Goal: Task Accomplishment & Management: Manage account settings

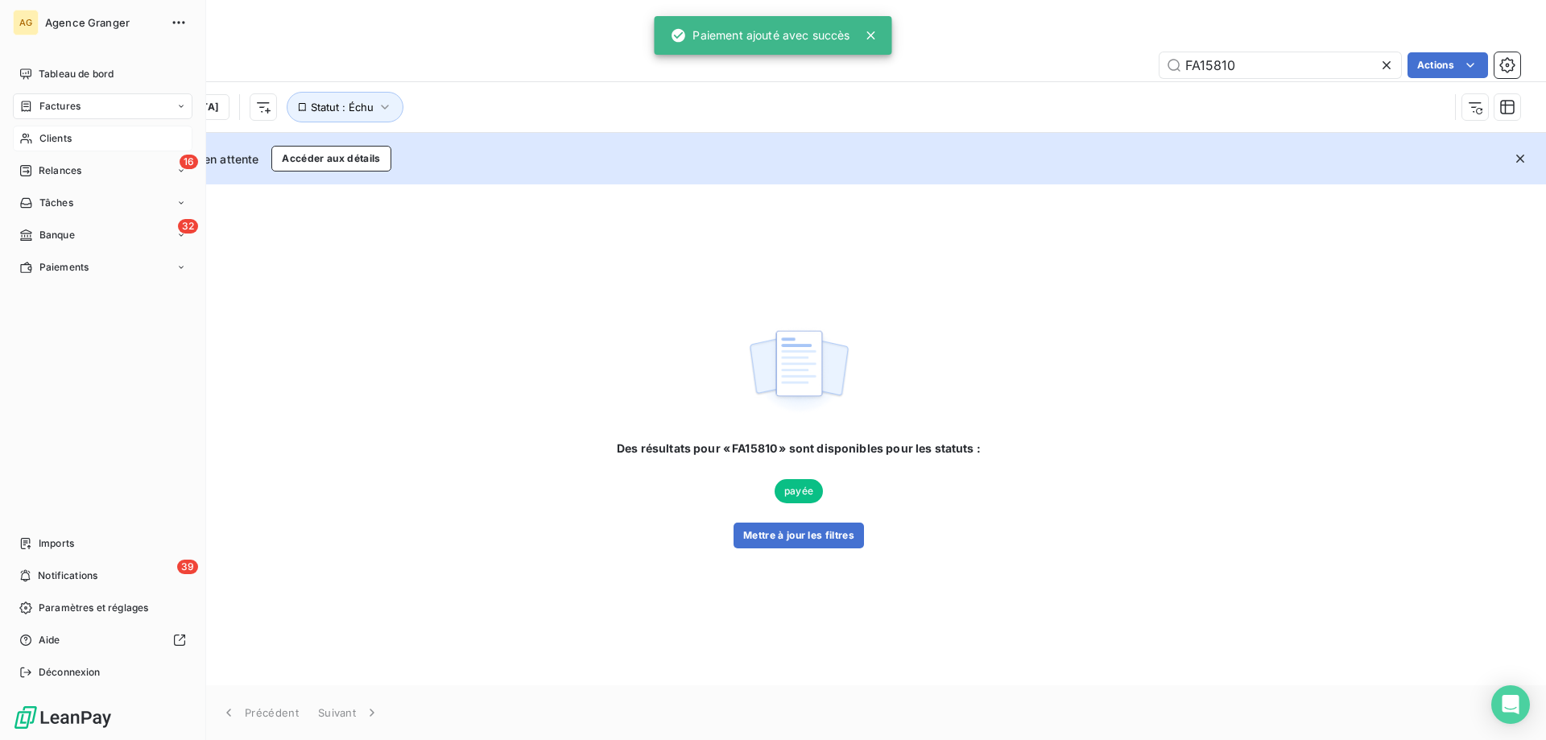
click at [48, 140] on span "Clients" at bounding box center [55, 138] width 32 height 14
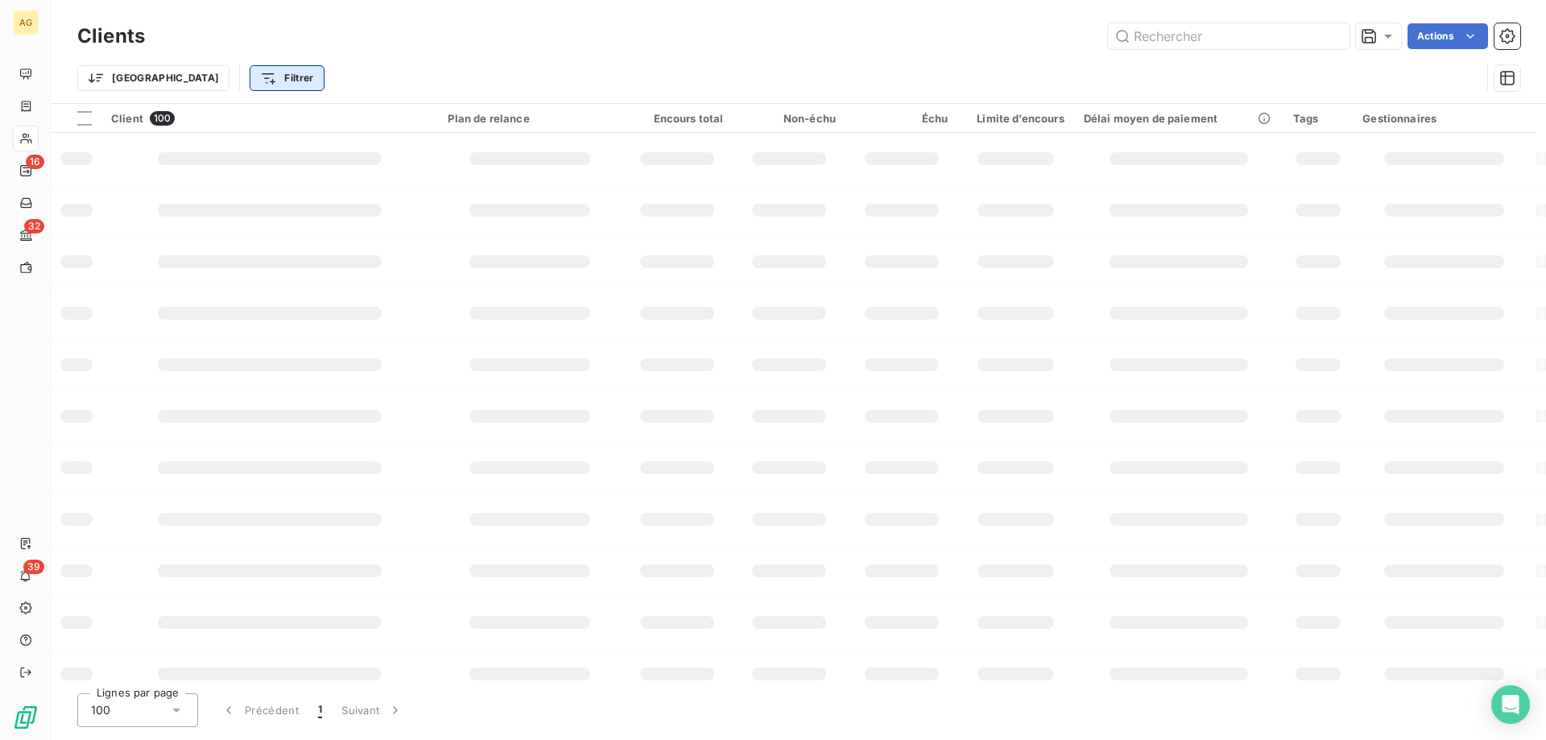
click at [224, 67] on html "AG 16 32 39 Clients Actions Trier Filtrer Client 100 Plan de relance Encours to…" at bounding box center [773, 370] width 1546 height 740
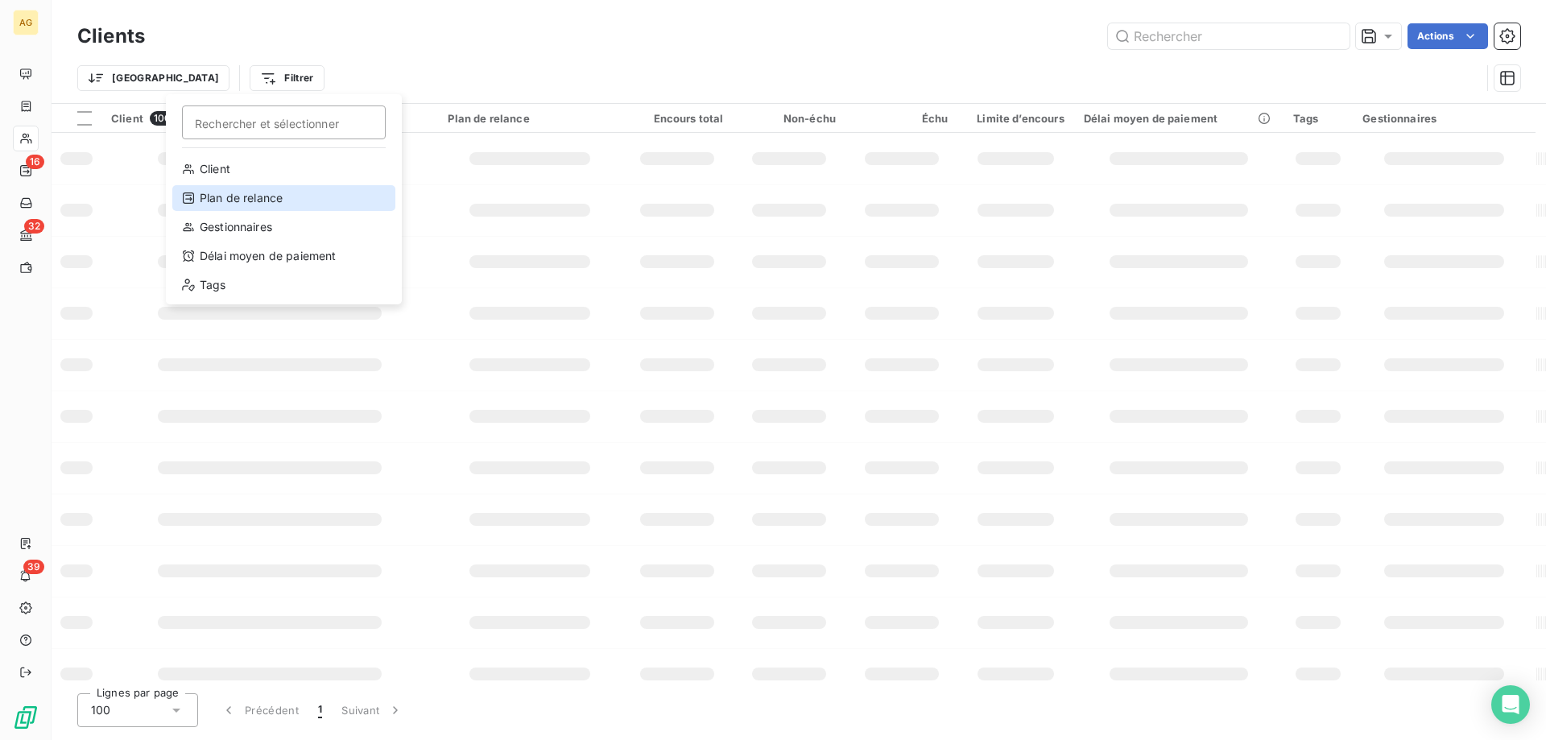
click at [225, 201] on div "Plan de relance" at bounding box center [283, 198] width 223 height 26
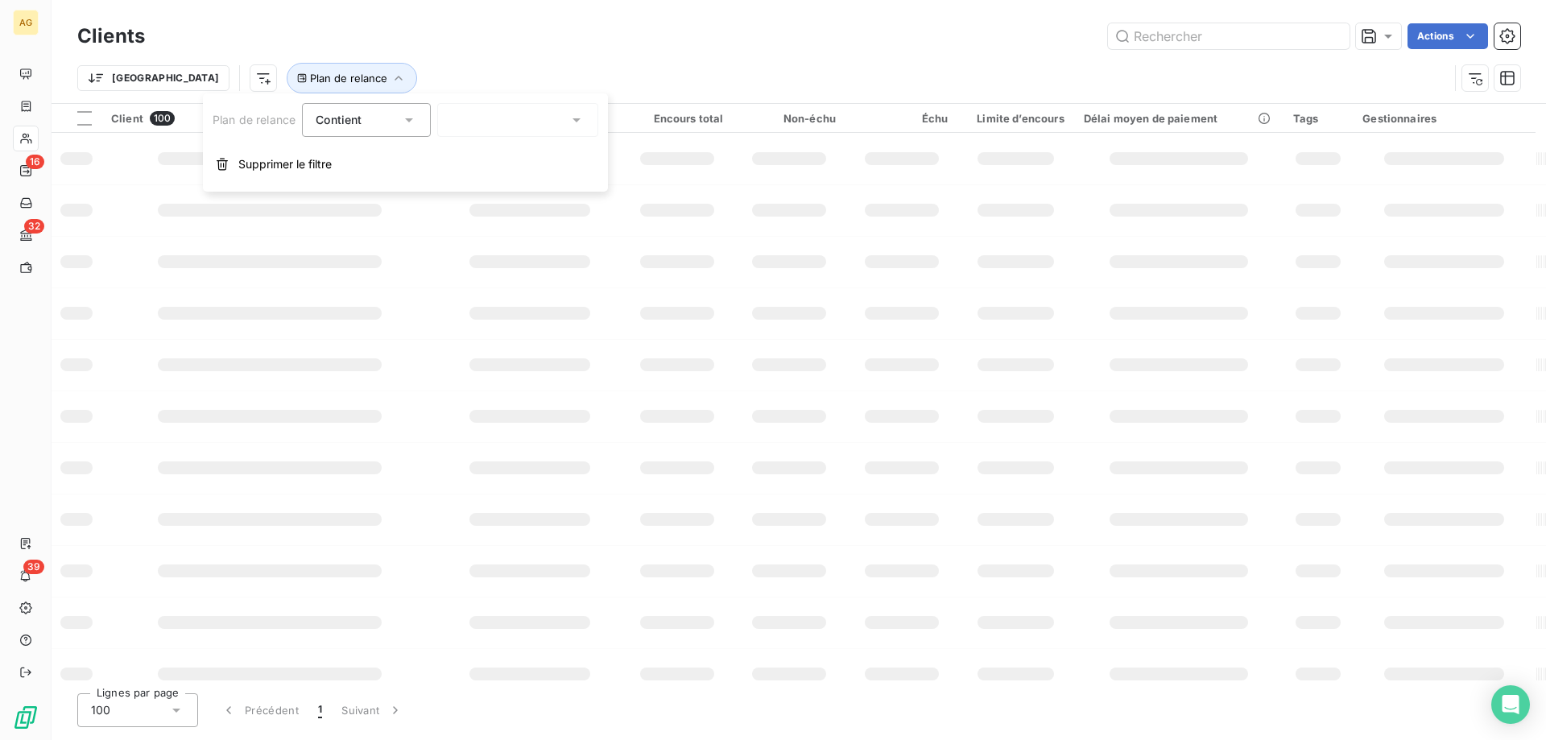
click at [481, 117] on div at bounding box center [517, 120] width 161 height 34
click at [509, 137] on div "Plan de relance Contient Supprimer le filtre" at bounding box center [405, 142] width 405 height 98
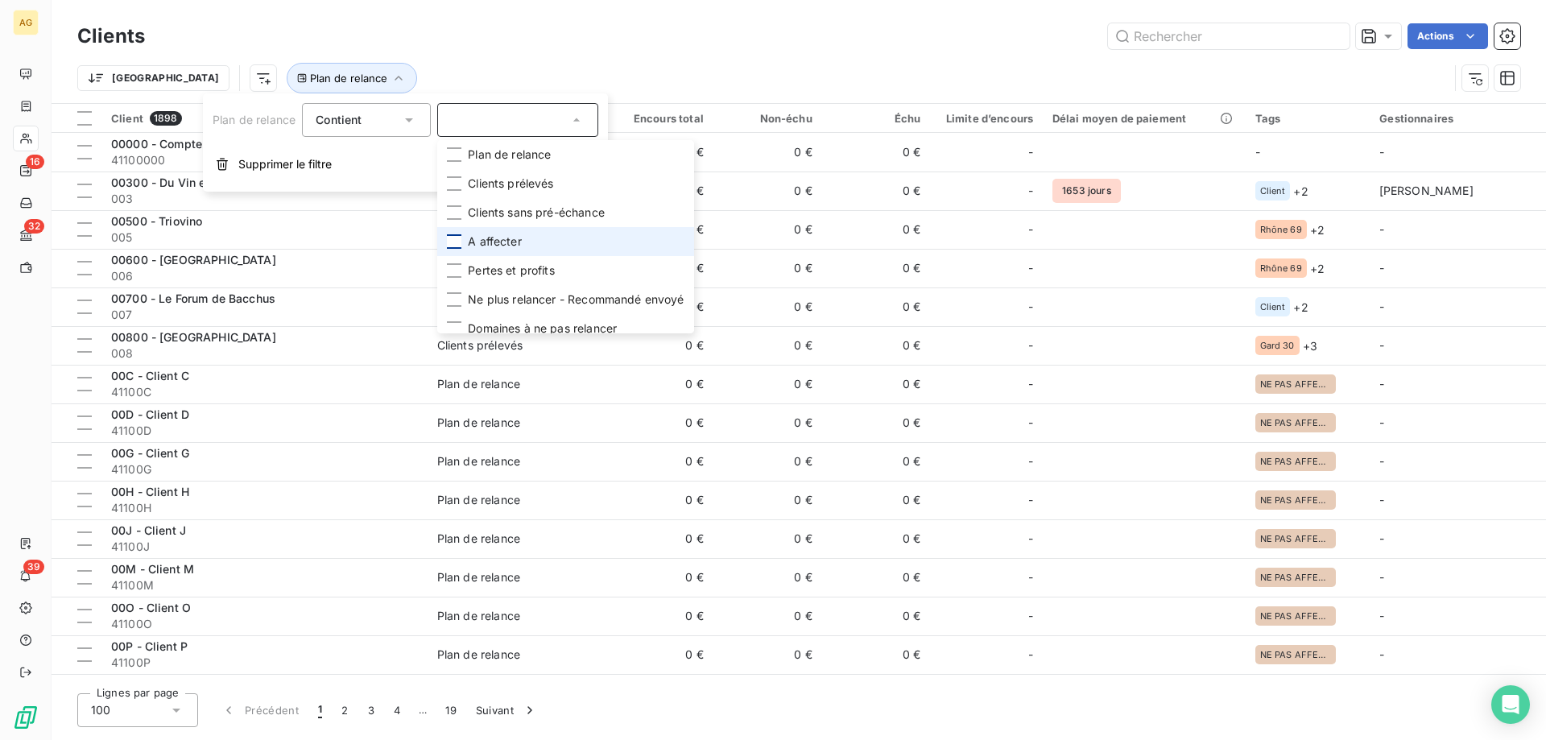
click at [455, 238] on div at bounding box center [454, 241] width 14 height 14
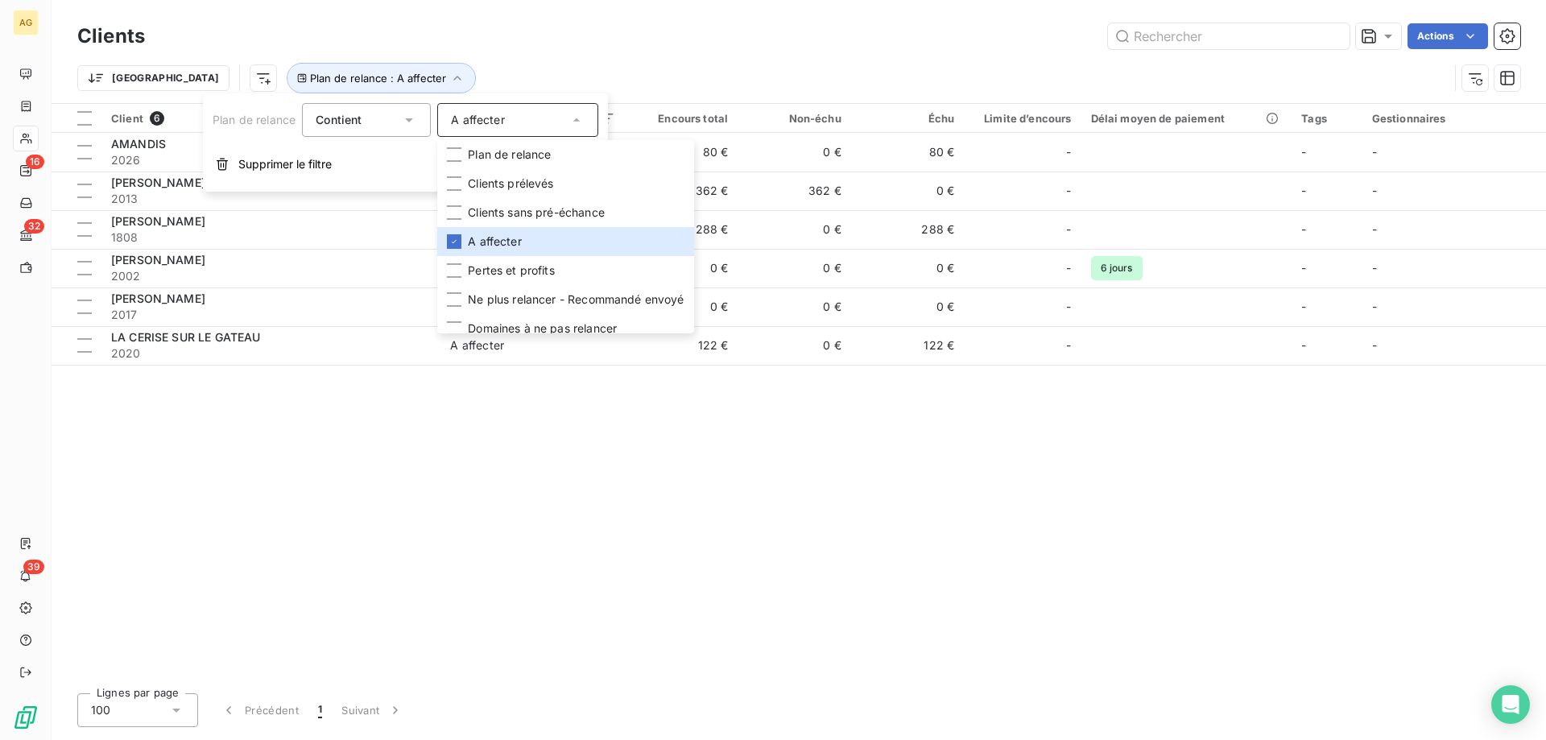
click at [447, 49] on div "Clients Actions" at bounding box center [798, 36] width 1443 height 34
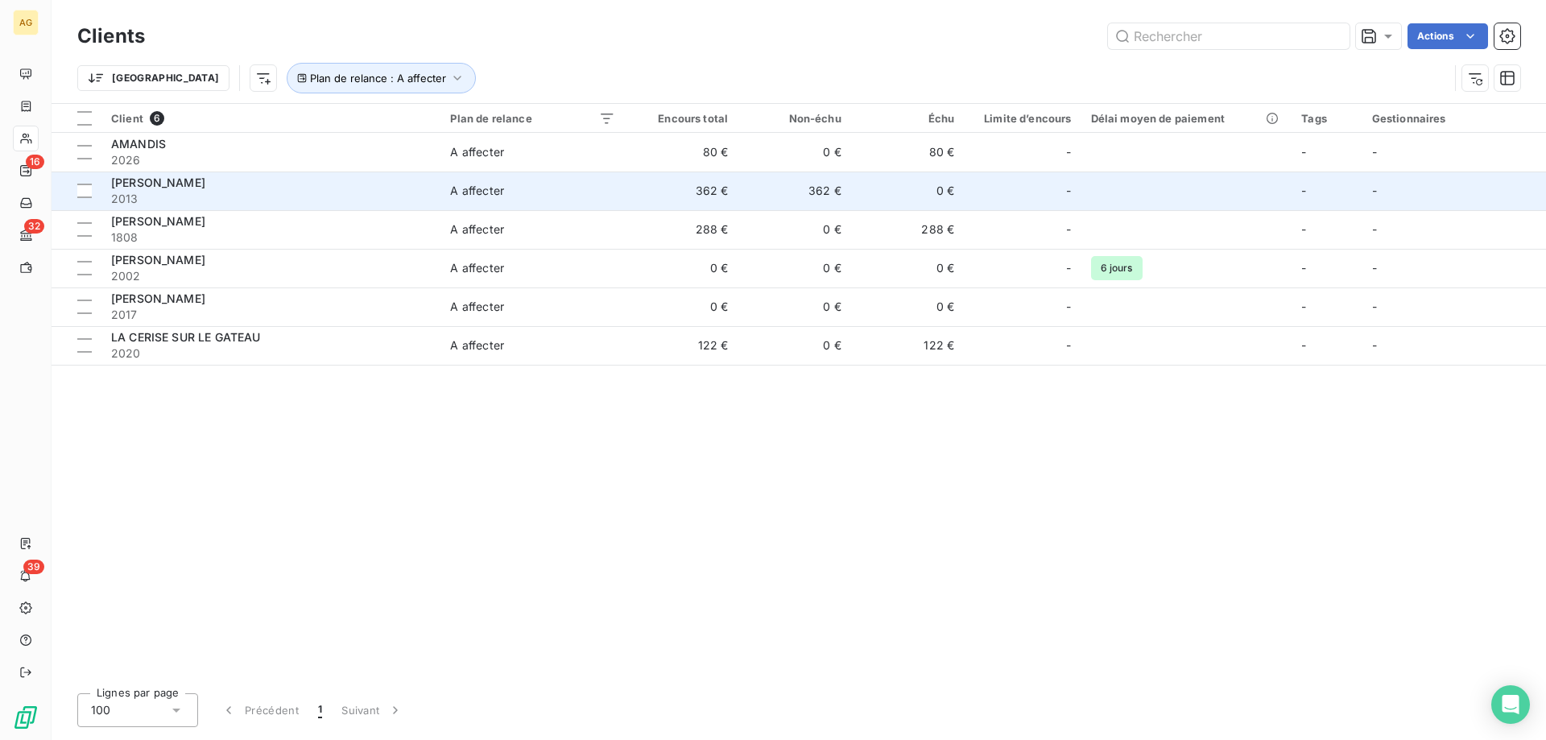
click at [153, 184] on span "[PERSON_NAME]" at bounding box center [158, 183] width 94 height 14
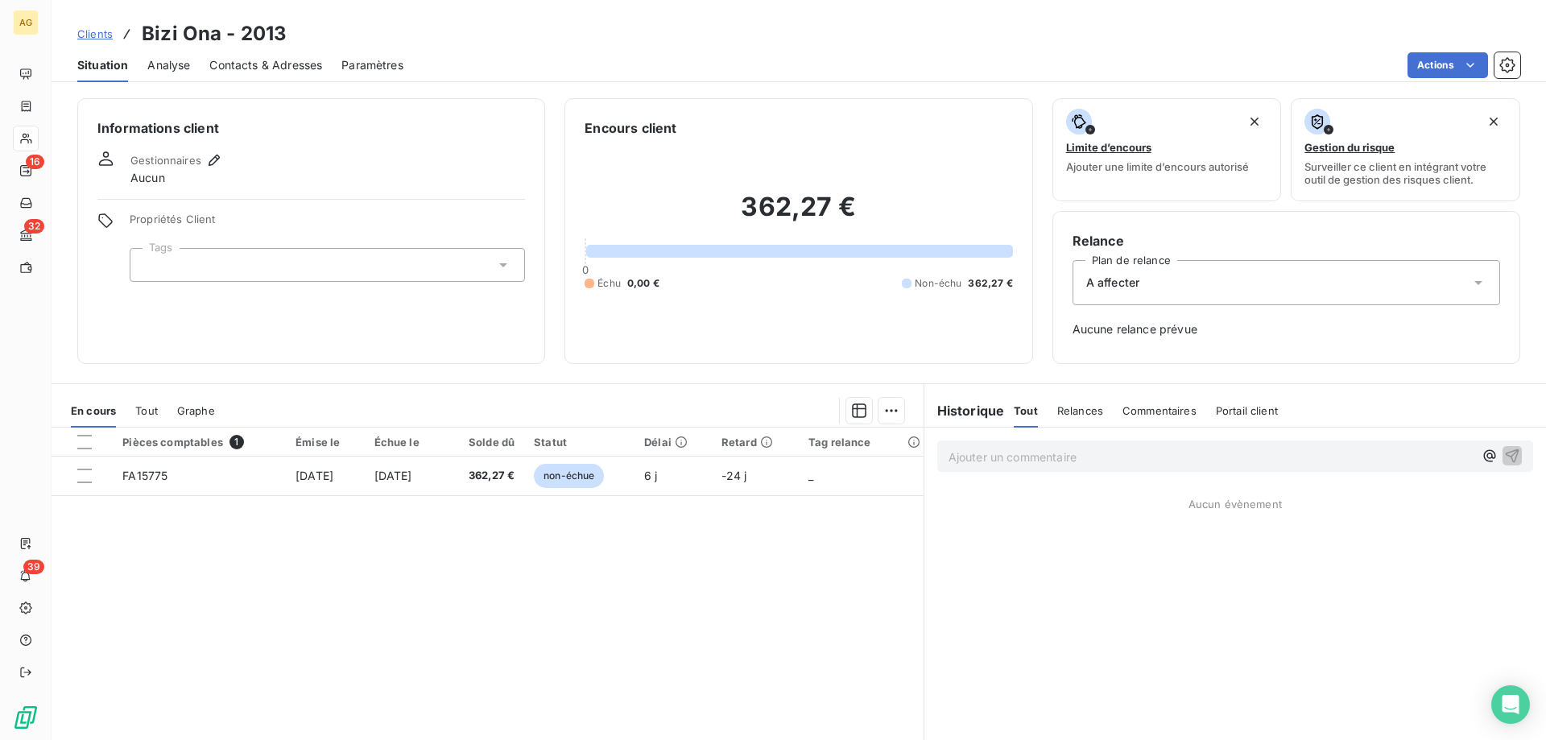
click at [1073, 294] on div "A affecter" at bounding box center [1287, 282] width 428 height 45
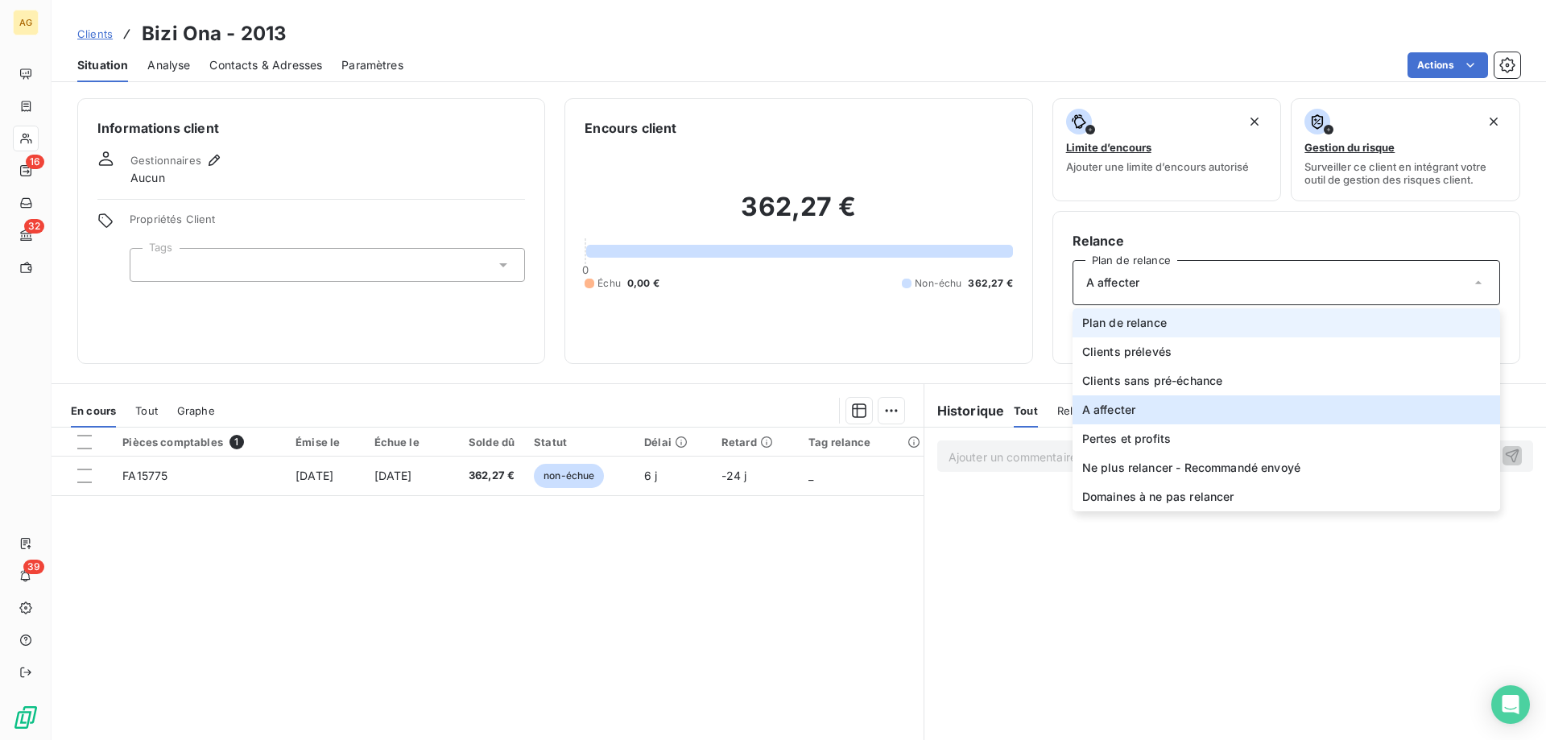
click at [1090, 324] on span "Plan de relance" at bounding box center [1124, 323] width 85 height 16
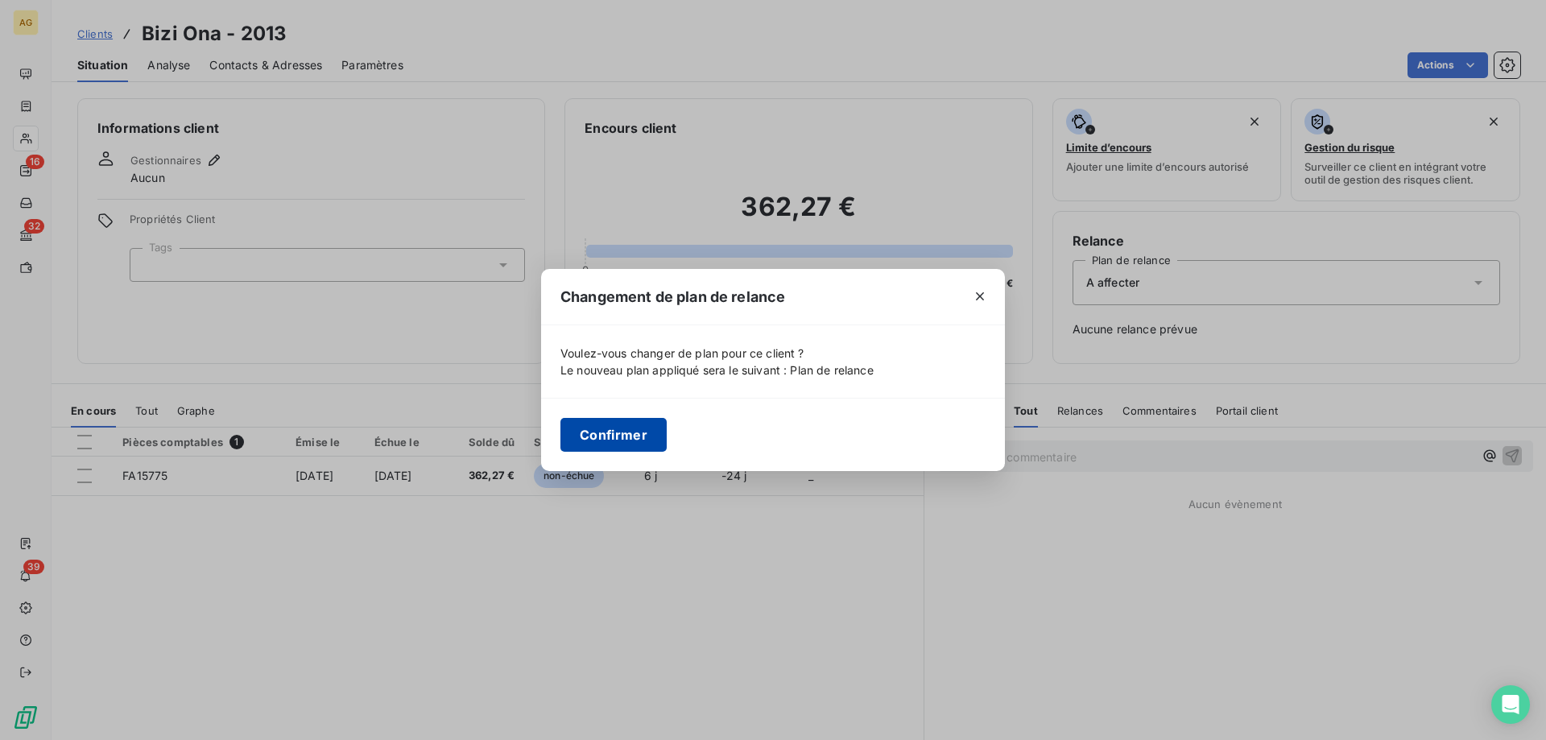
click at [627, 427] on button "Confirmer" at bounding box center [613, 435] width 106 height 34
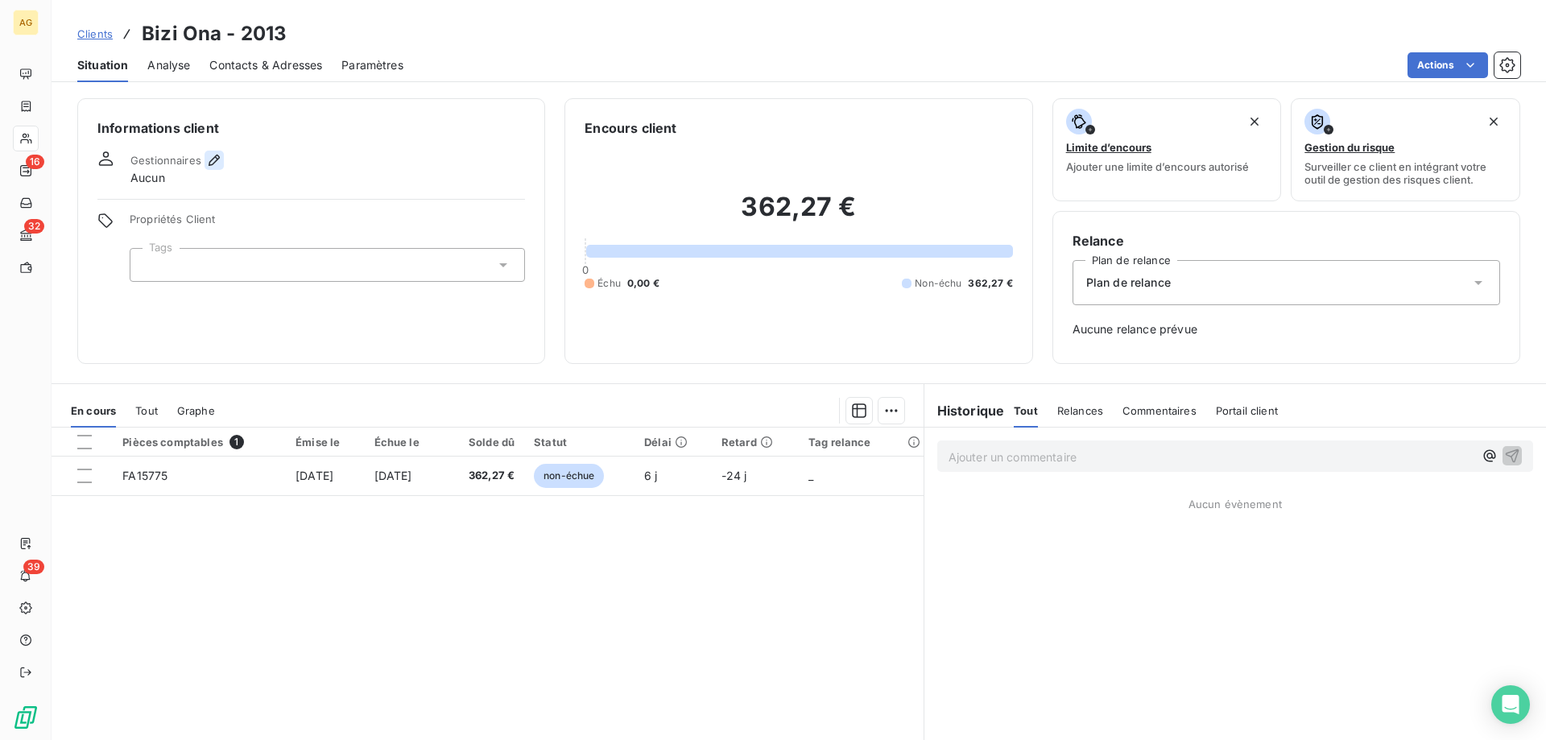
click at [218, 163] on icon "button" at bounding box center [214, 160] width 16 height 16
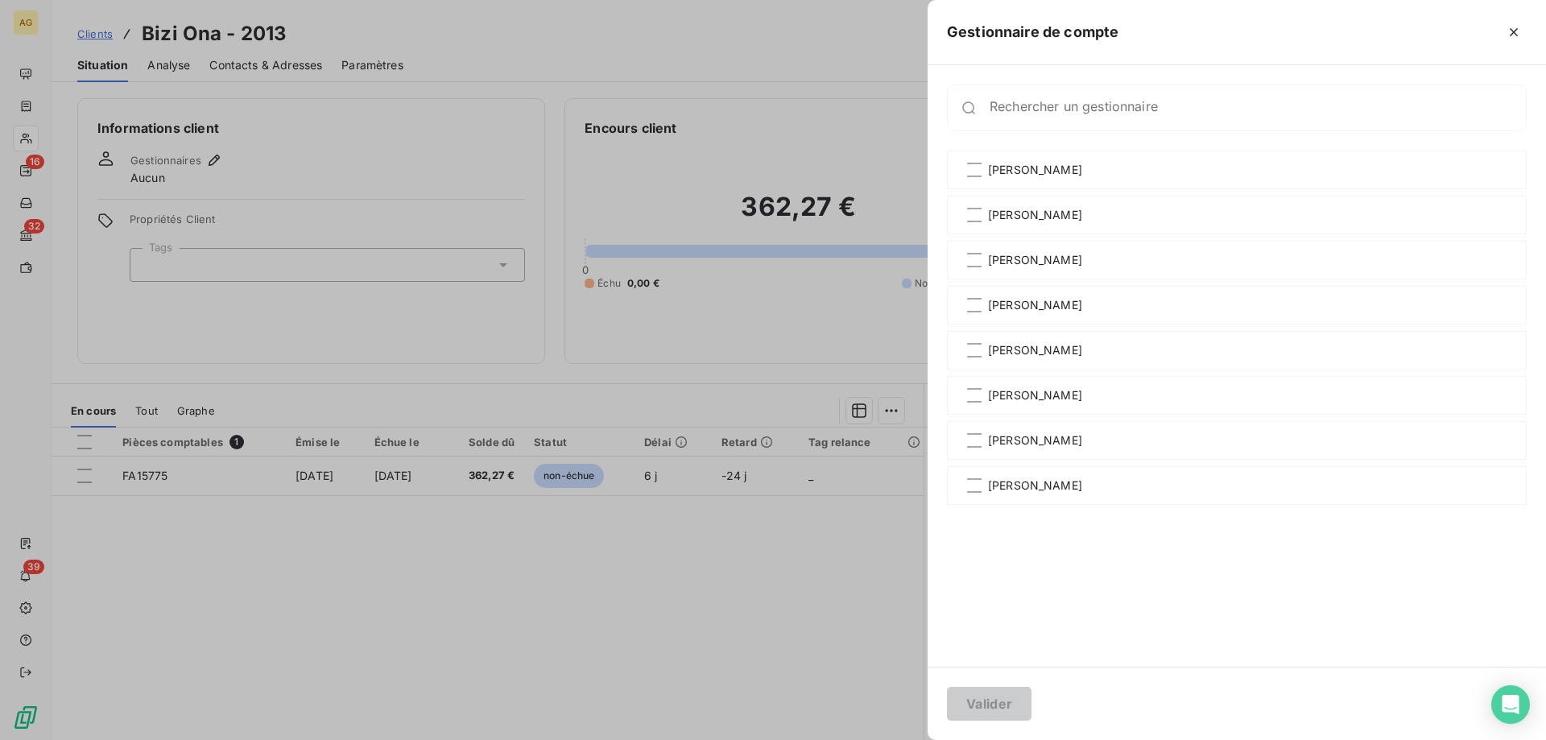
click at [209, 300] on div at bounding box center [773, 370] width 1546 height 740
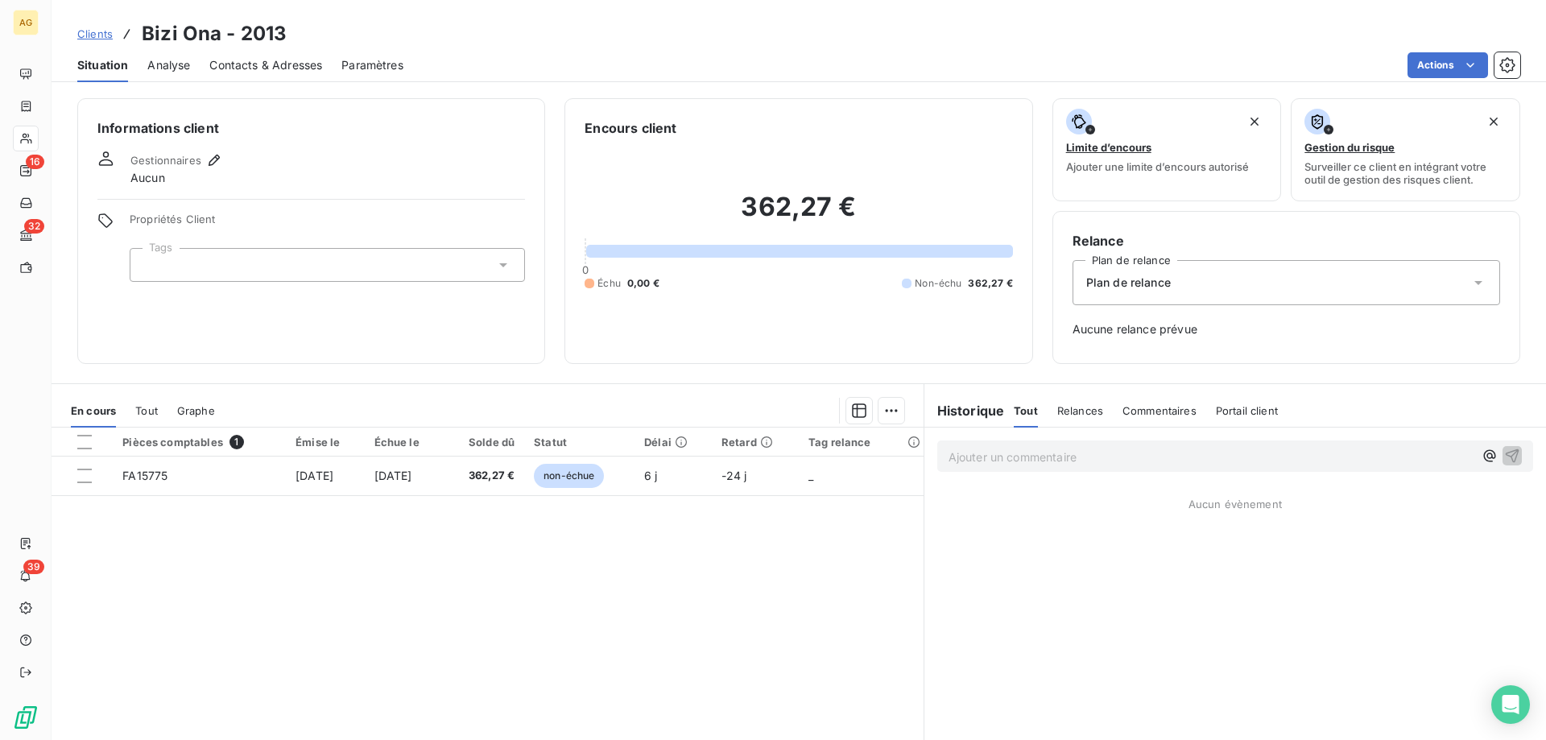
click at [205, 267] on div at bounding box center [773, 370] width 1546 height 740
click at [205, 267] on div at bounding box center [327, 265] width 395 height 34
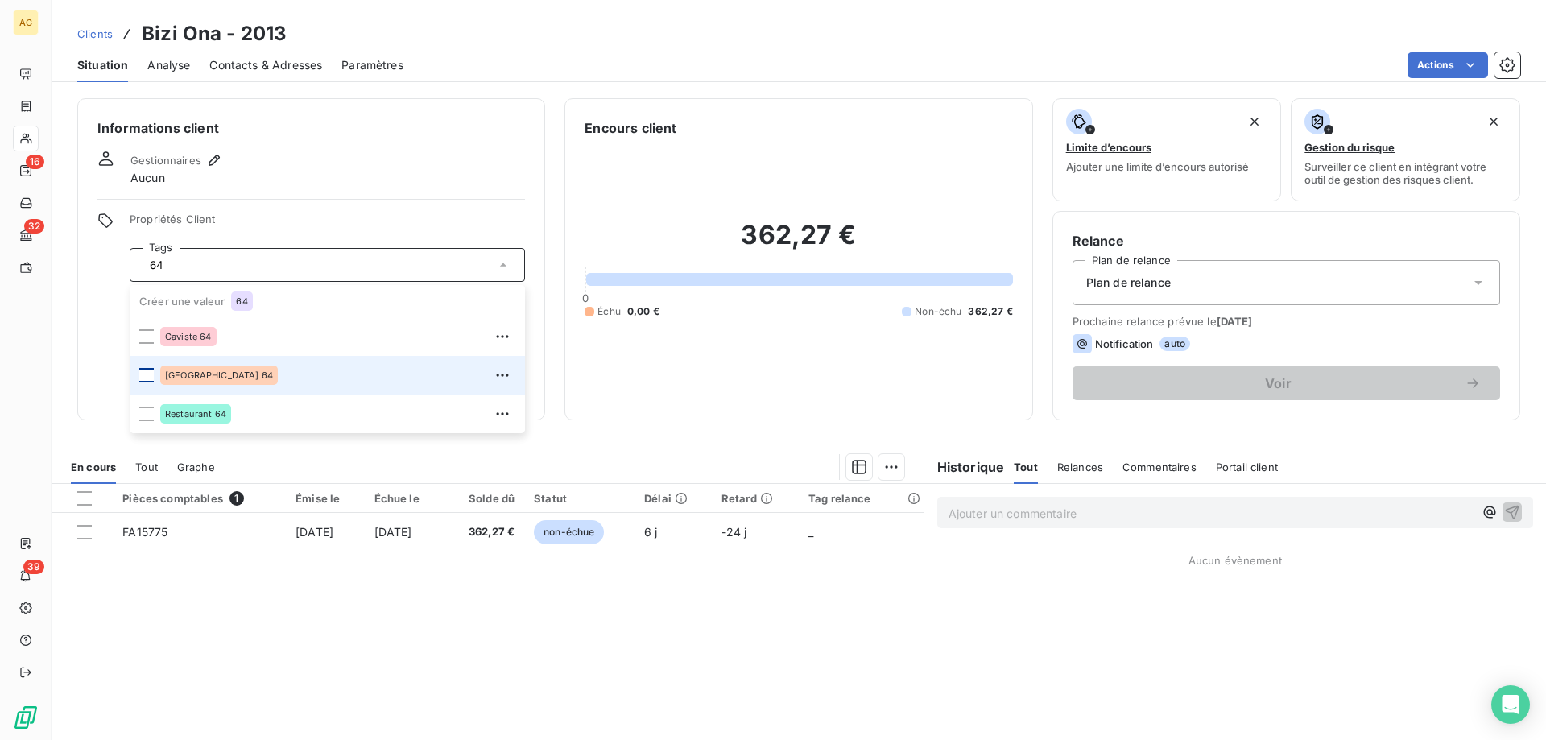
click at [146, 372] on div at bounding box center [146, 375] width 14 height 14
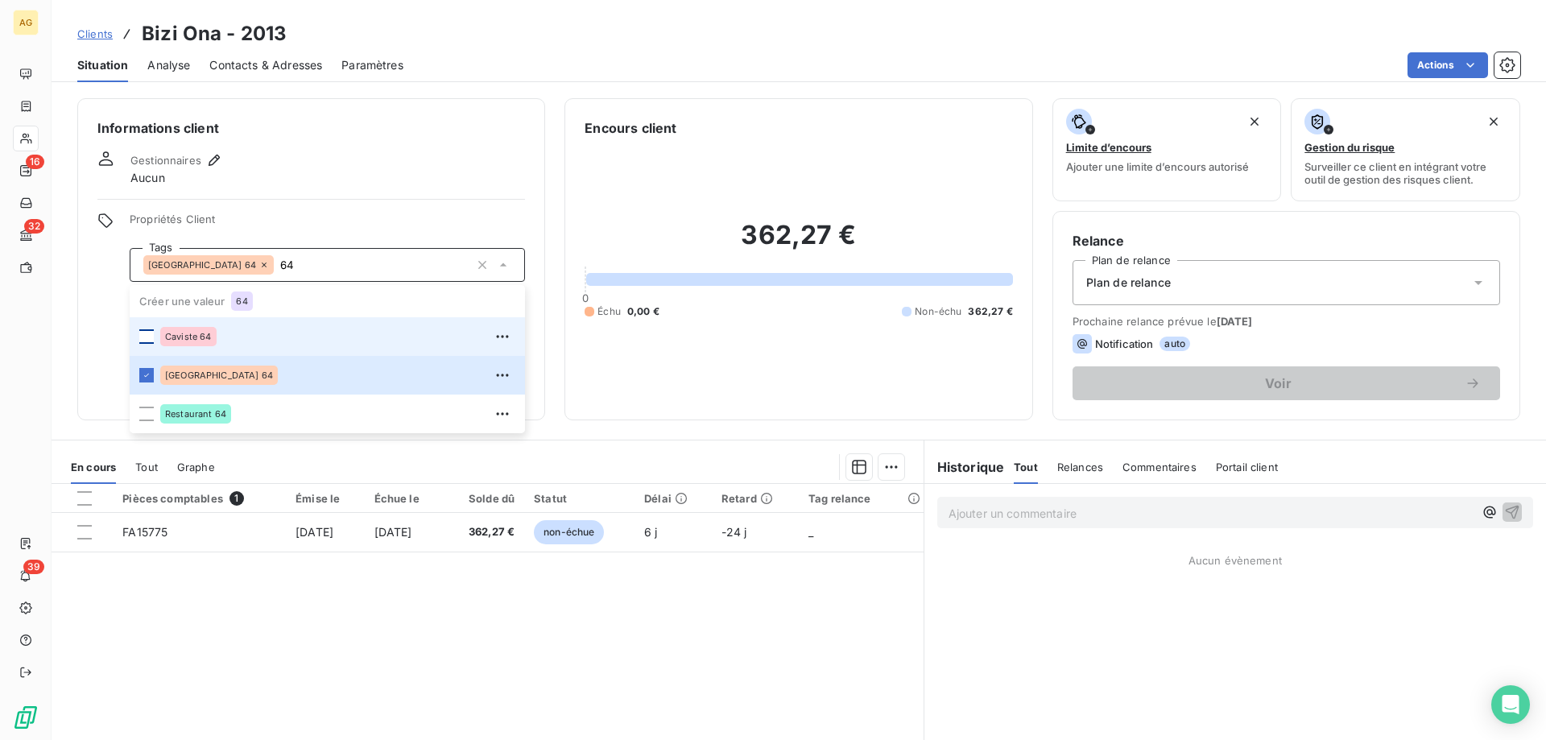
click at [143, 340] on div at bounding box center [146, 336] width 14 height 14
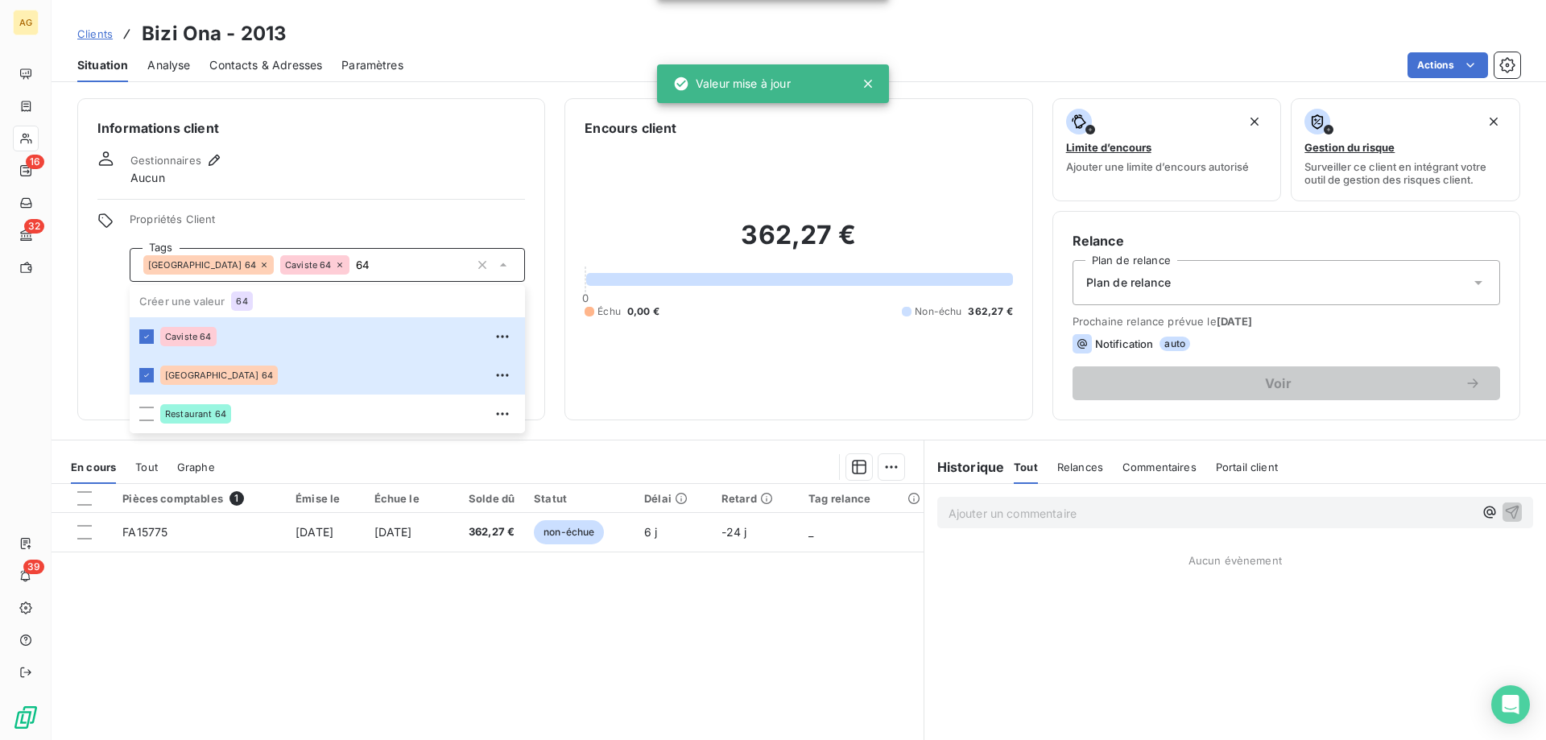
type input "6"
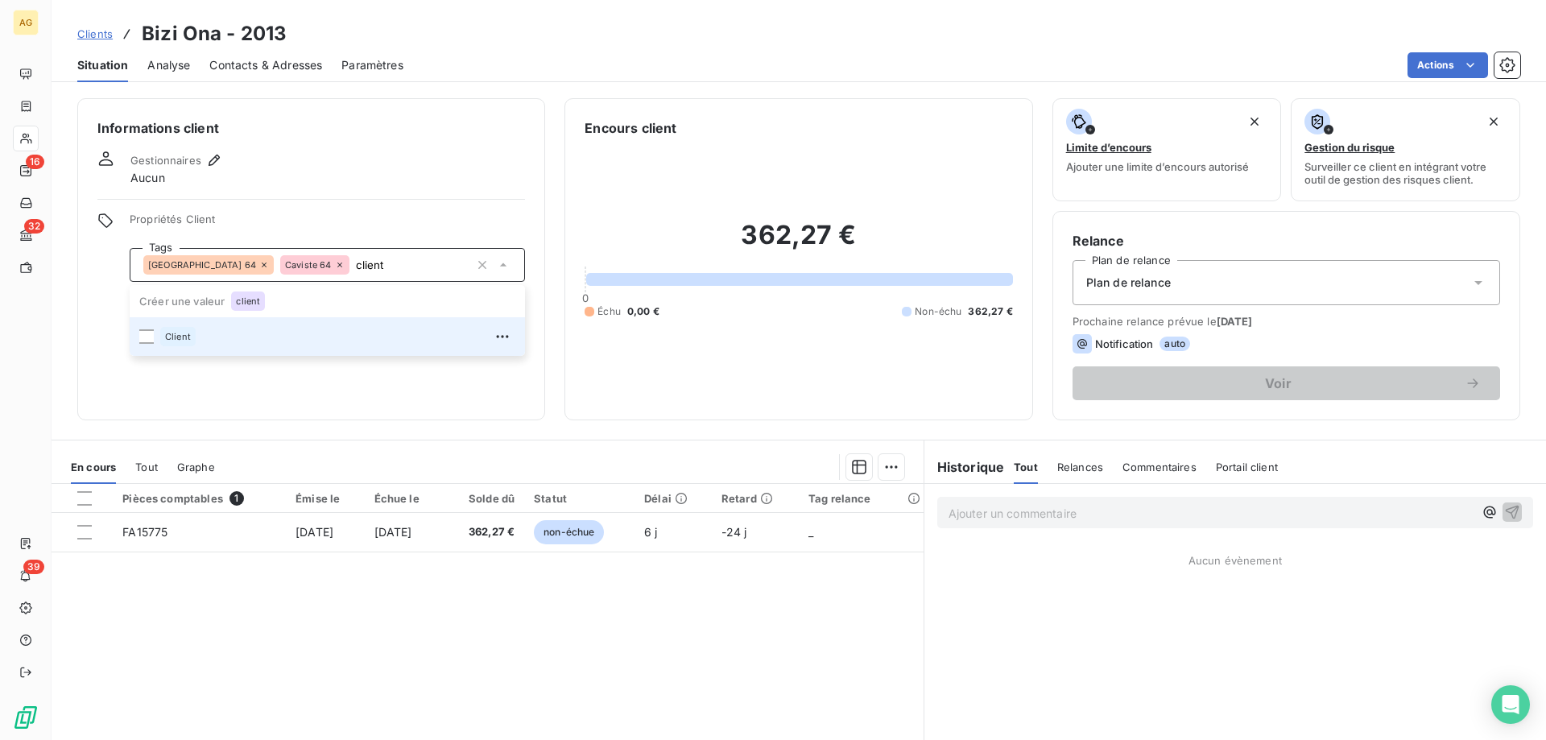
click at [154, 334] on li "Client" at bounding box center [327, 336] width 395 height 39
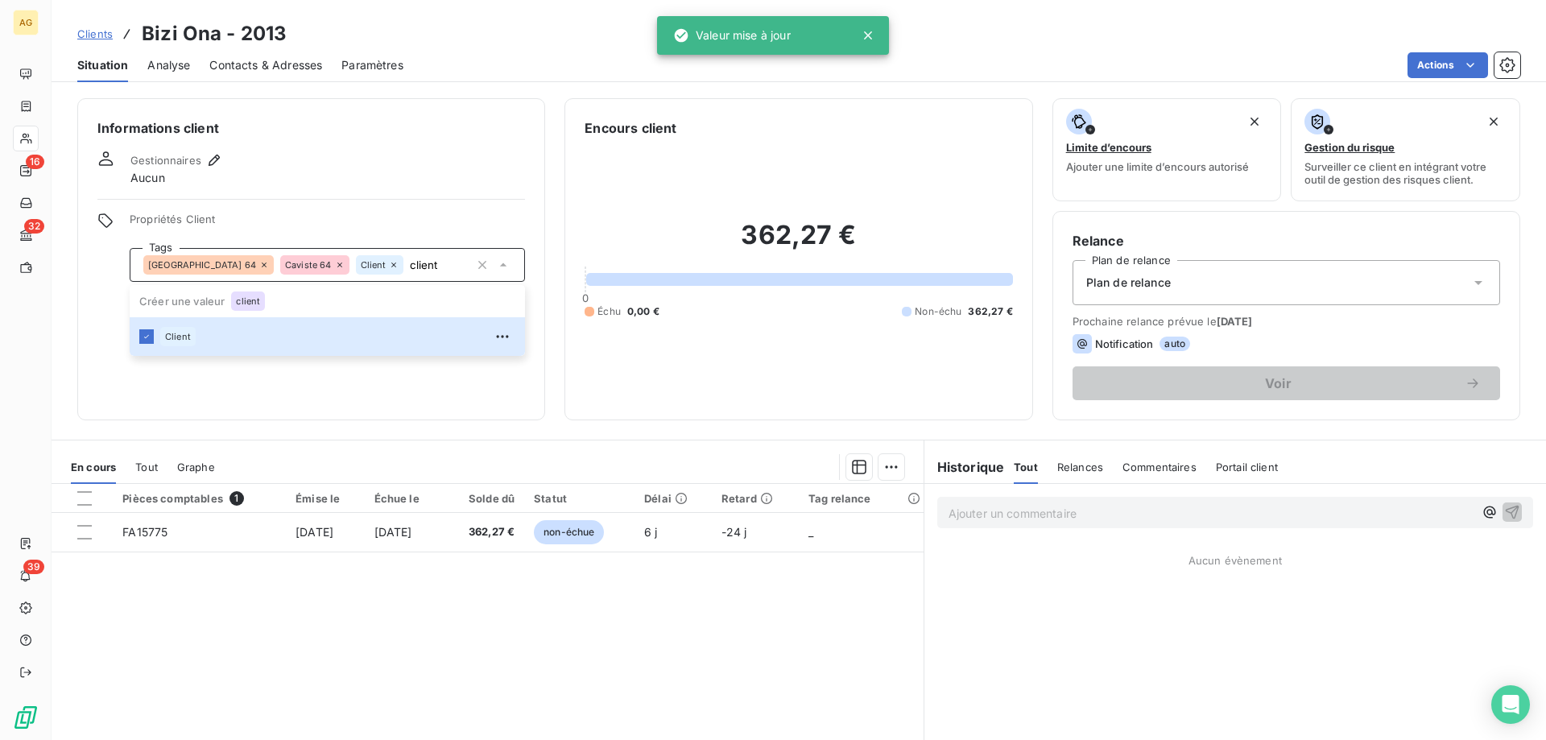
type input "client"
click at [331, 184] on div "Gestionnaires Aucun" at bounding box center [311, 168] width 428 height 35
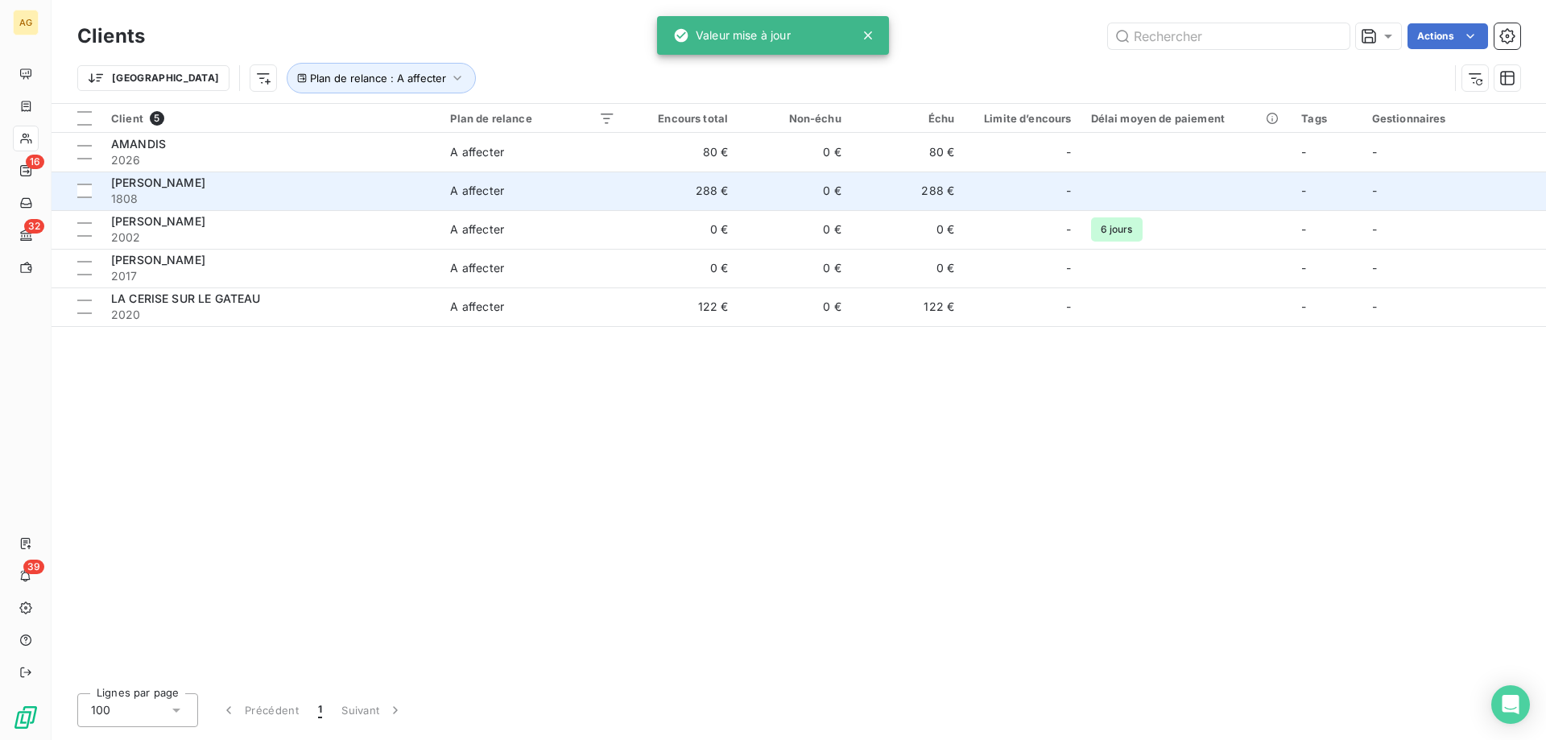
click at [201, 182] on div "[PERSON_NAME]" at bounding box center [271, 183] width 320 height 16
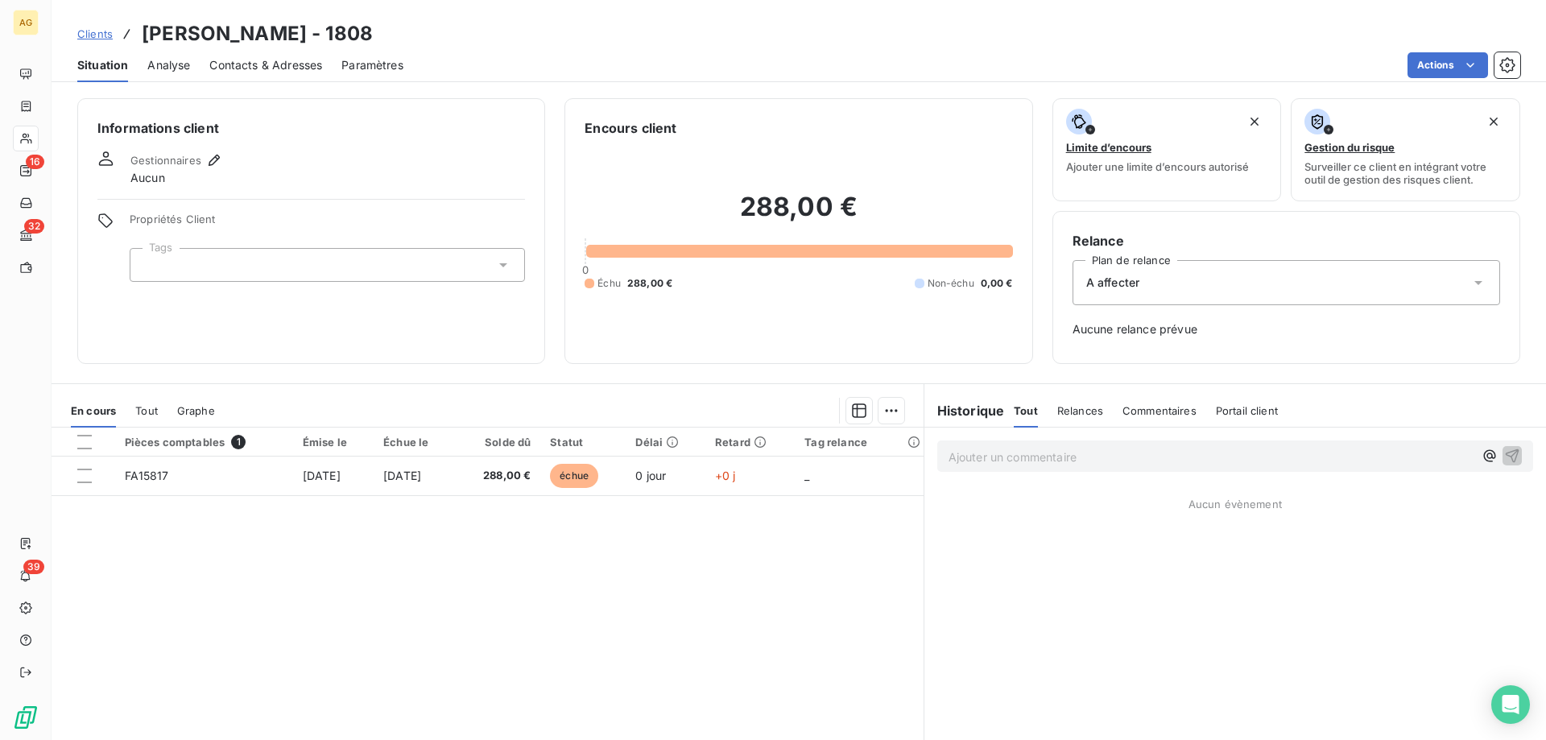
click at [1163, 287] on div "A affecter" at bounding box center [1287, 282] width 428 height 45
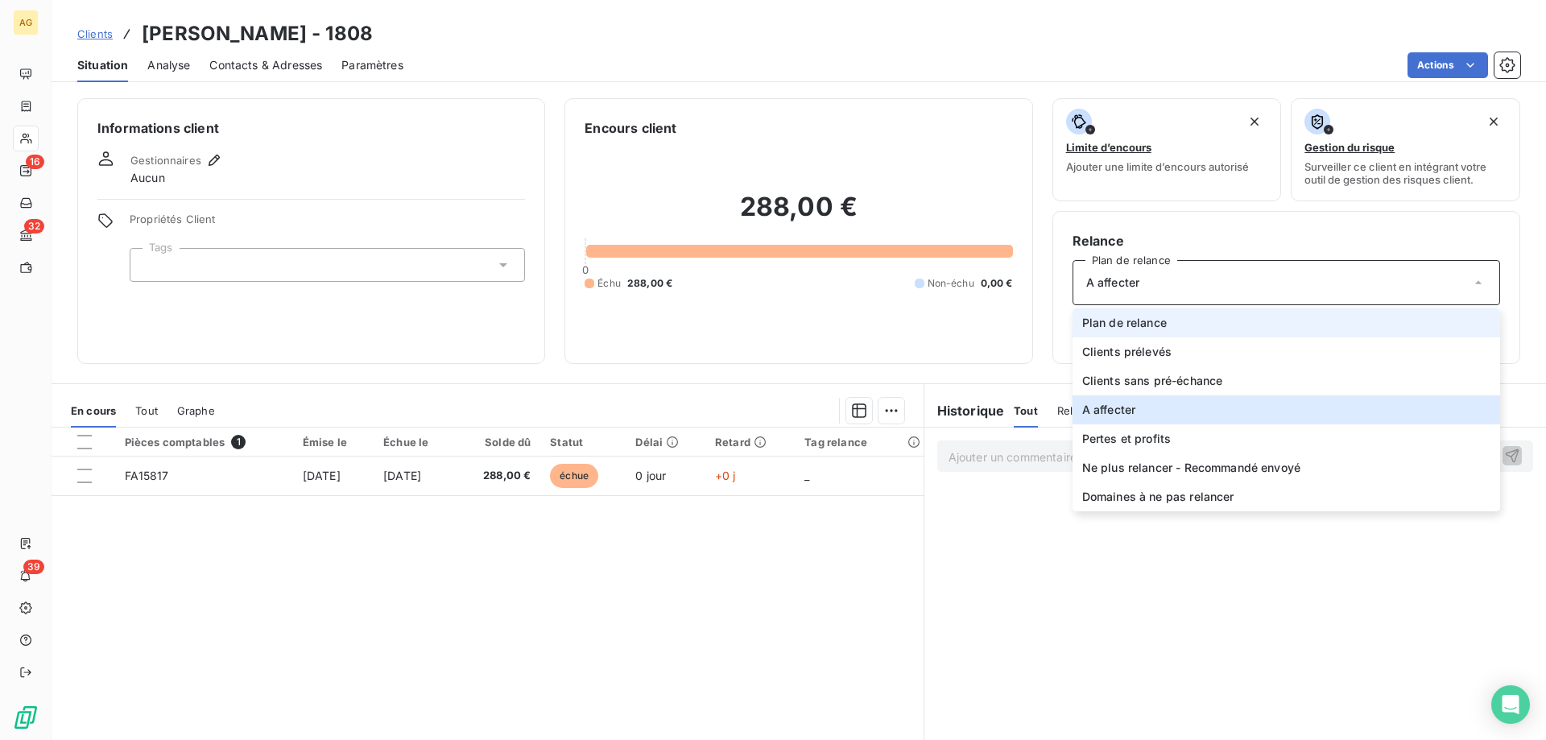
click at [1142, 326] on span "Plan de relance" at bounding box center [1124, 323] width 85 height 16
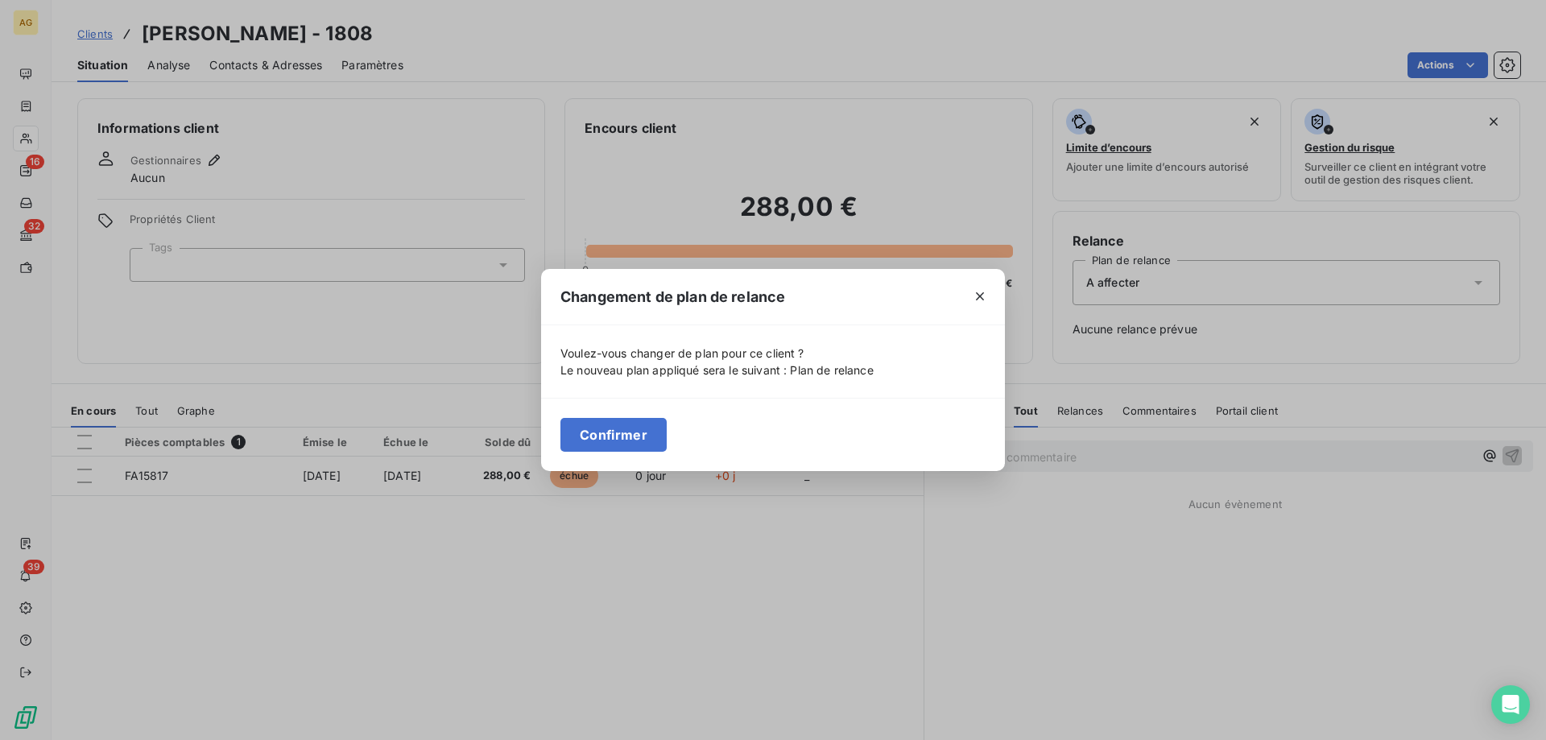
click at [635, 449] on button "Confirmer" at bounding box center [613, 435] width 106 height 34
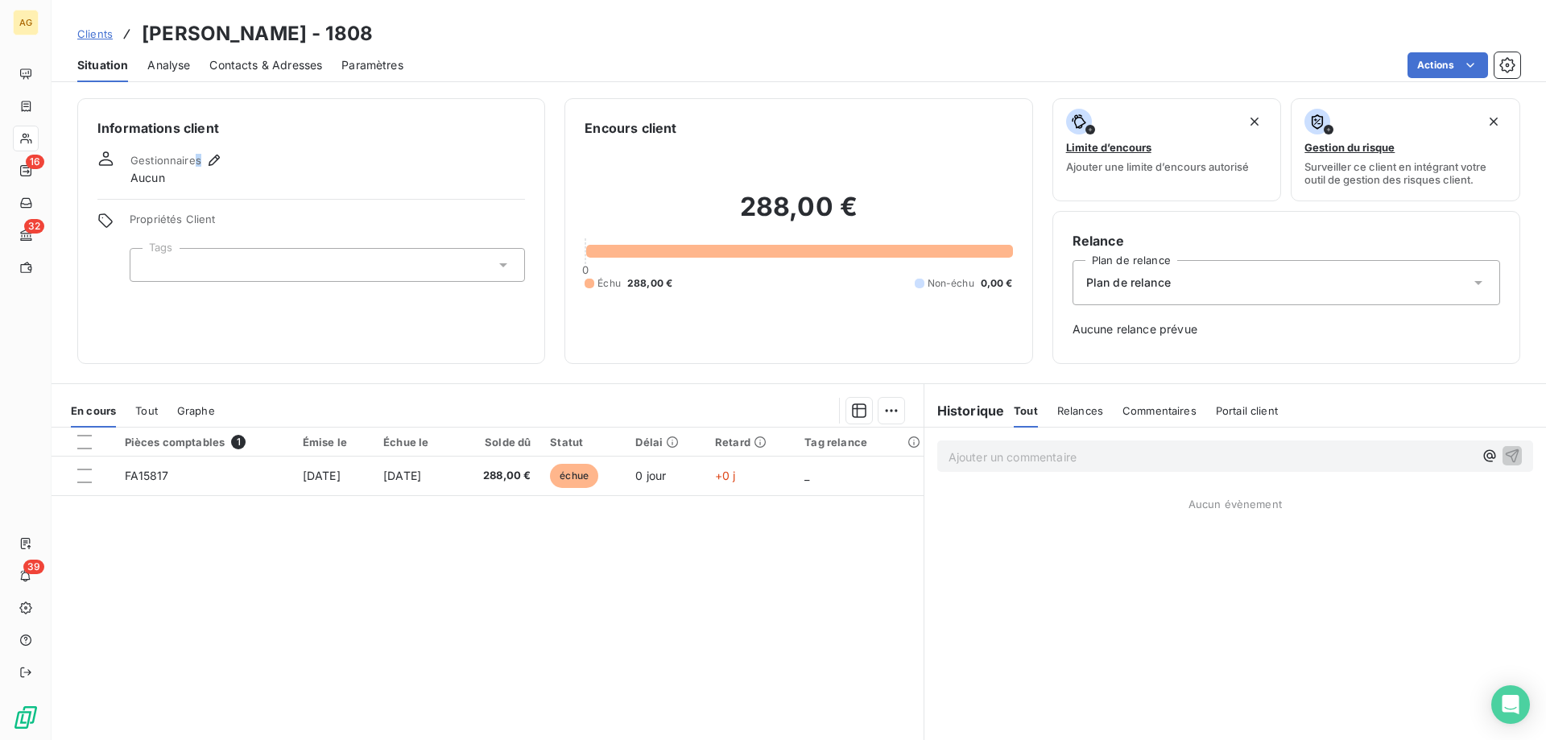
click at [198, 169] on div "Gestionnaires" at bounding box center [176, 160] width 93 height 19
click at [219, 159] on icon "button" at bounding box center [214, 160] width 16 height 16
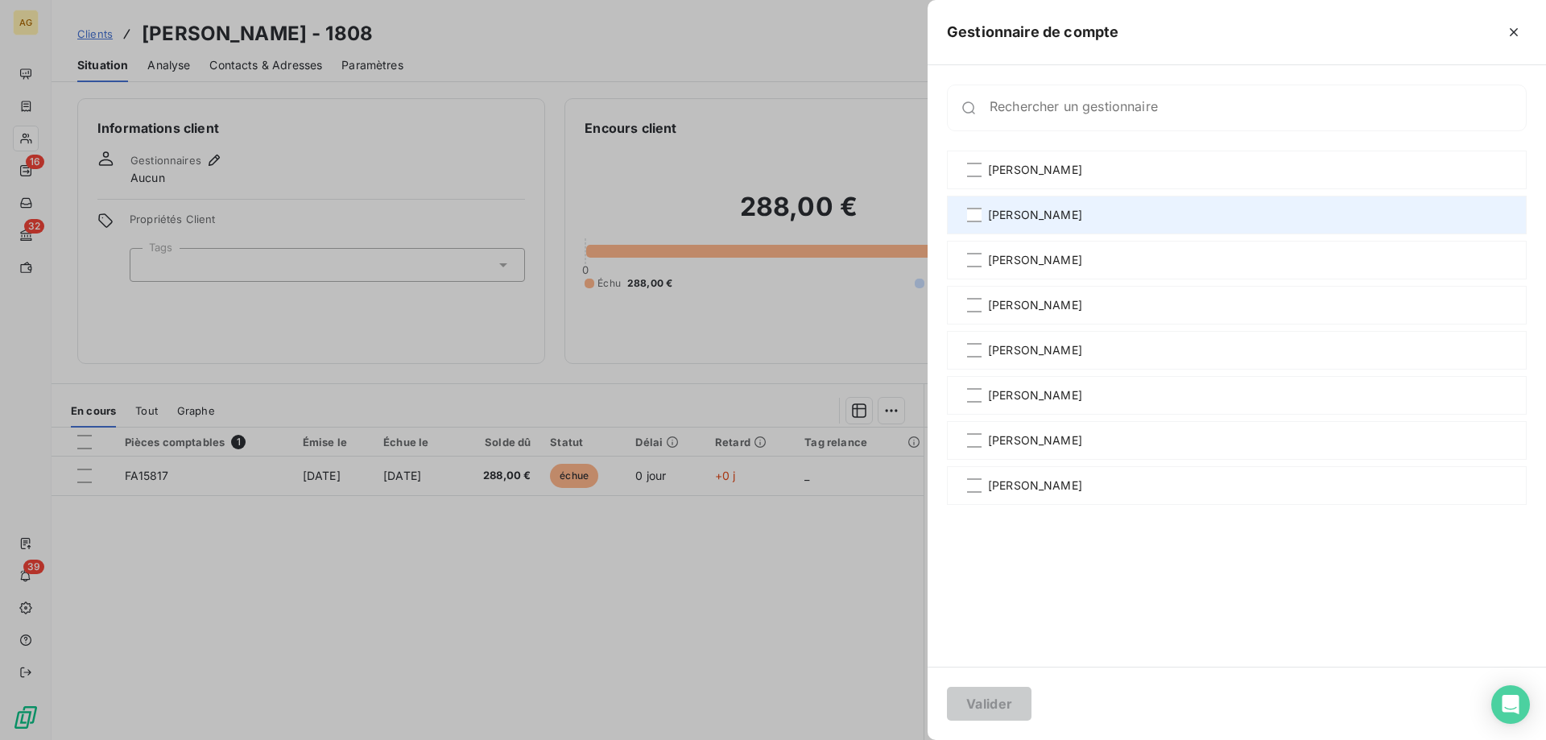
click at [973, 217] on div at bounding box center [974, 215] width 14 height 14
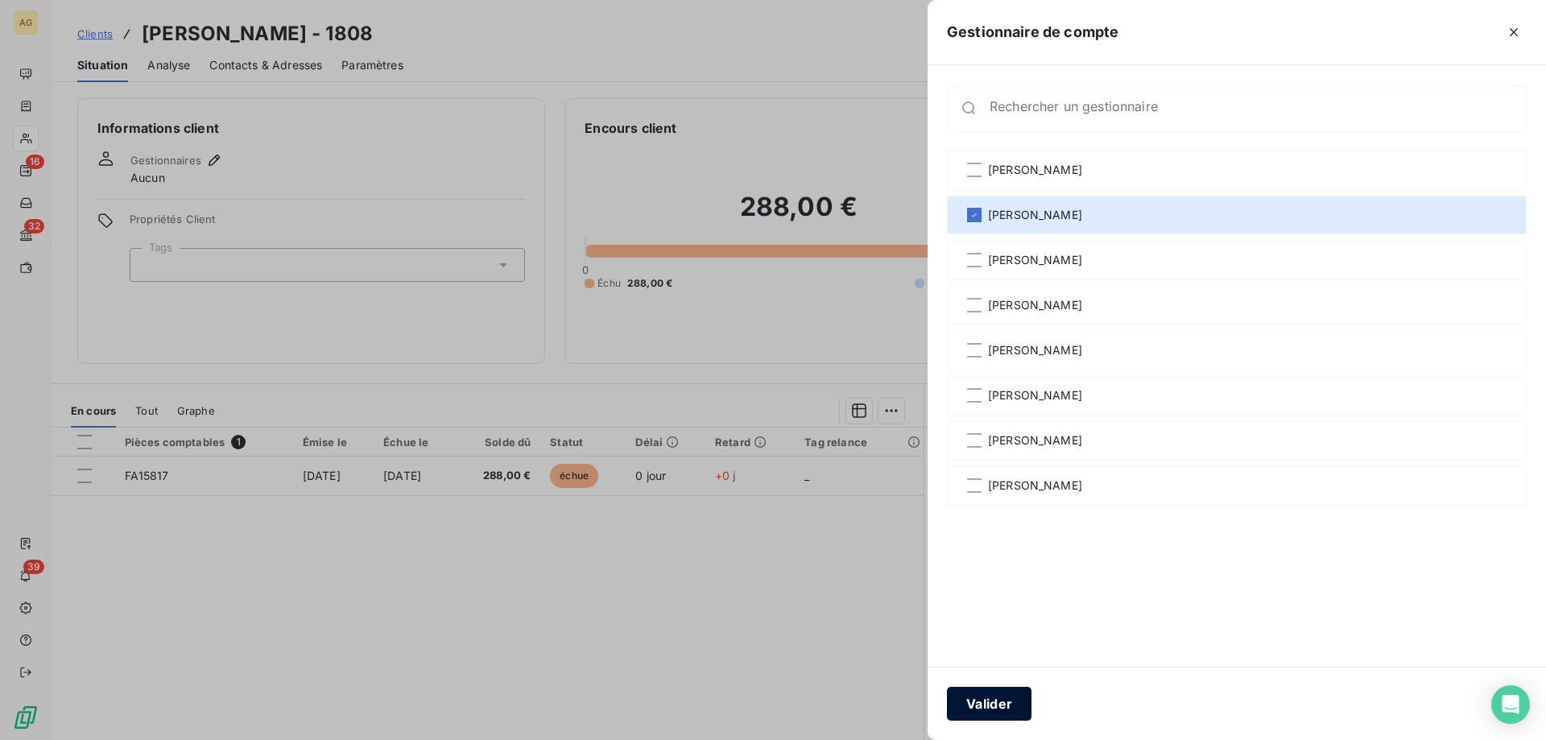
click at [986, 703] on button "Valider" at bounding box center [989, 704] width 85 height 34
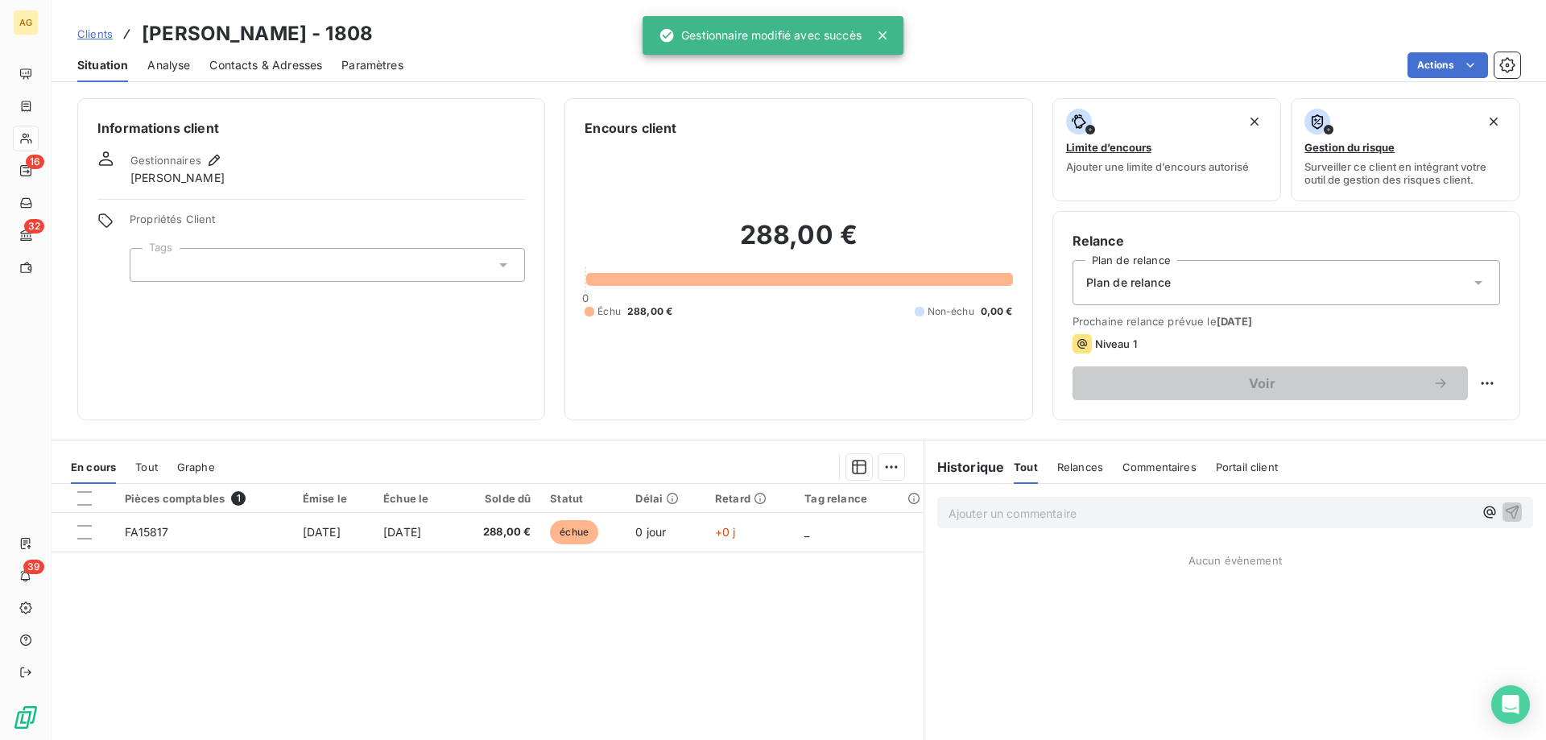
click at [289, 263] on div at bounding box center [327, 265] width 395 height 34
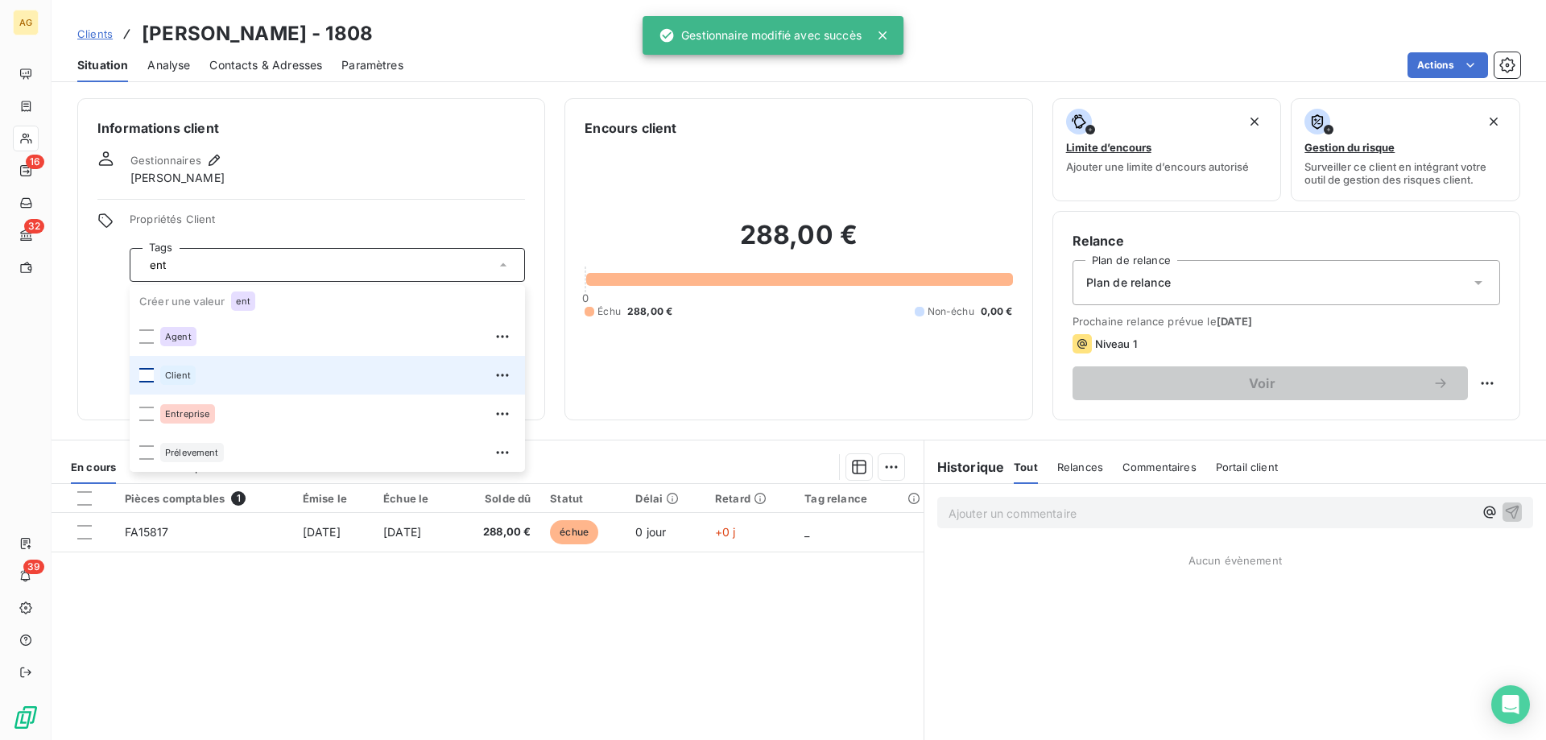
click at [151, 376] on div at bounding box center [146, 375] width 14 height 14
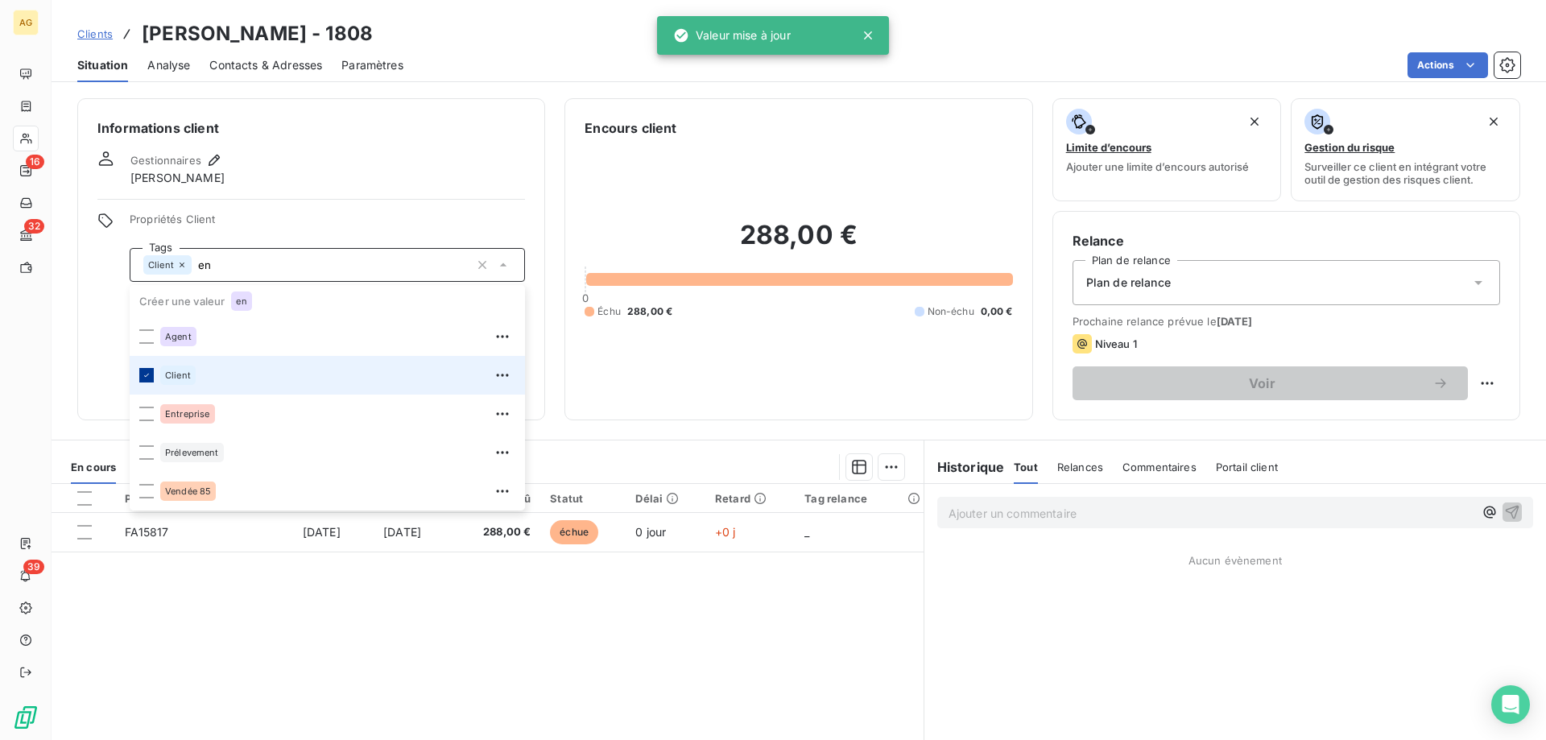
type input "e"
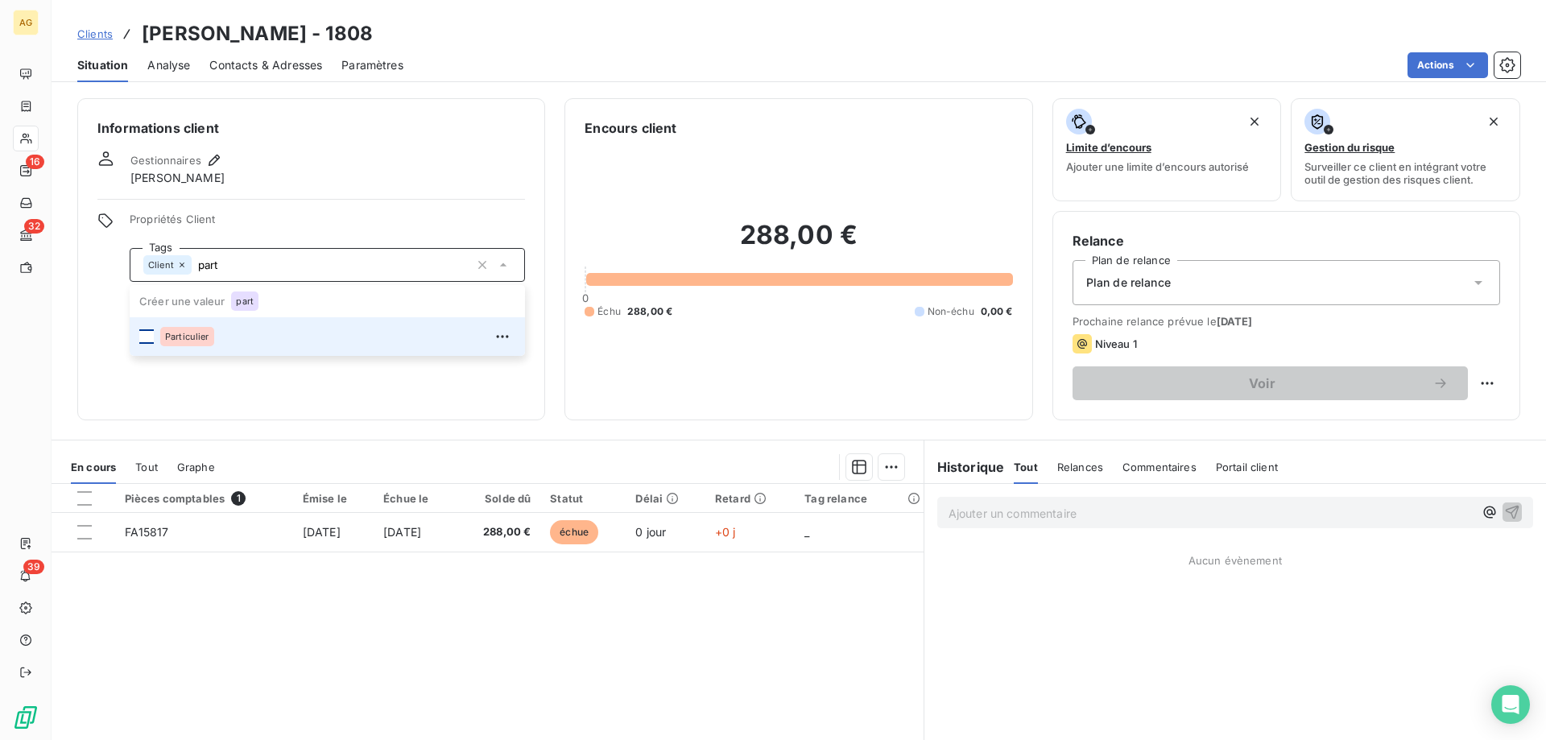
click at [148, 339] on div at bounding box center [146, 336] width 14 height 14
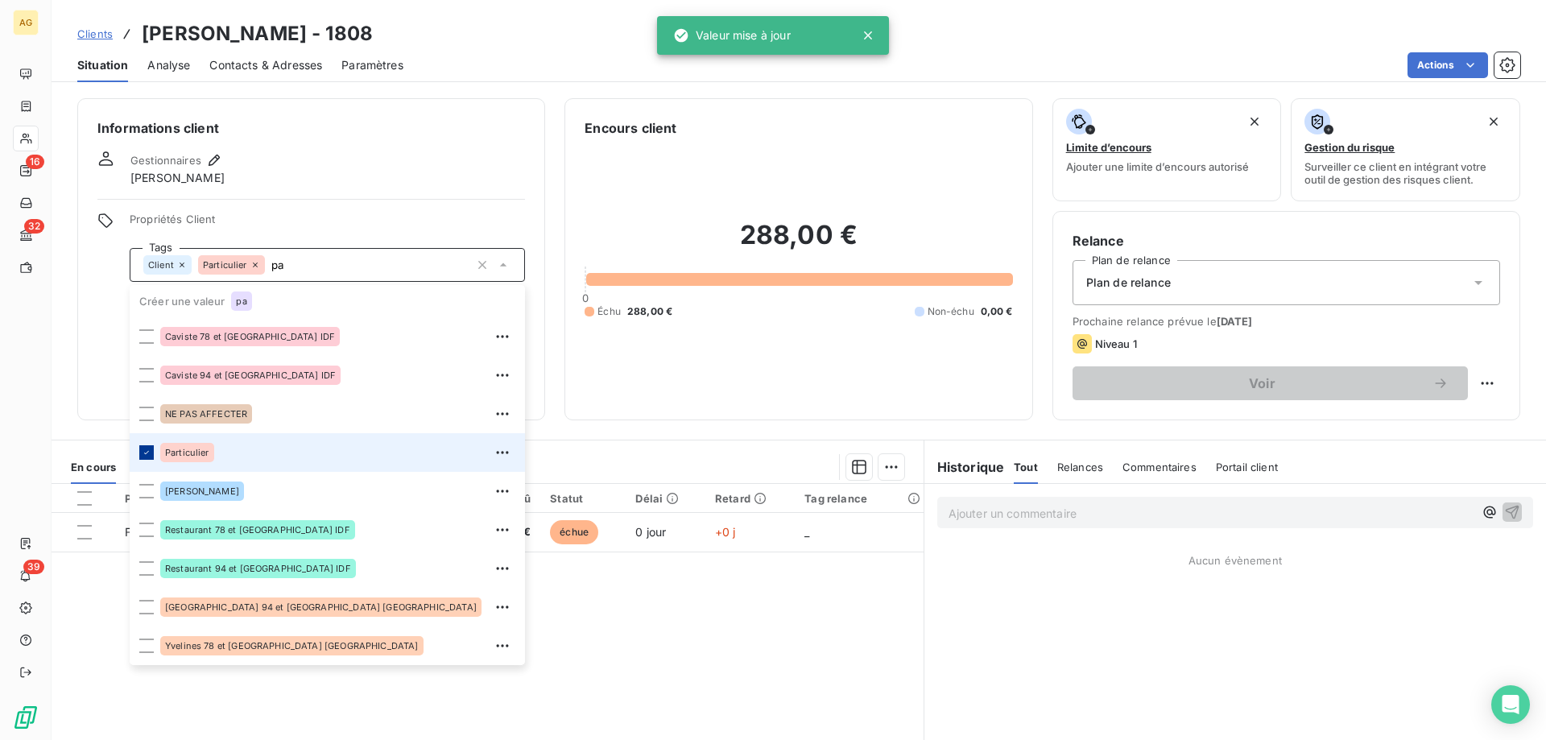
type input "p"
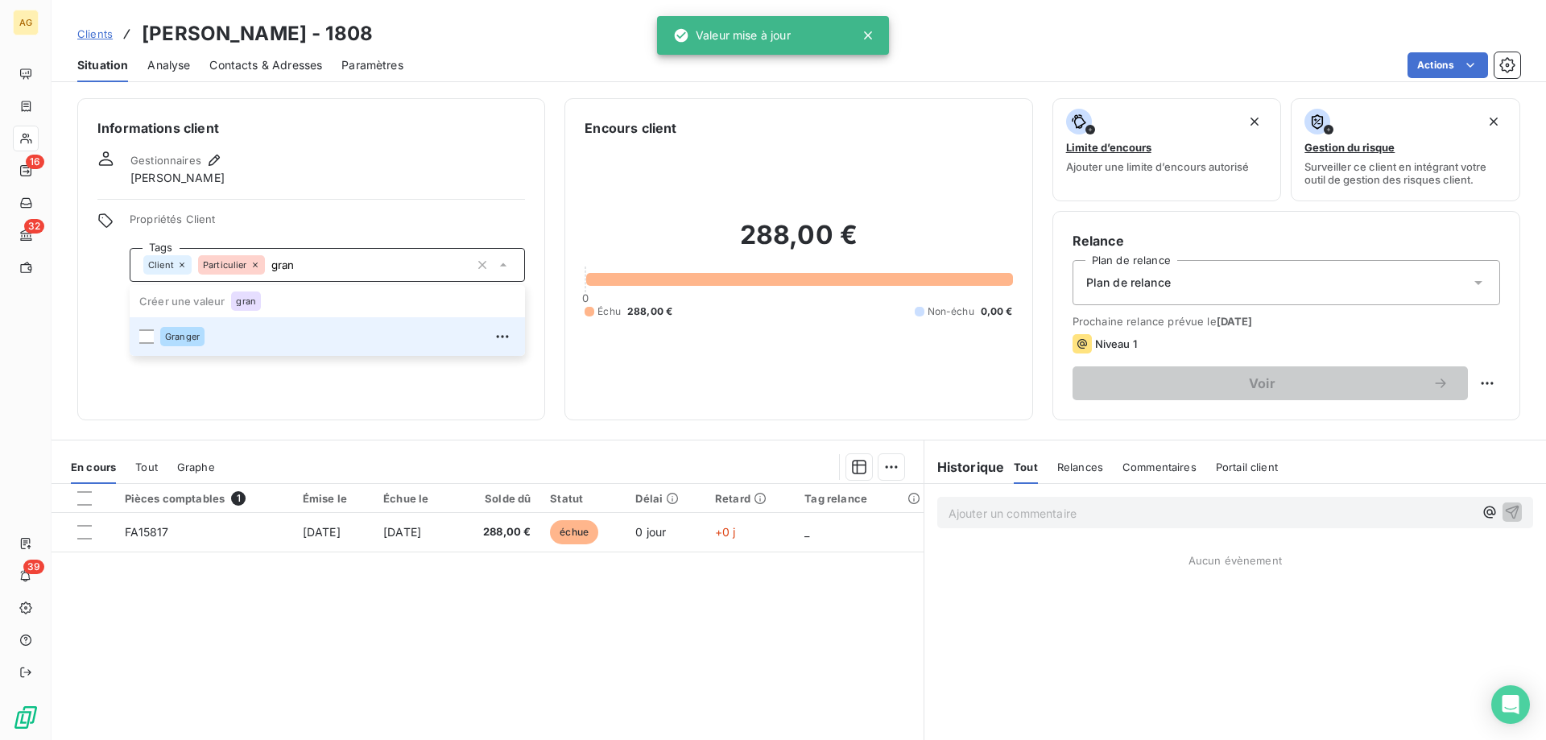
click at [148, 339] on div at bounding box center [146, 336] width 14 height 14
type input "gran"
click at [351, 184] on div "Gestionnaires [PERSON_NAME]" at bounding box center [311, 168] width 428 height 35
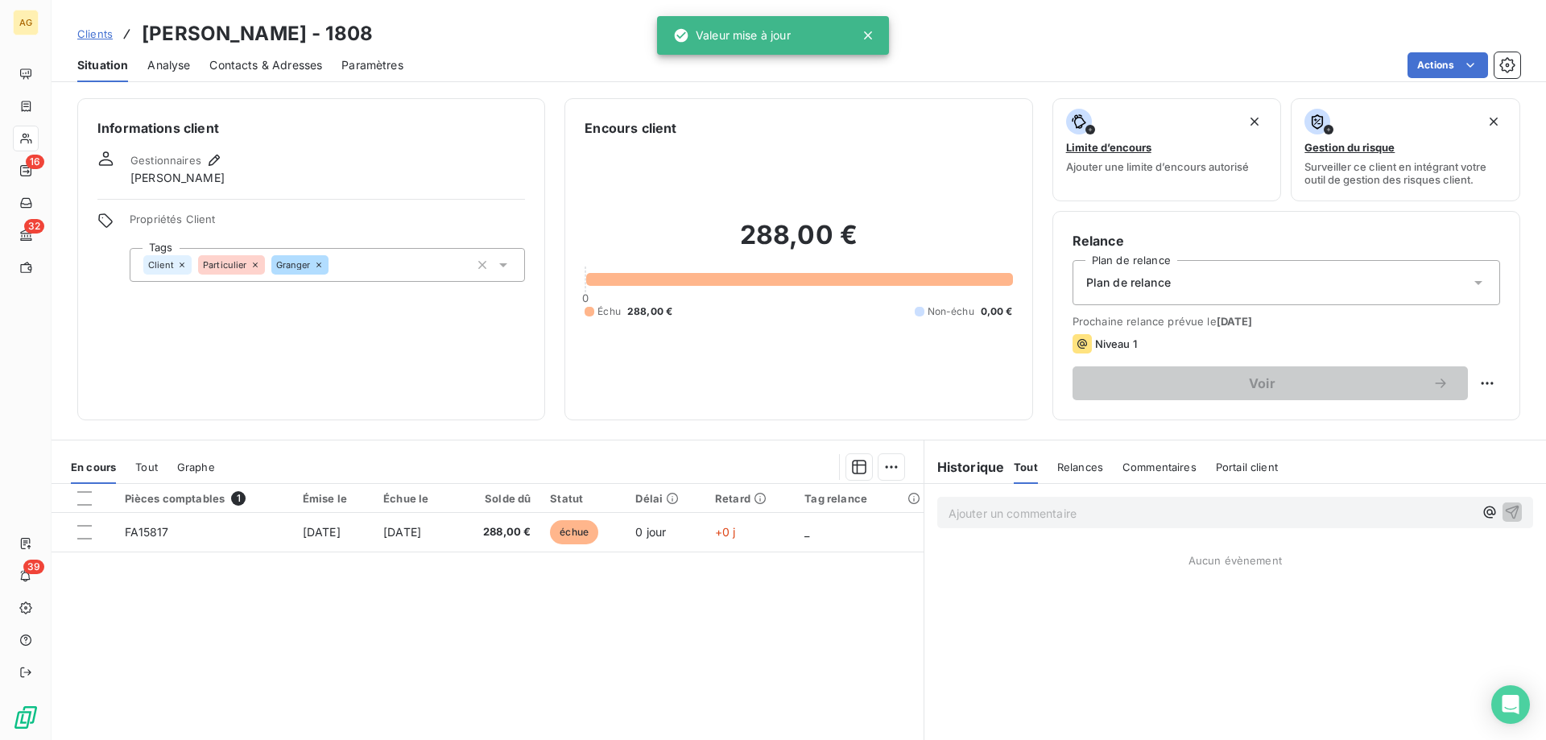
drag, startPoint x: 351, startPoint y: 183, endPoint x: 313, endPoint y: 178, distance: 38.2
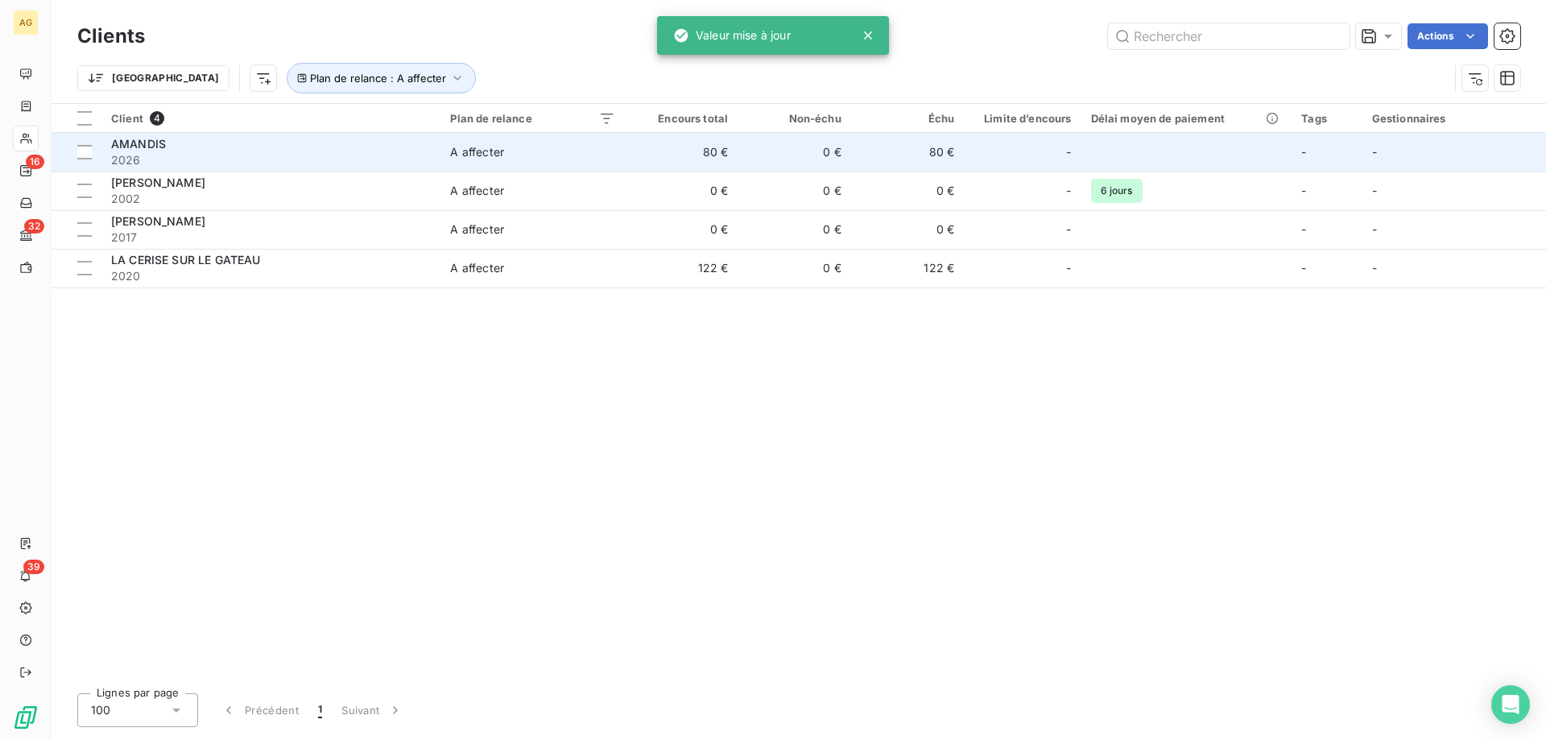
click at [176, 148] on div "AMANDIS" at bounding box center [271, 144] width 320 height 16
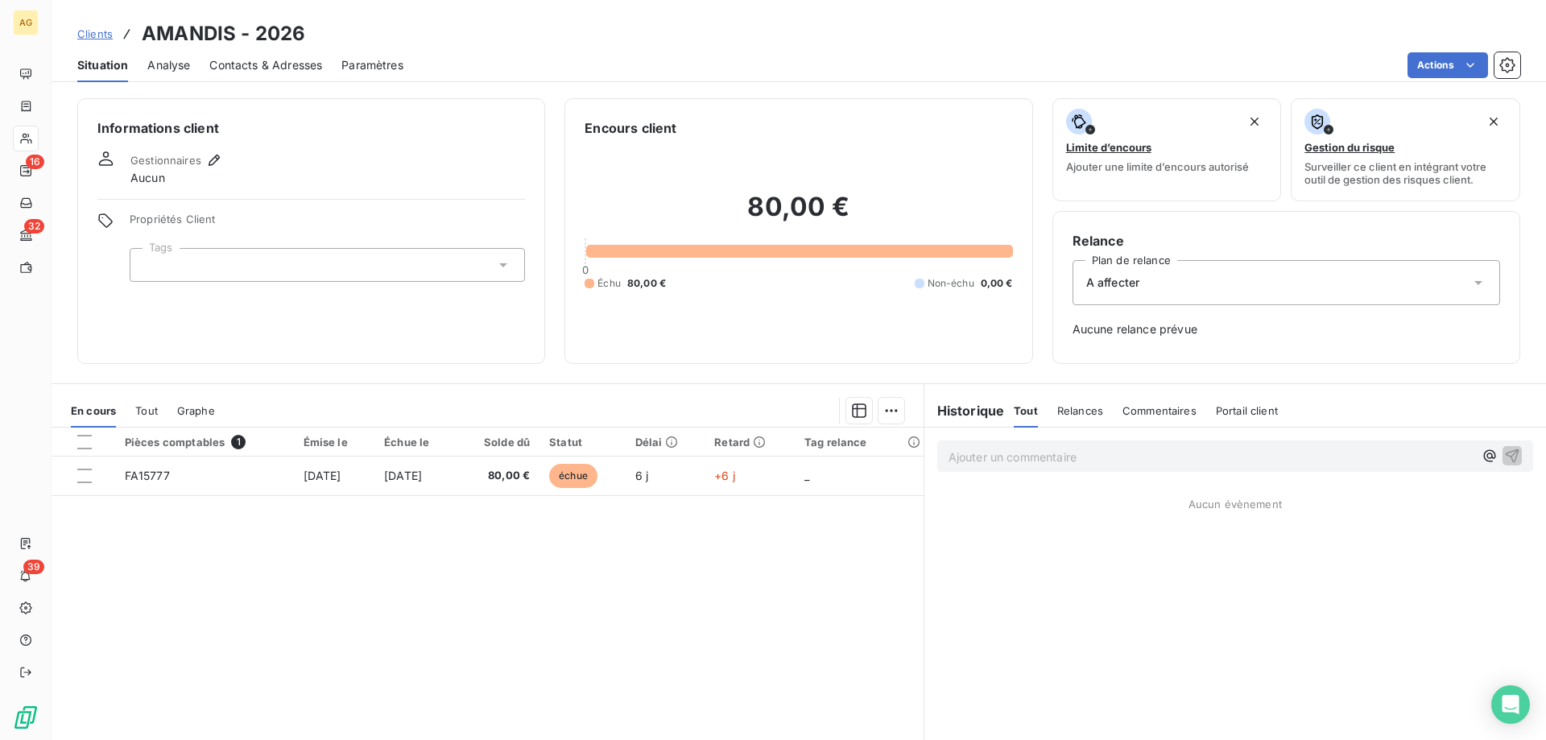
click at [1149, 263] on div "A affecter" at bounding box center [1287, 282] width 428 height 45
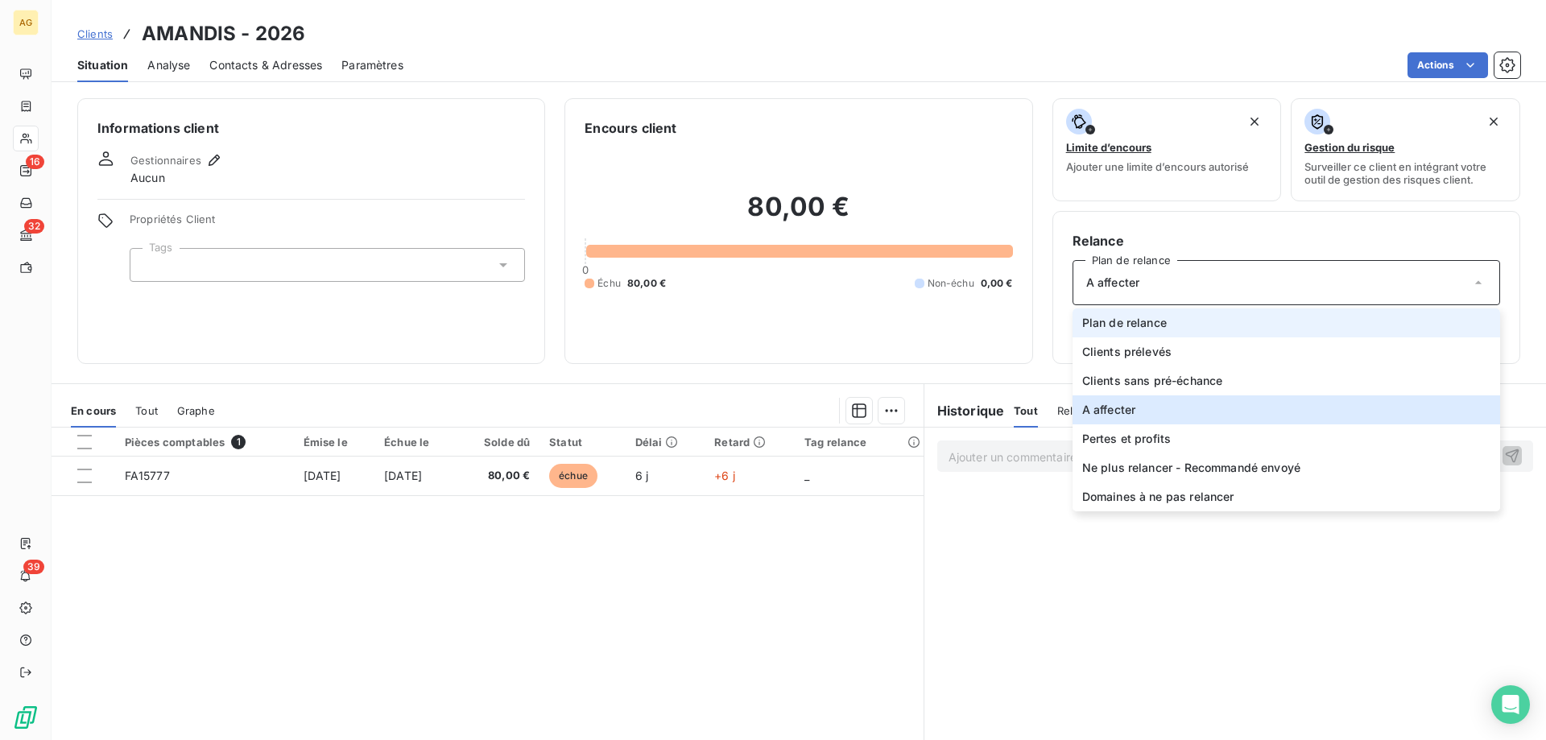
click at [1135, 318] on span "Plan de relance" at bounding box center [1124, 323] width 85 height 16
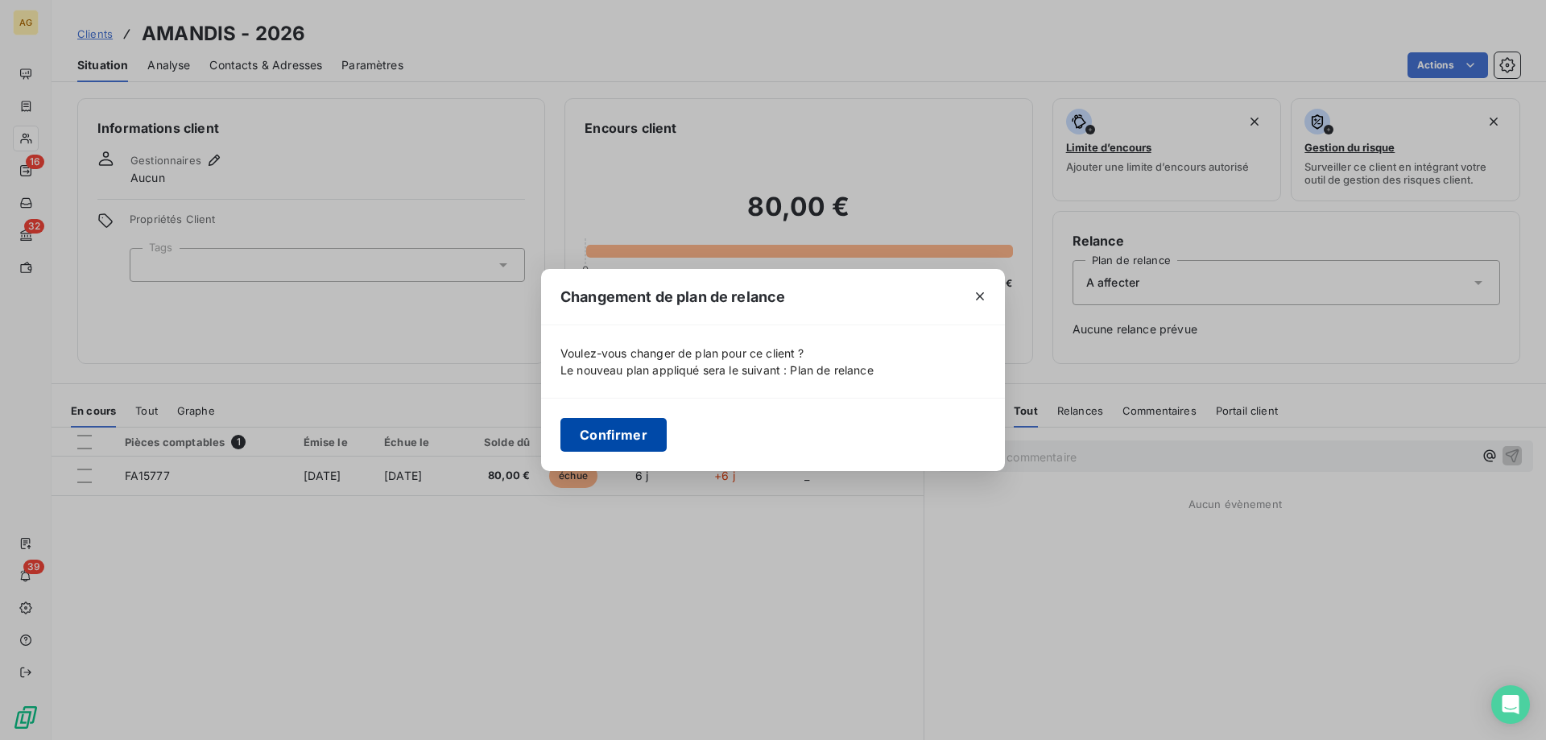
click at [610, 428] on button "Confirmer" at bounding box center [613, 435] width 106 height 34
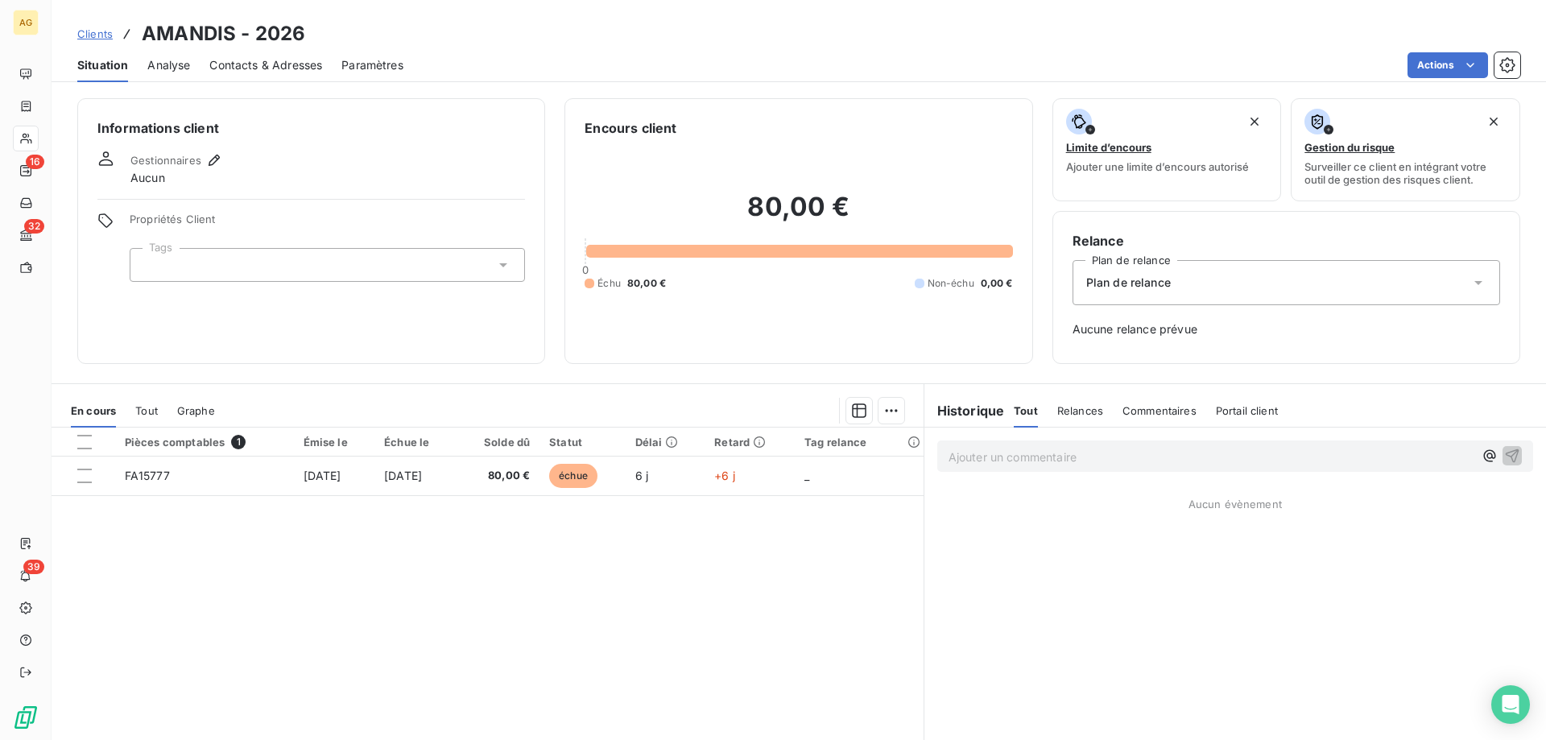
click at [201, 150] on div "Informations client Gestionnaires Aucun Propriétés Client Tags" at bounding box center [311, 231] width 468 height 266
click at [210, 156] on icon "button" at bounding box center [214, 160] width 16 height 16
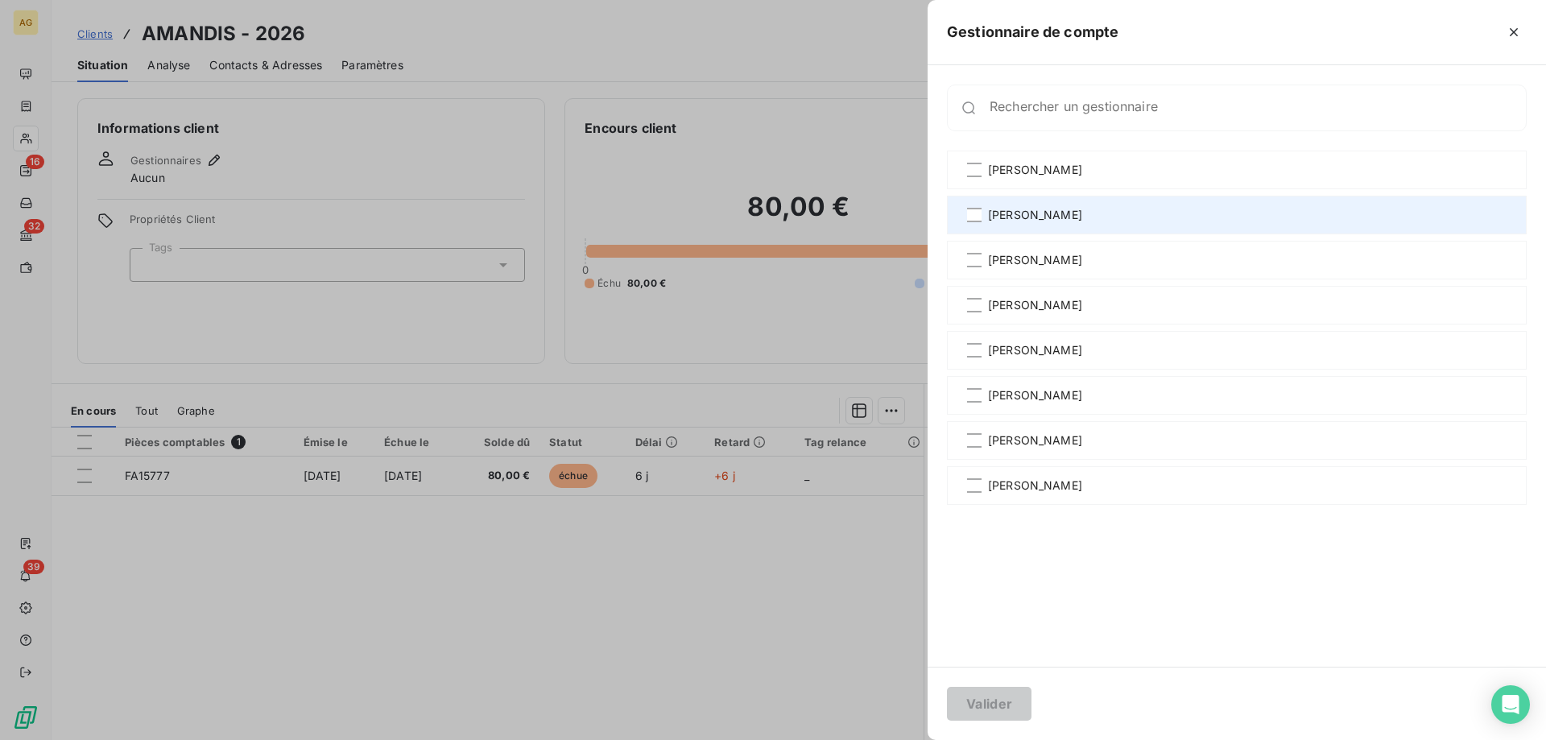
click at [1001, 213] on span "[PERSON_NAME]" at bounding box center [1035, 215] width 94 height 16
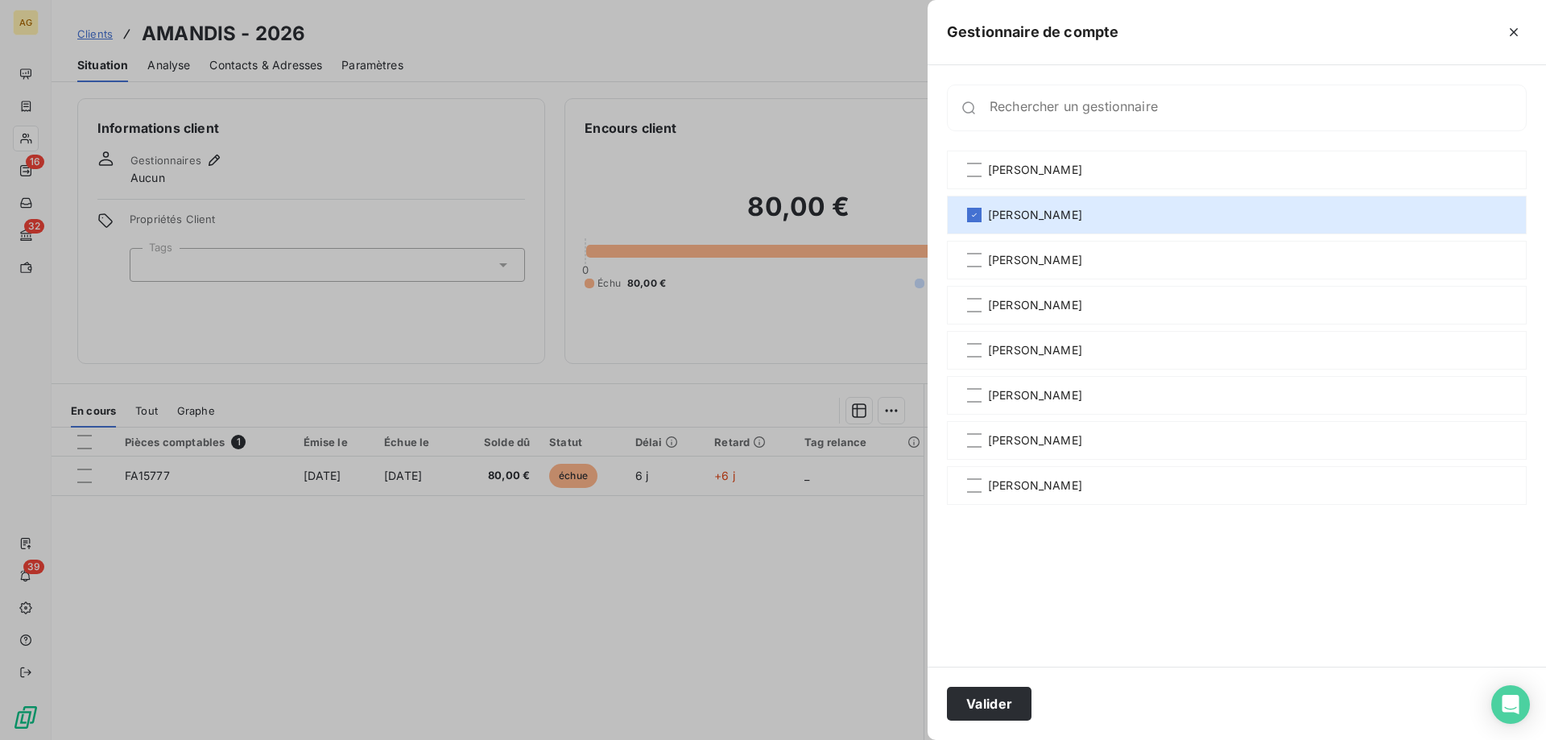
drag, startPoint x: 985, startPoint y: 701, endPoint x: 842, endPoint y: 637, distance: 156.1
click at [985, 701] on button "Valider" at bounding box center [989, 704] width 85 height 34
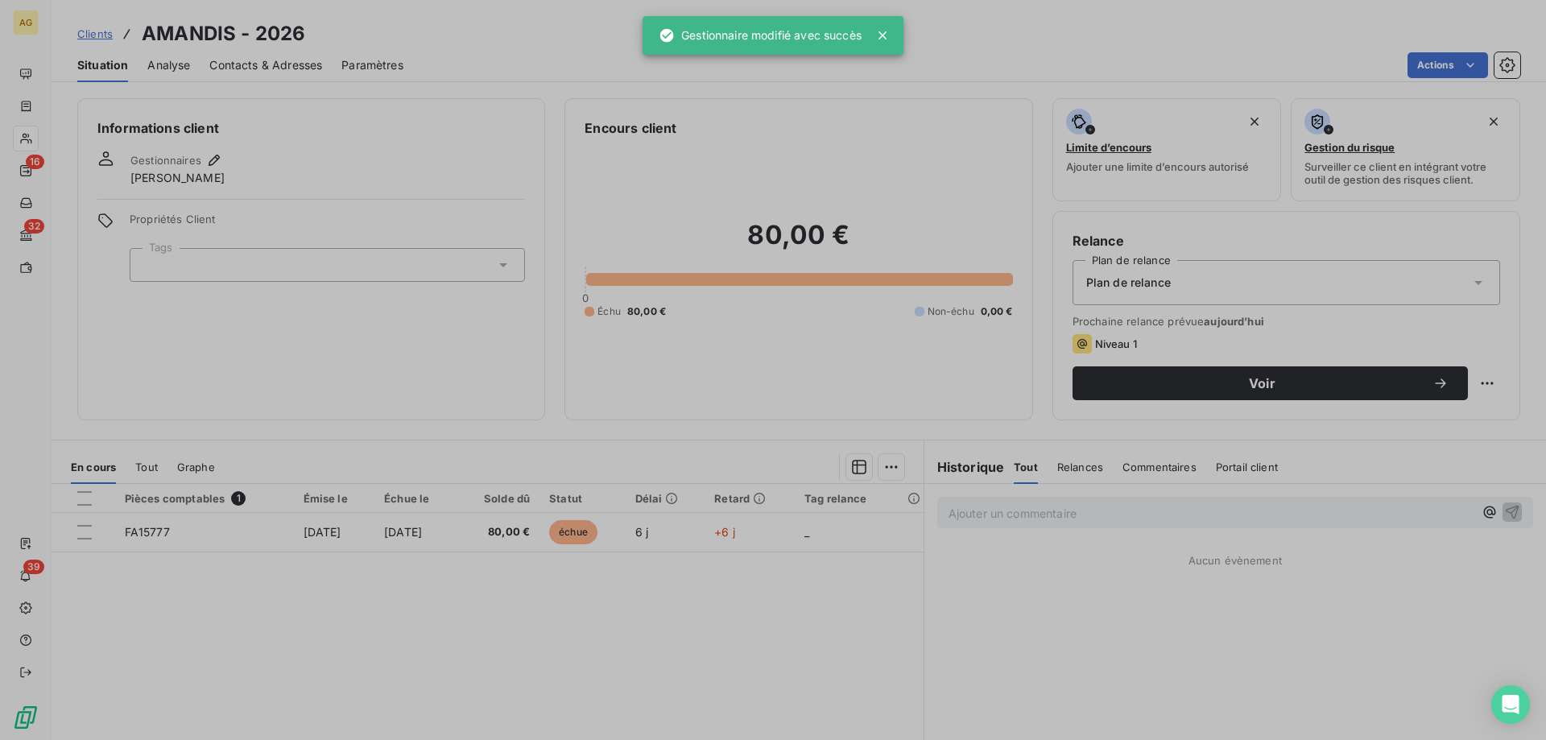
click at [294, 244] on div "Propriétés Client Tags" at bounding box center [327, 247] width 395 height 69
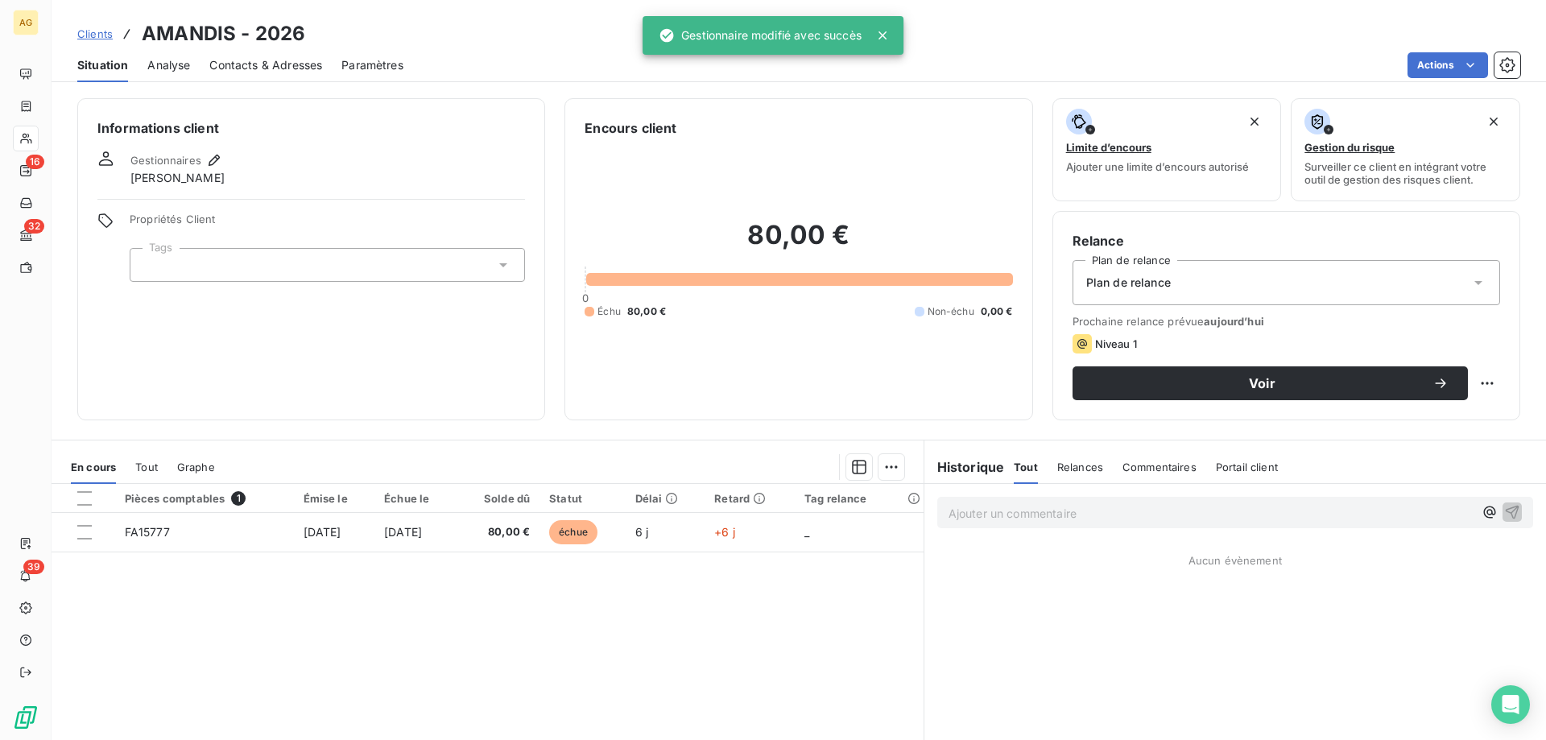
click at [298, 259] on div at bounding box center [327, 265] width 395 height 34
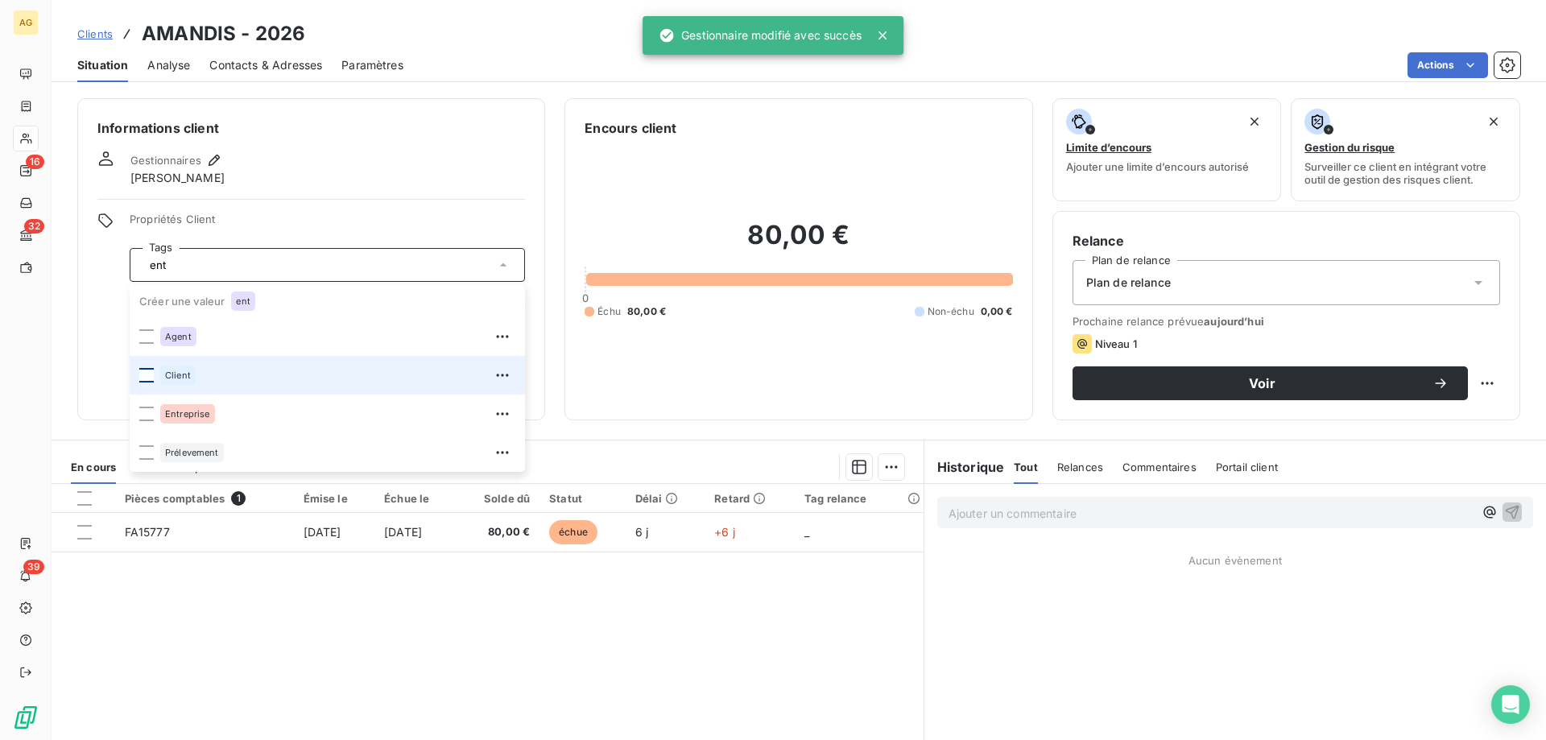
click at [149, 374] on div at bounding box center [146, 375] width 14 height 14
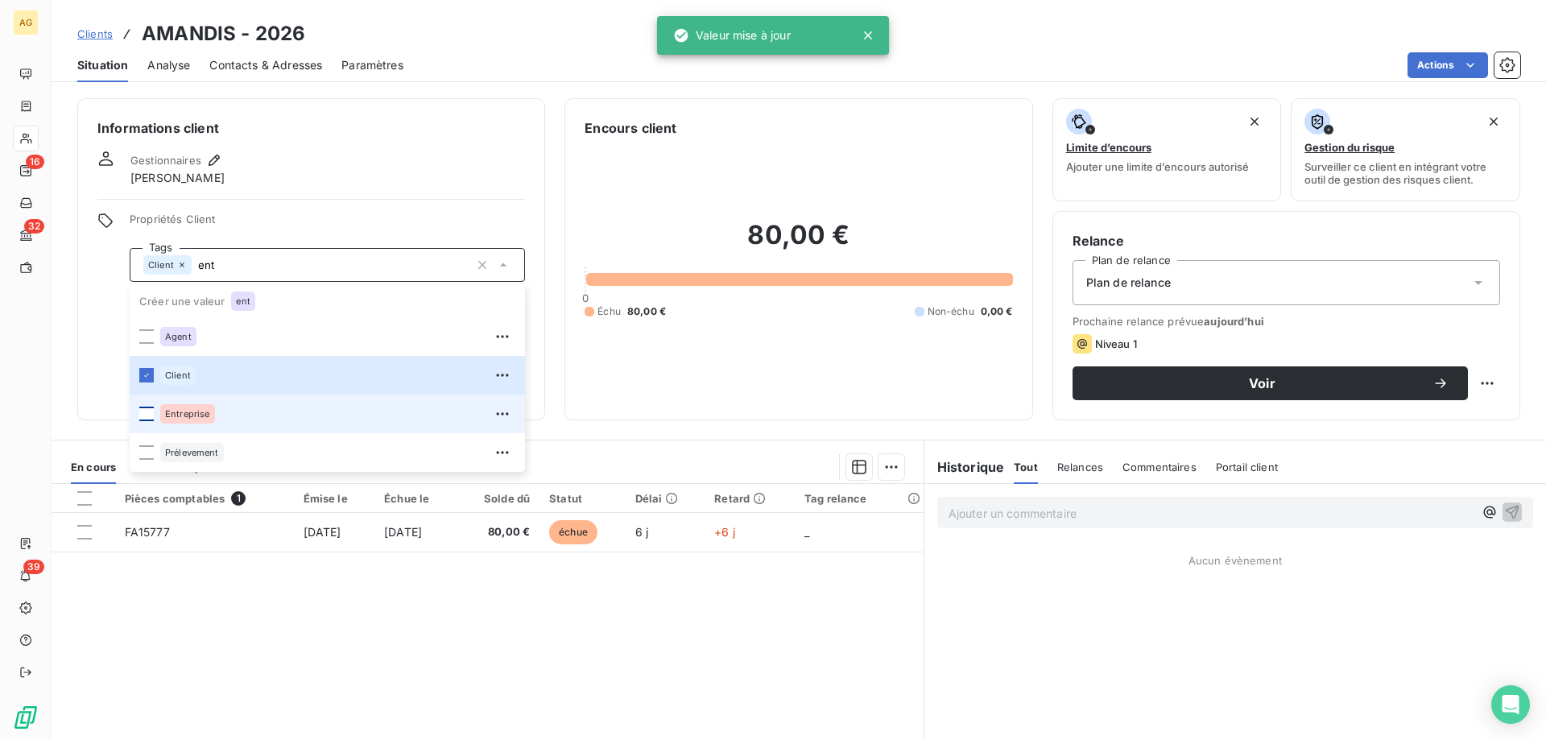
click at [144, 420] on div at bounding box center [146, 414] width 14 height 14
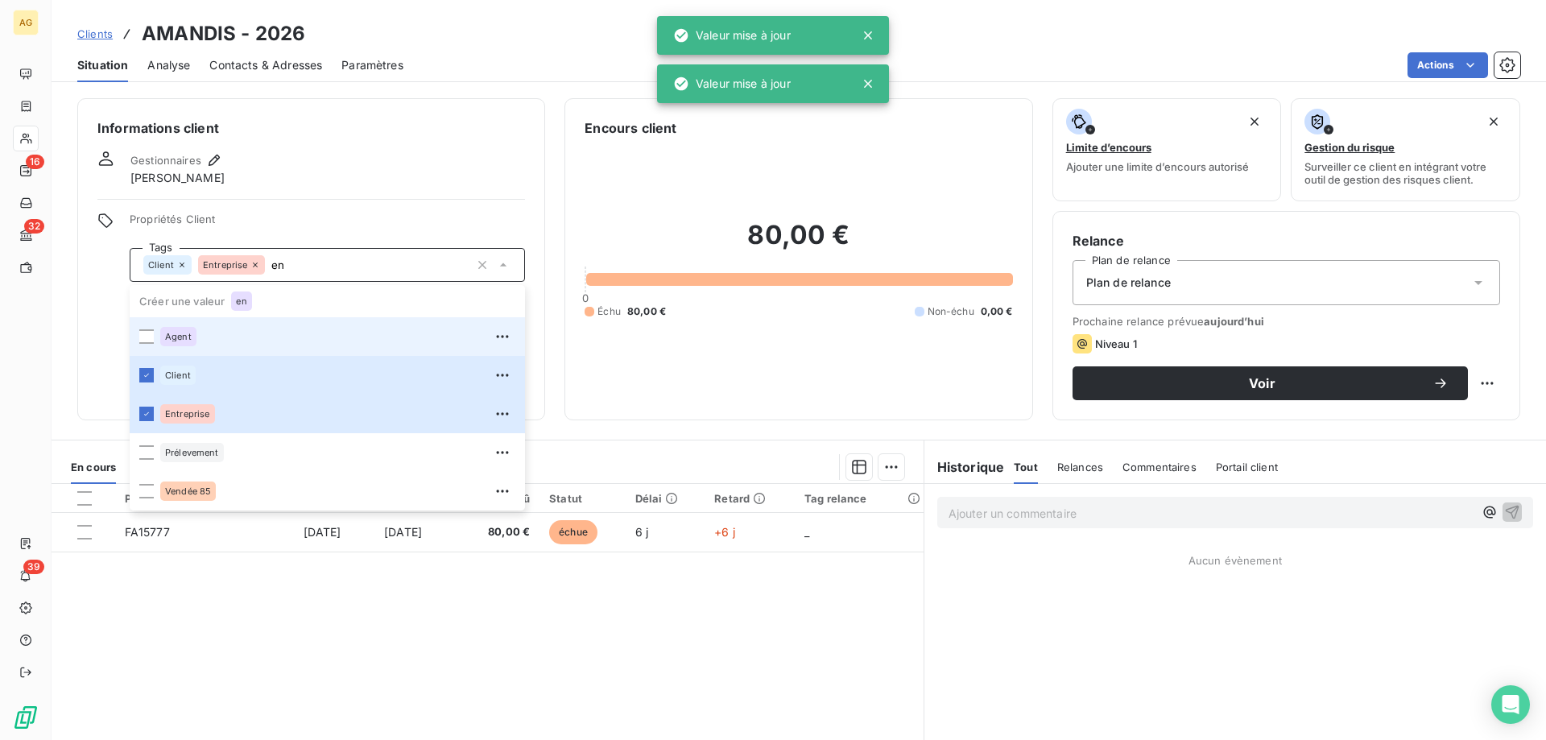
type input "e"
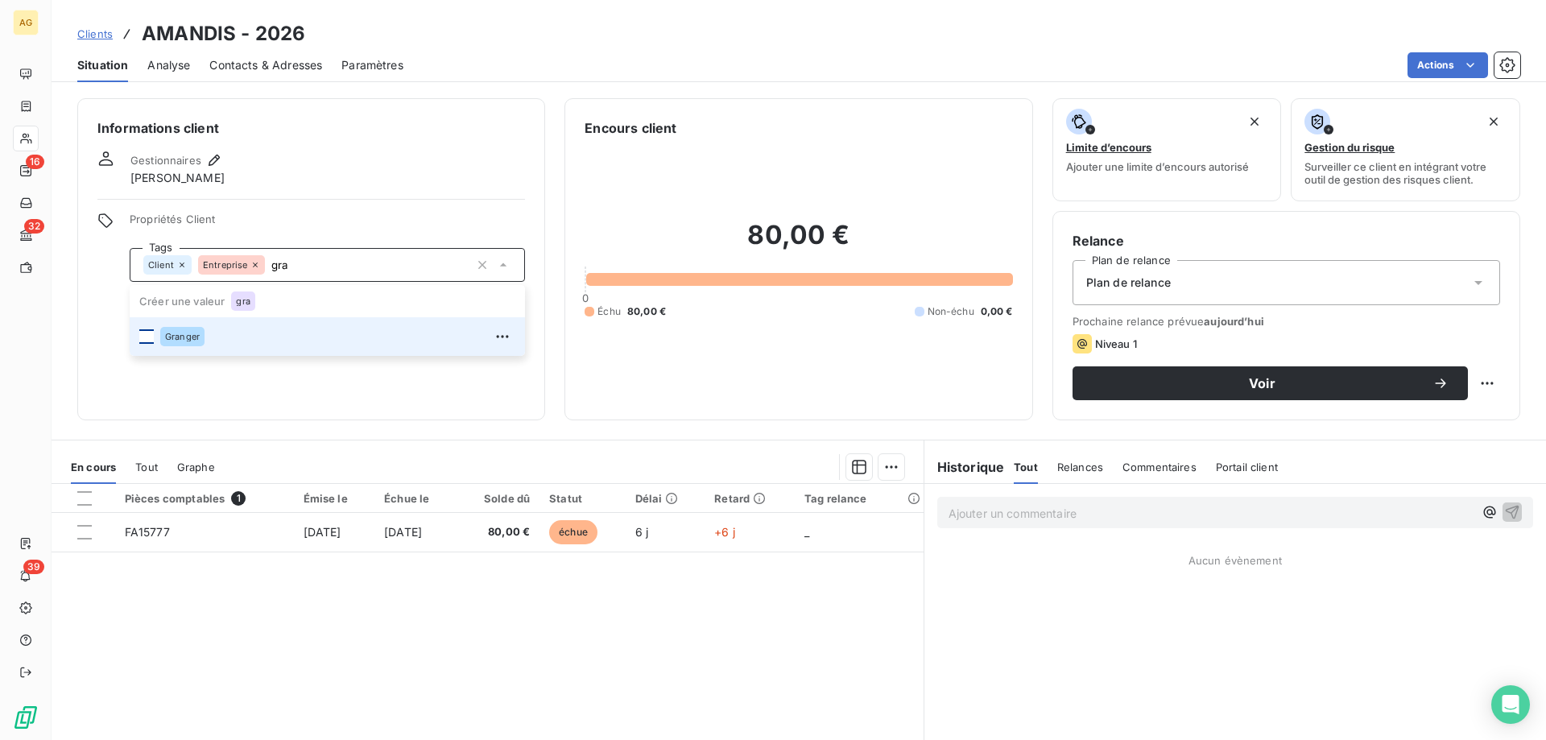
click at [145, 333] on div at bounding box center [146, 336] width 14 height 14
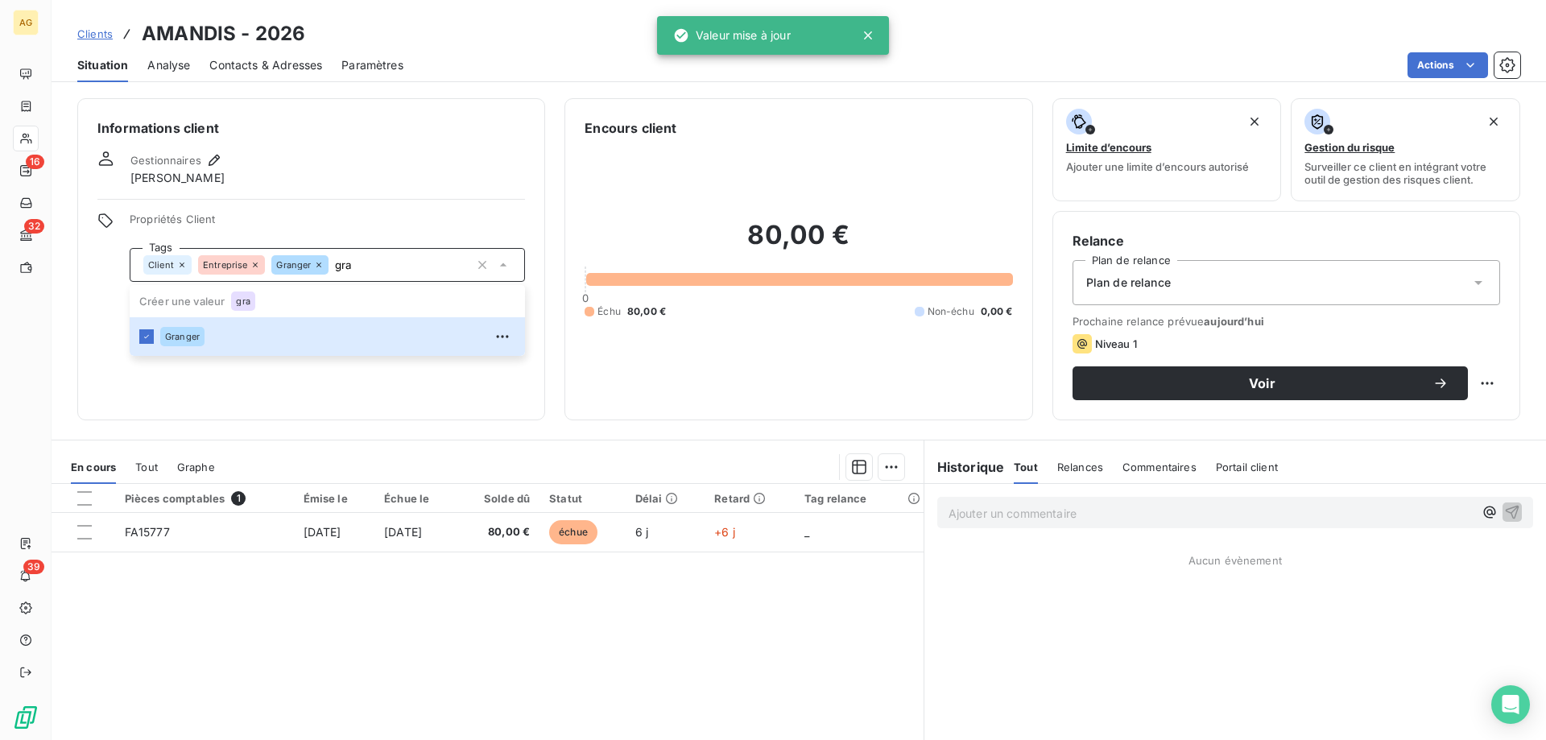
type input "gra"
click at [365, 159] on div "Gestionnaires [PERSON_NAME]" at bounding box center [311, 168] width 428 height 35
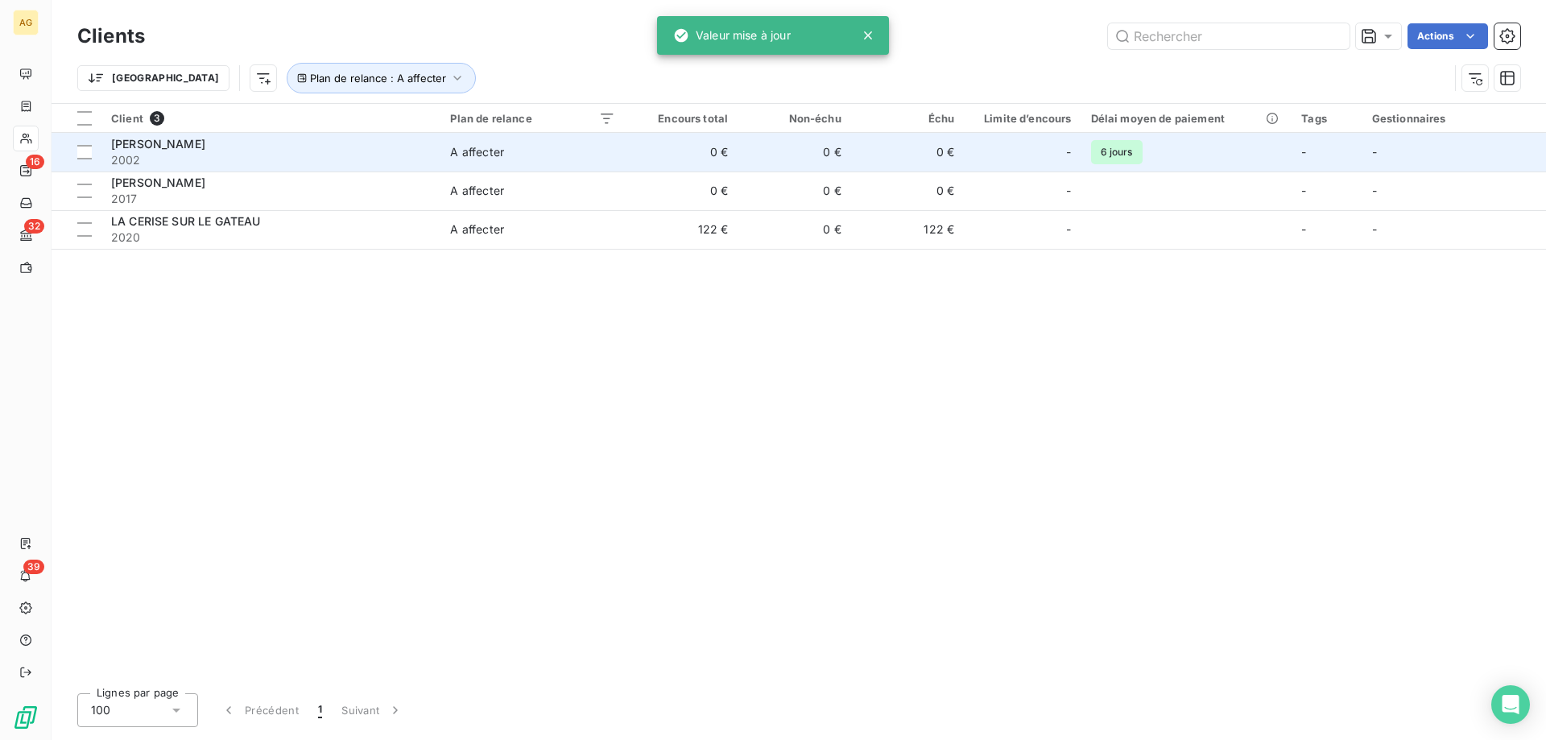
click at [250, 153] on span "2002" at bounding box center [271, 160] width 320 height 16
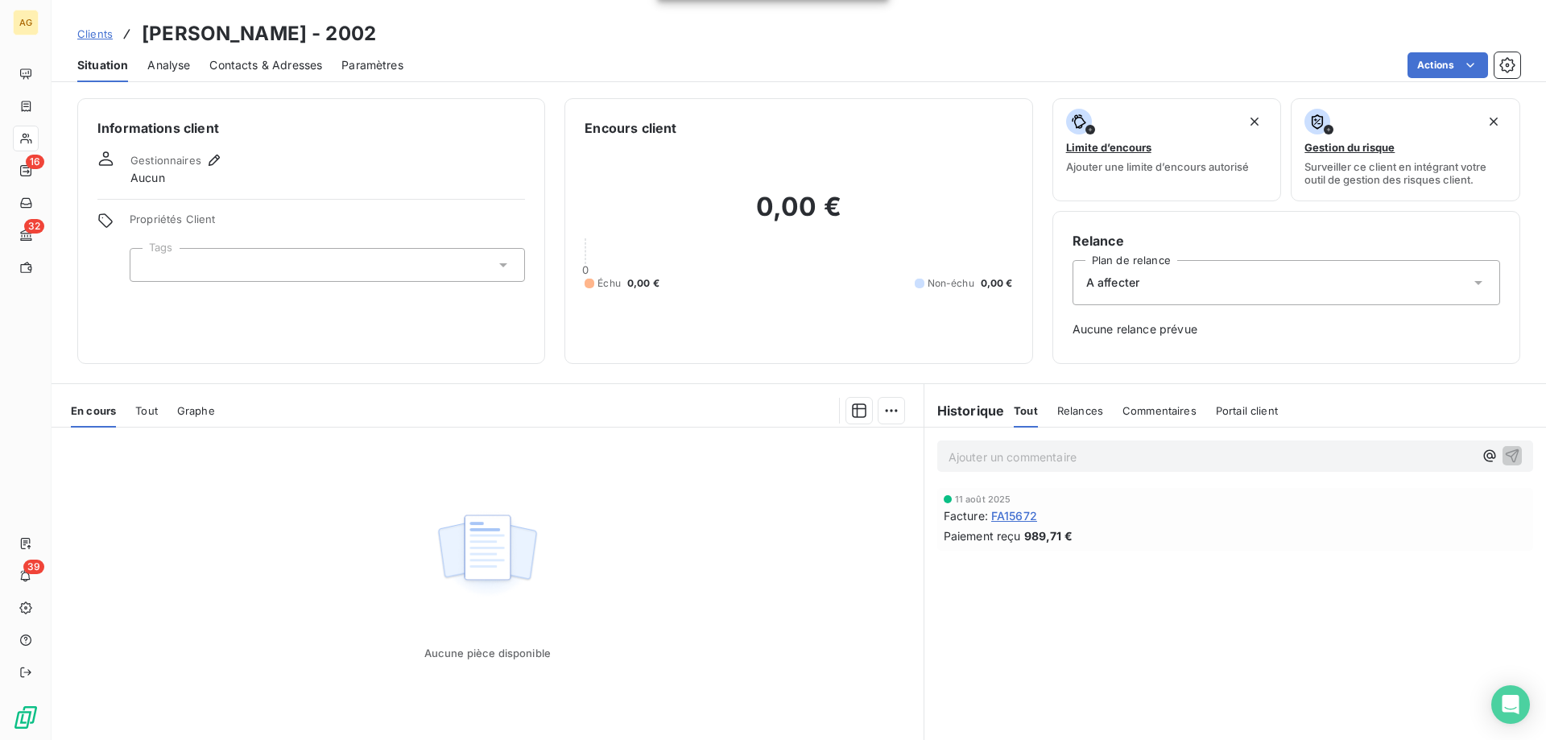
click at [1002, 519] on span "FA15672" at bounding box center [1014, 515] width 46 height 17
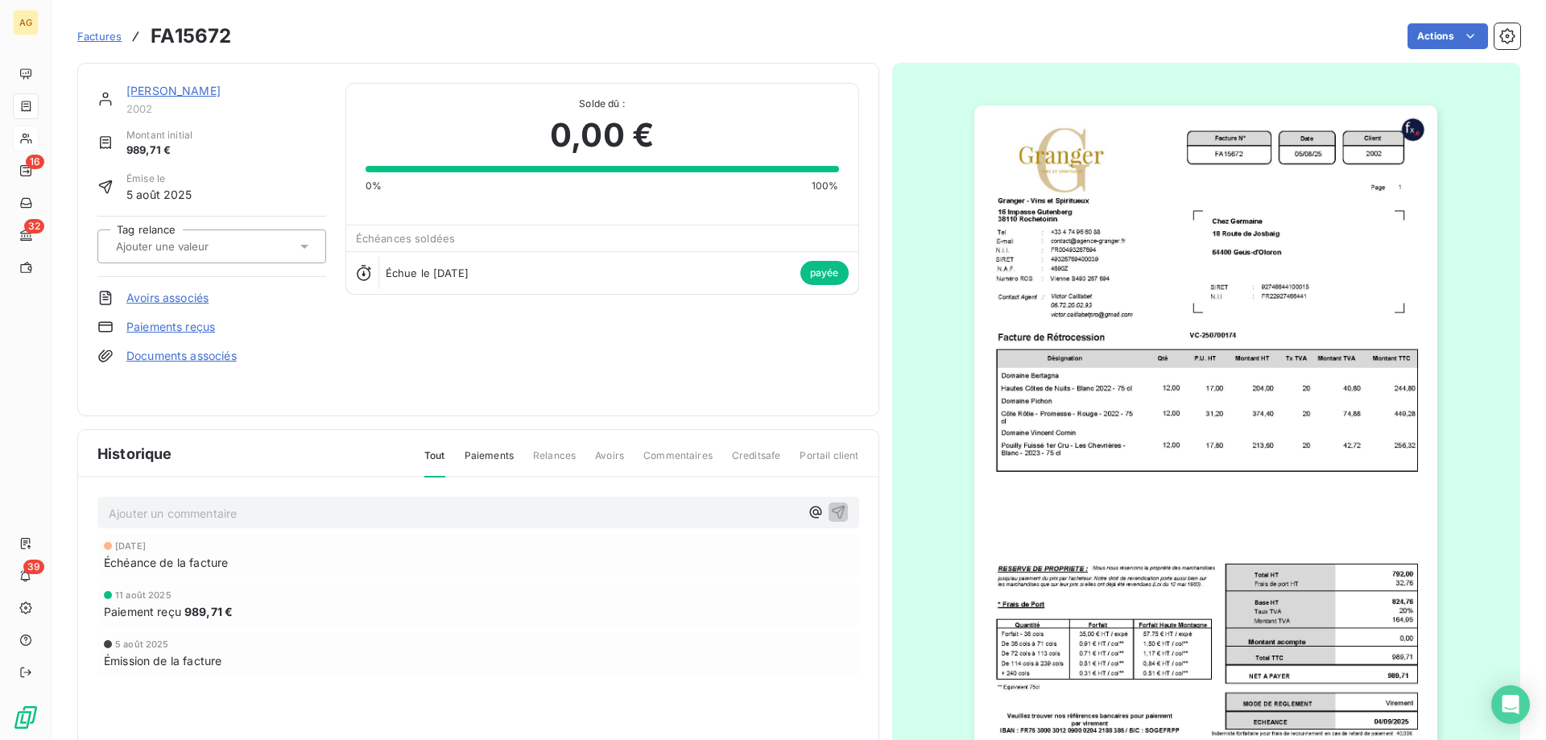
click at [684, 354] on div "[PERSON_NAME] 2002 Montant initial 989,71 € Émise le [DATE] Tag relance Avoirs …" at bounding box center [478, 239] width 762 height 313
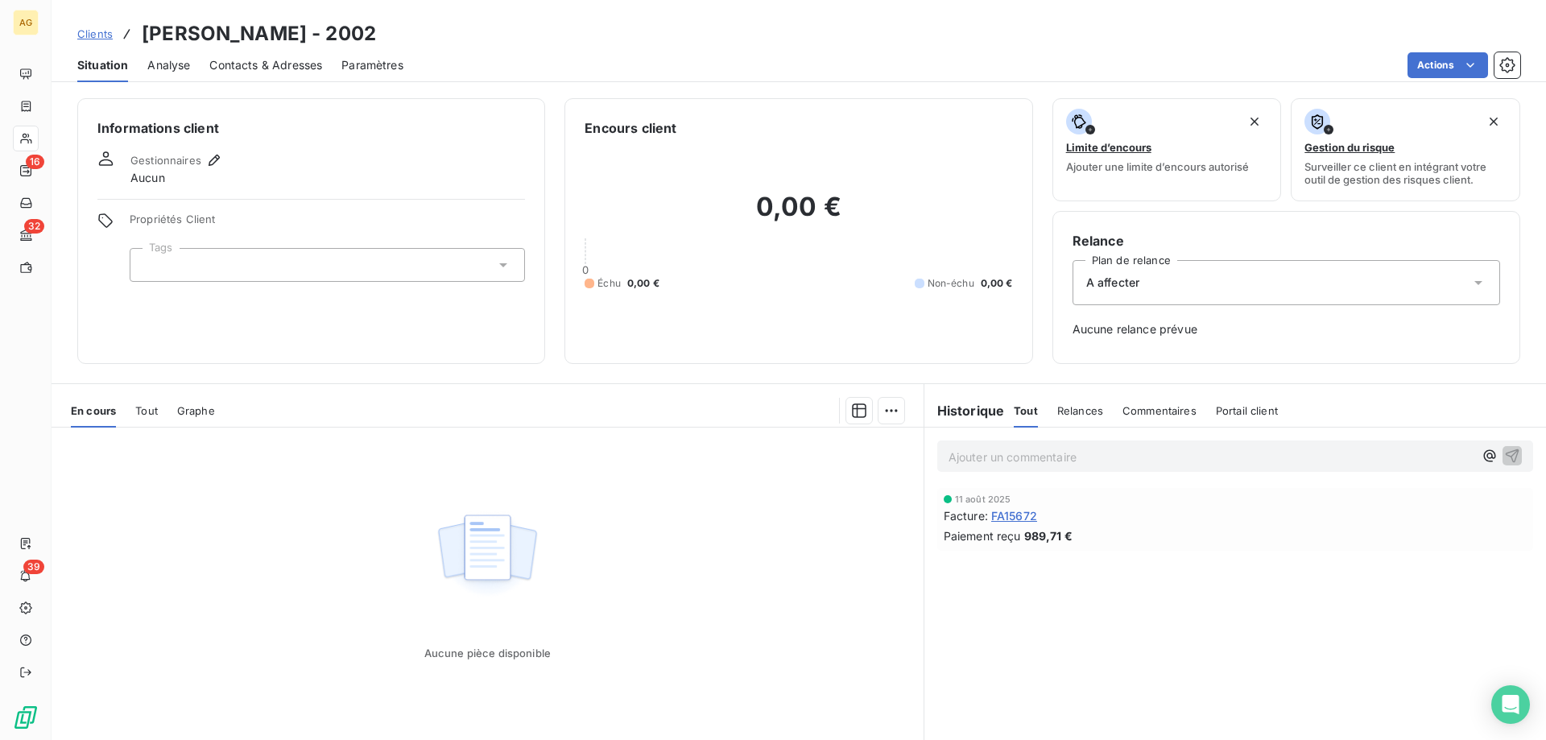
click at [1125, 302] on div "A affecter" at bounding box center [1287, 282] width 428 height 45
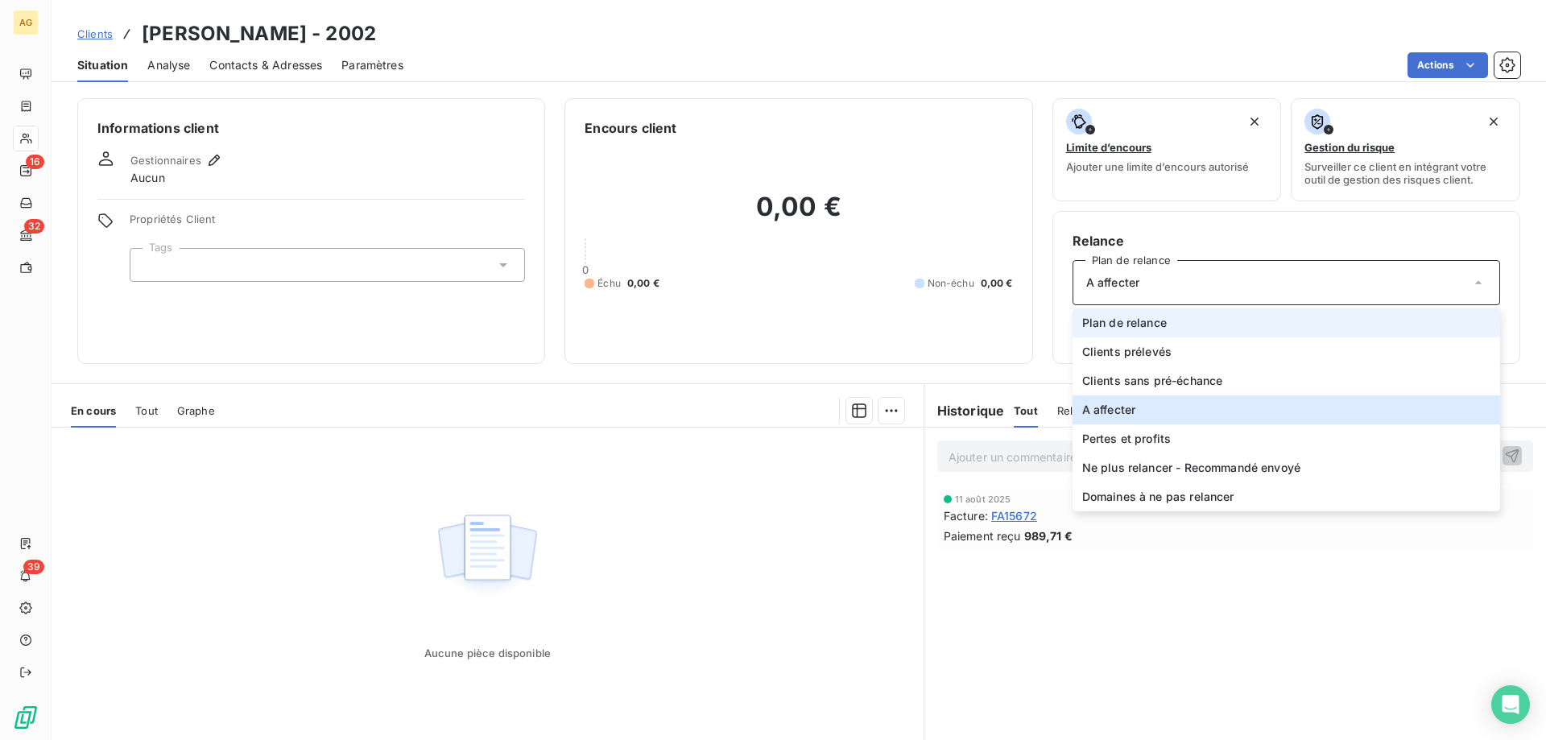
click at [1107, 332] on li "Plan de relance" at bounding box center [1287, 322] width 428 height 29
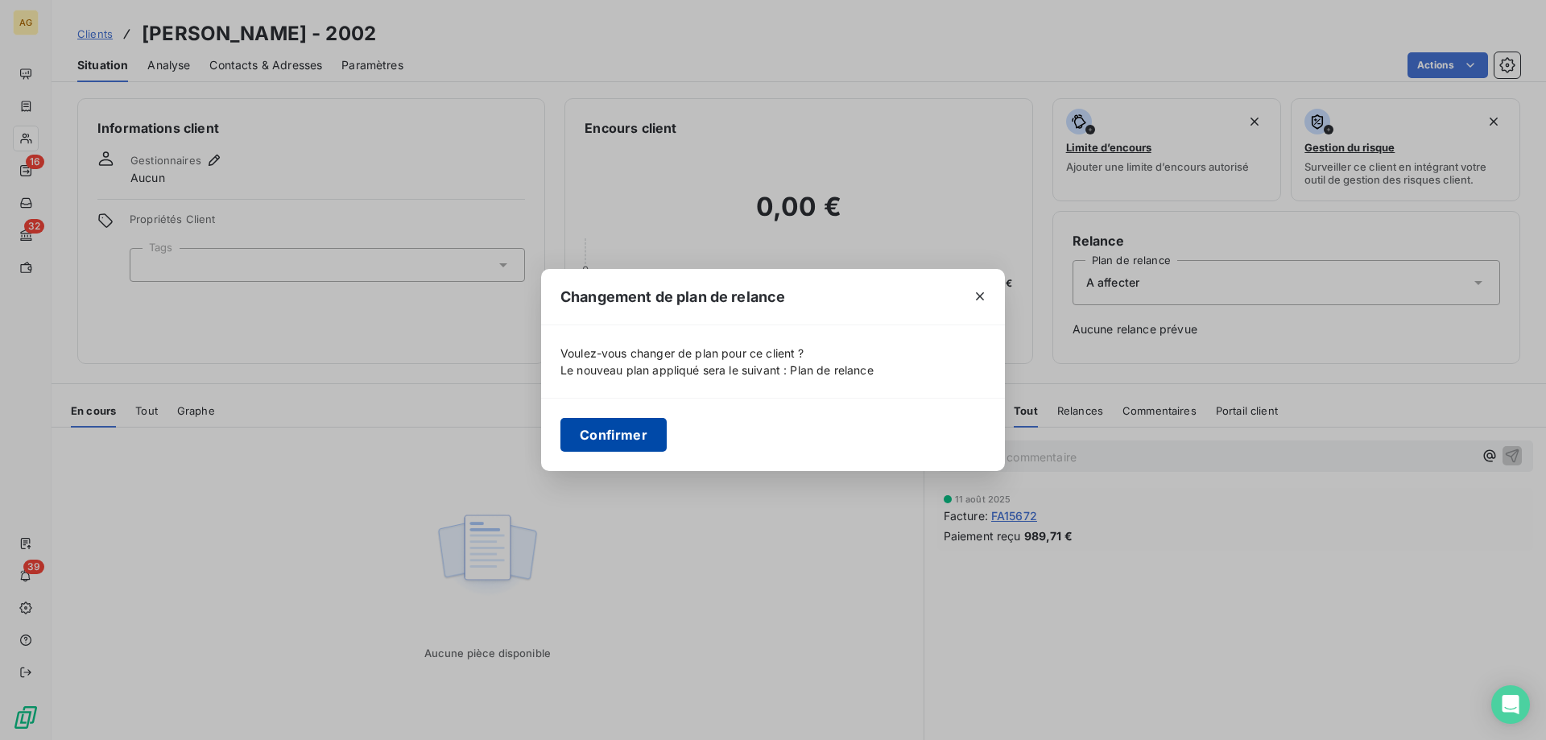
click at [611, 432] on button "Confirmer" at bounding box center [613, 435] width 106 height 34
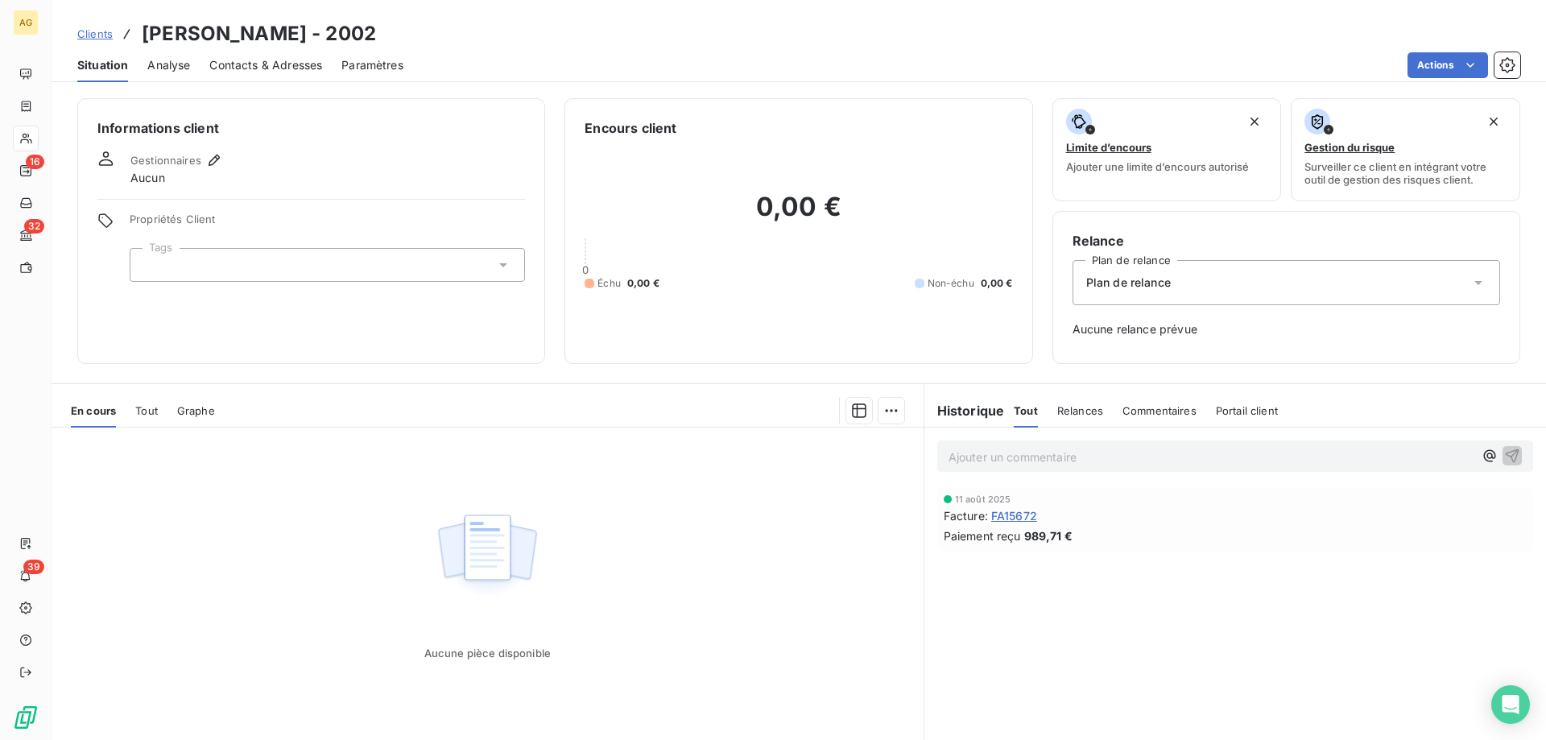
click at [312, 267] on div at bounding box center [327, 265] width 395 height 34
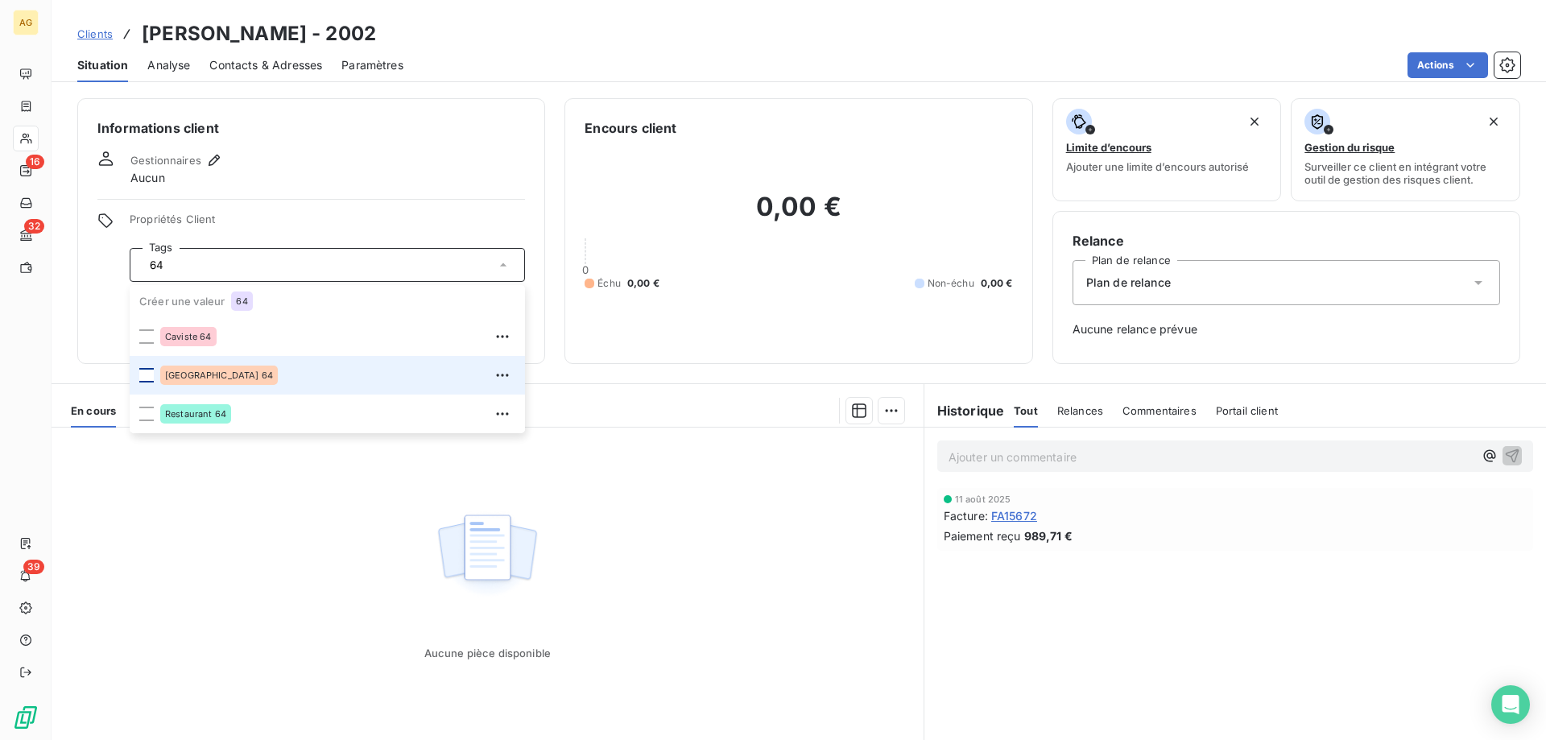
click at [145, 373] on div at bounding box center [146, 375] width 14 height 14
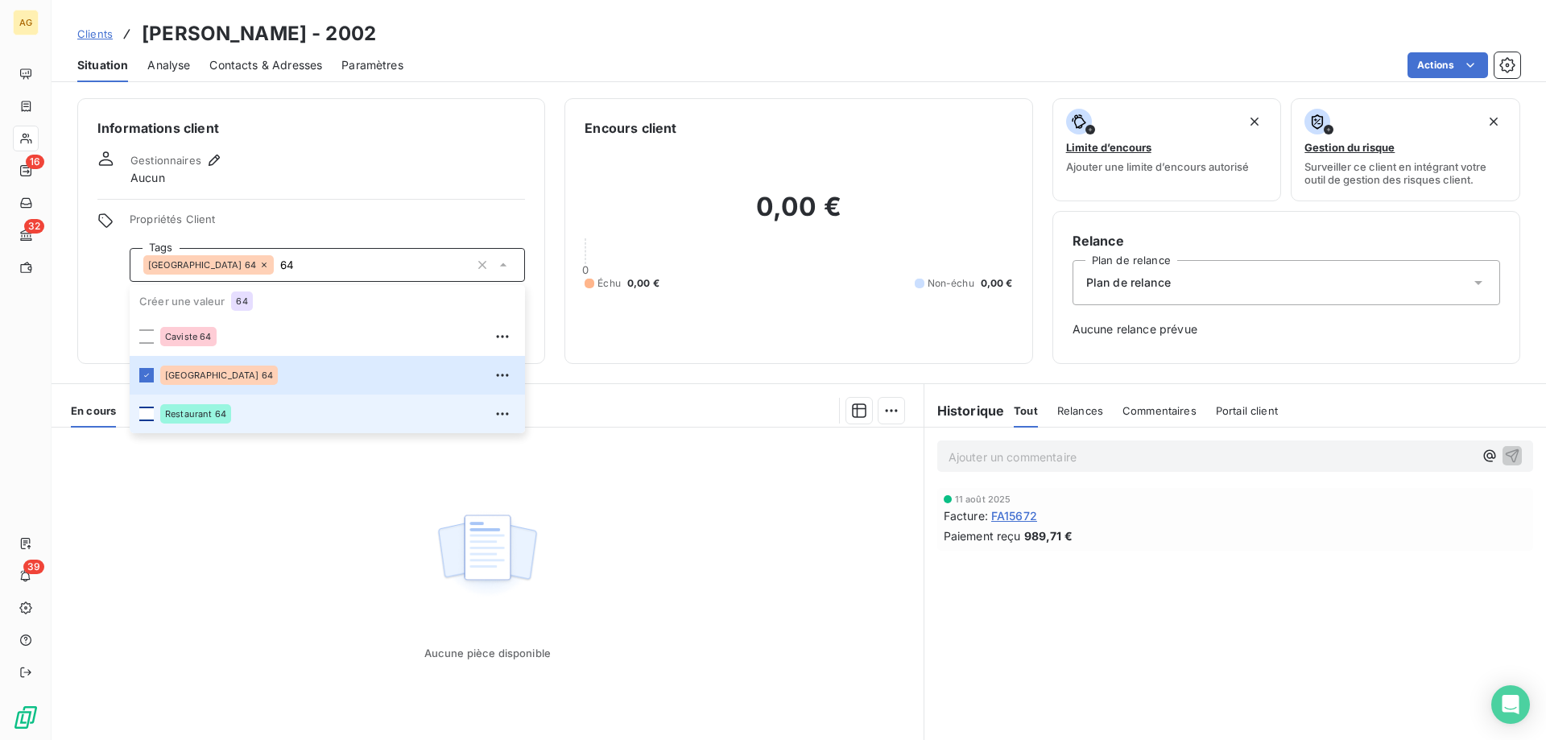
click at [146, 418] on div at bounding box center [146, 414] width 14 height 14
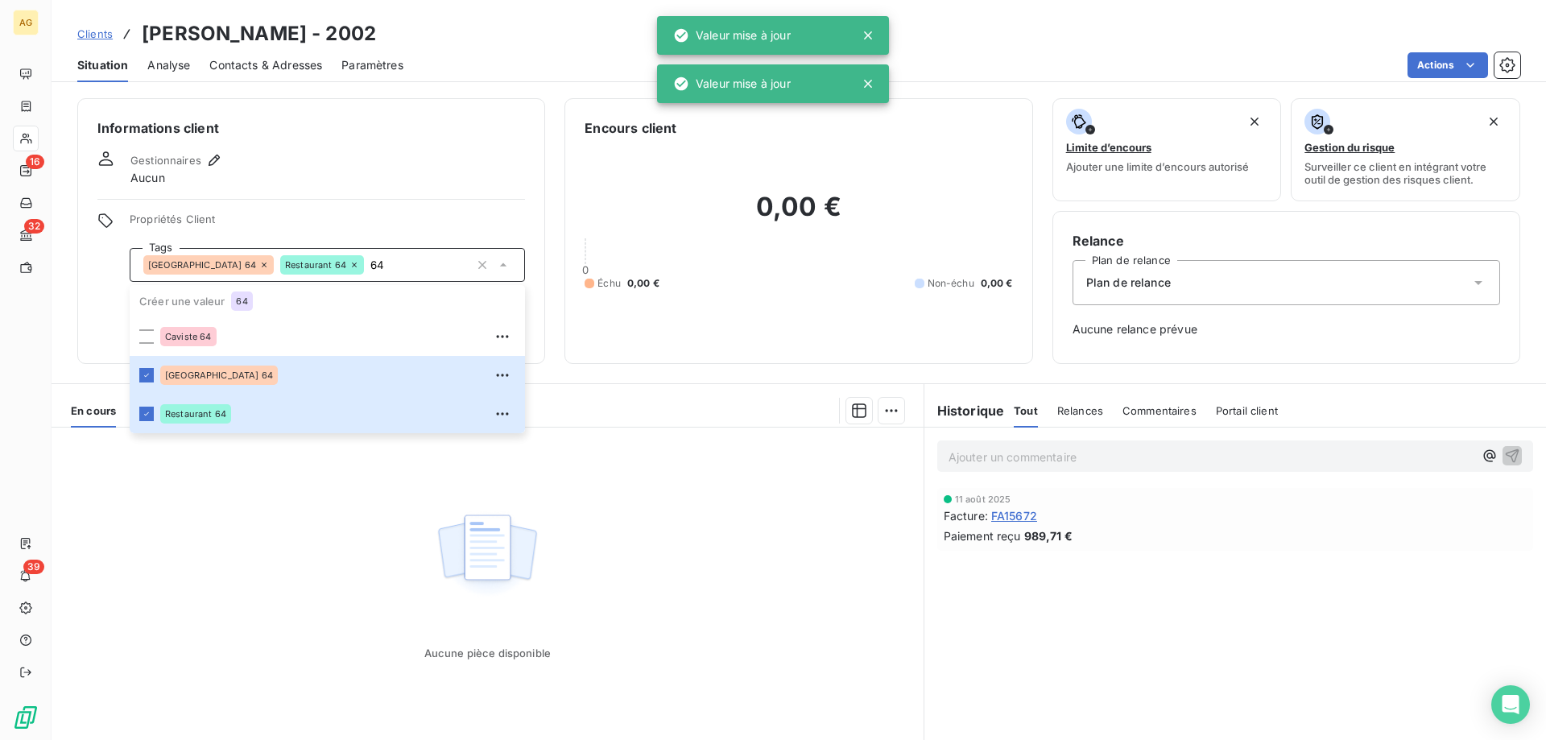
type input "6"
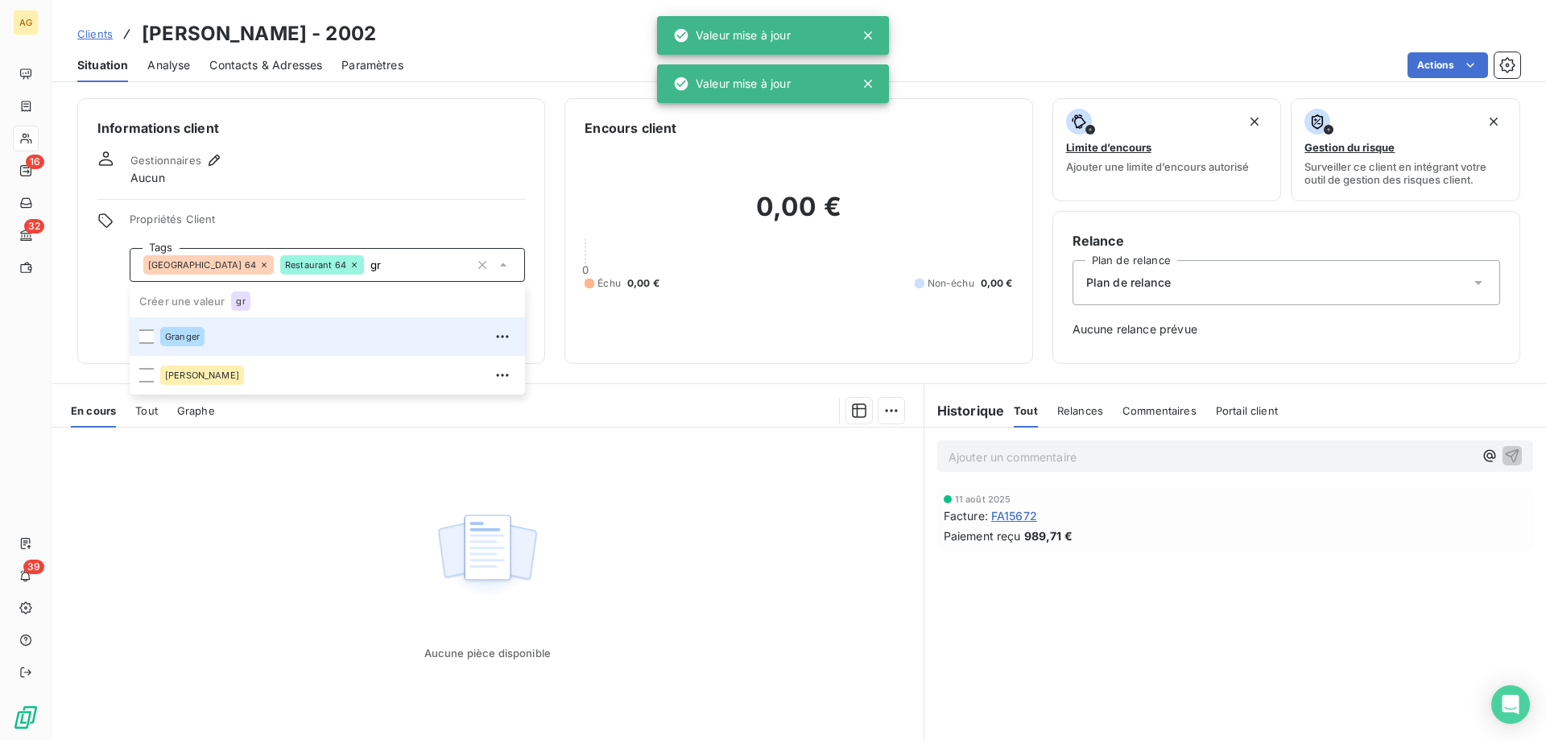
type input "g"
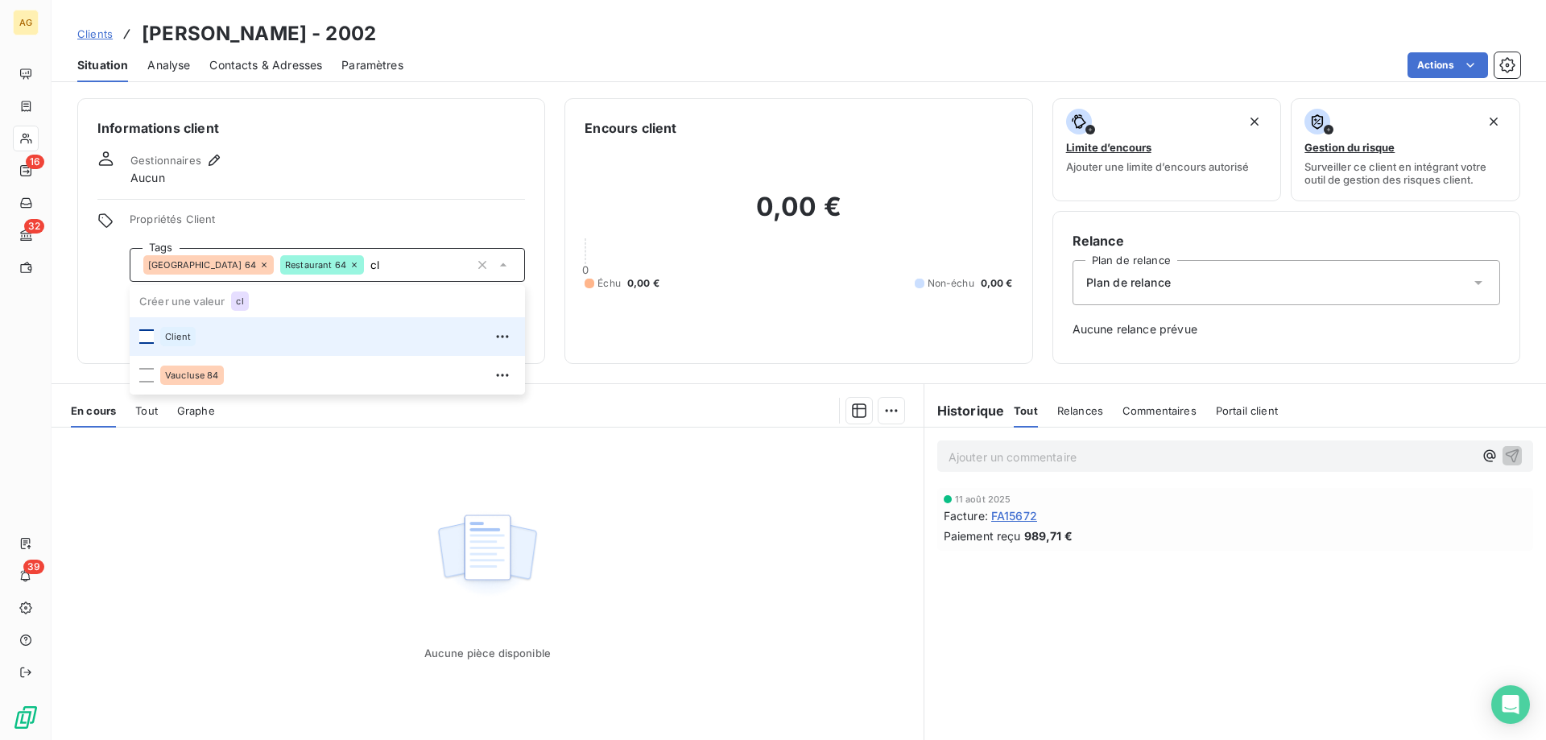
click at [151, 336] on div at bounding box center [146, 336] width 14 height 14
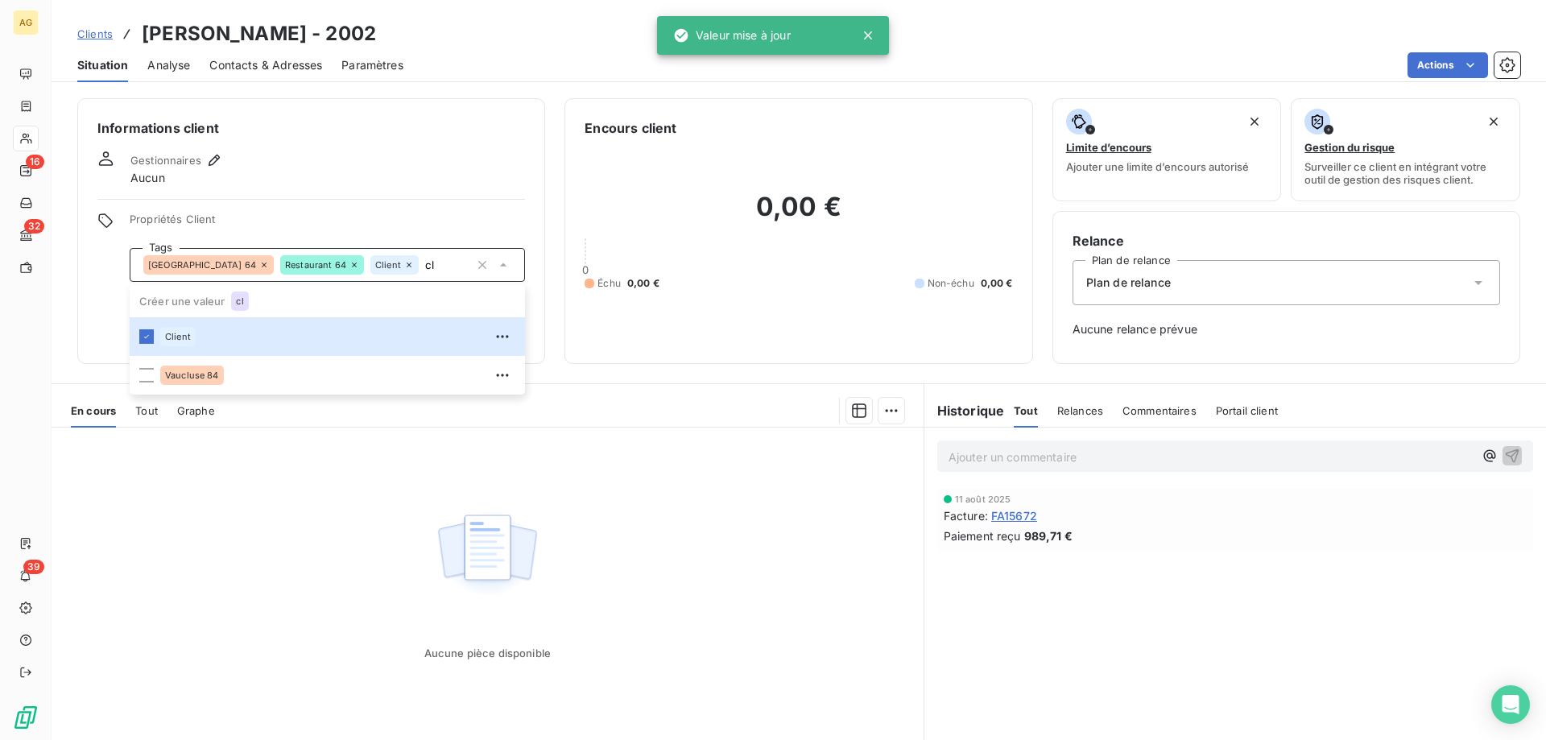
type input "cl"
click at [343, 188] on div "Informations client Gestionnaires Aucun Propriétés Client Tags [GEOGRAPHIC_DATA…" at bounding box center [311, 231] width 468 height 266
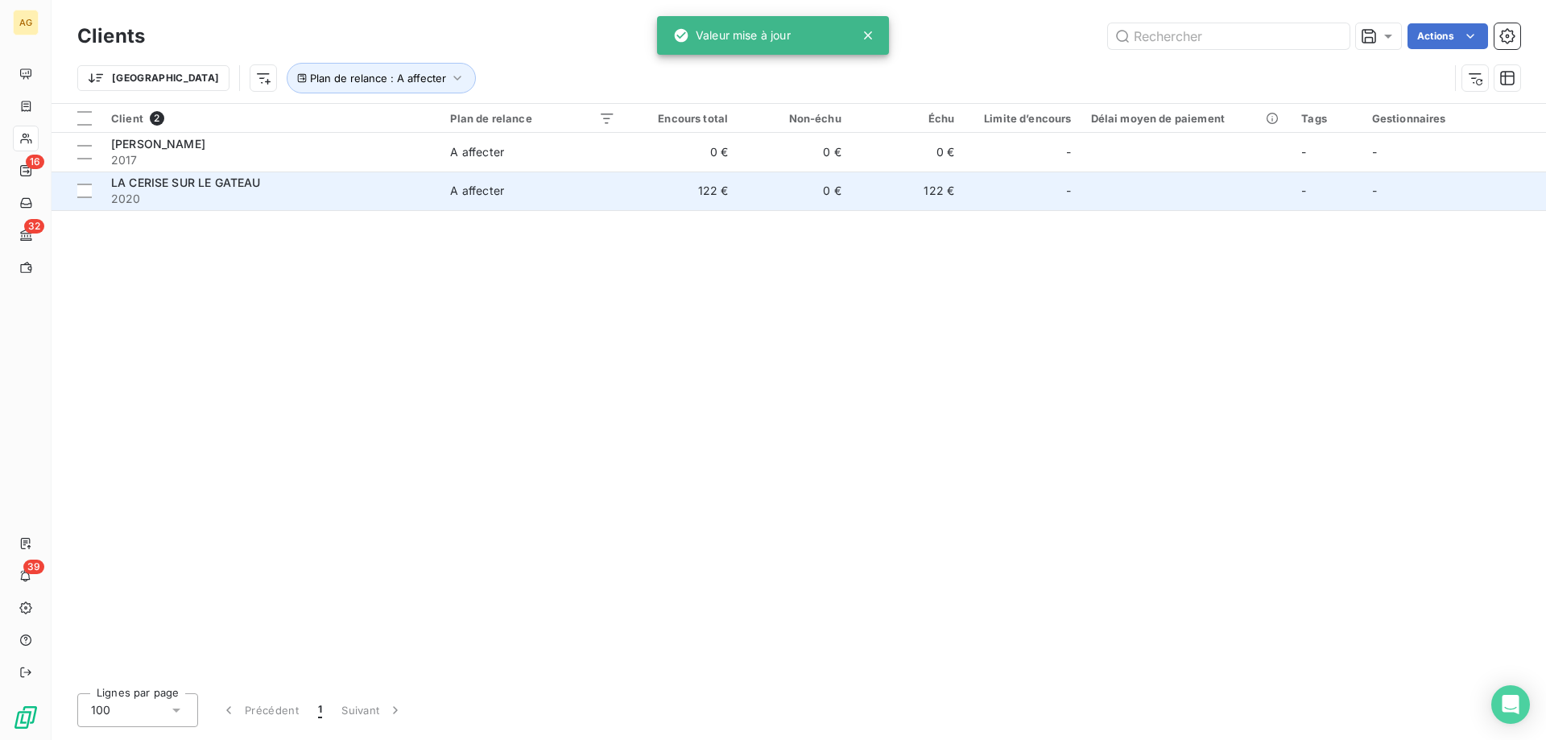
click at [182, 191] on span "2020" at bounding box center [271, 199] width 320 height 16
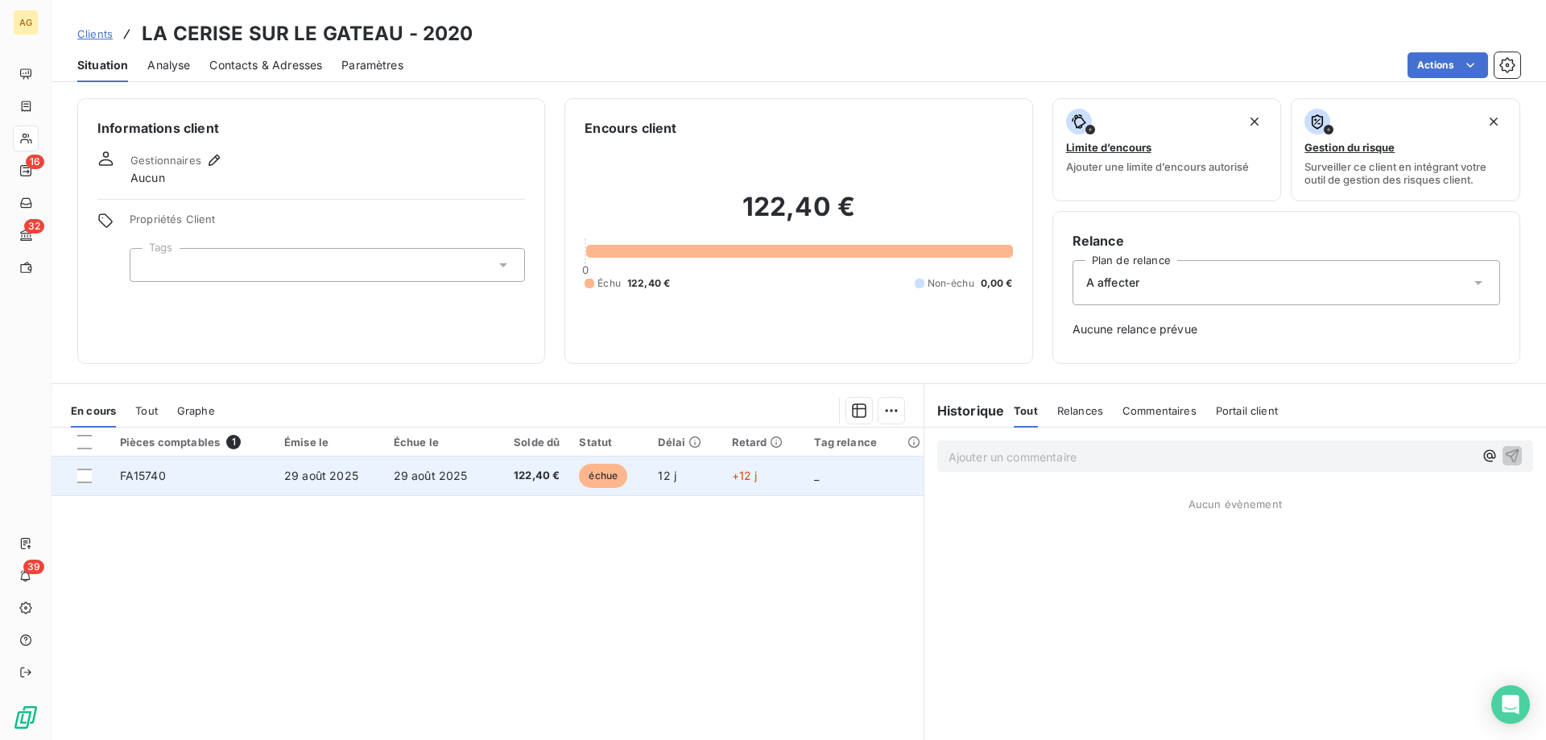
click at [440, 482] on td "29 août 2025" at bounding box center [439, 476] width 110 height 39
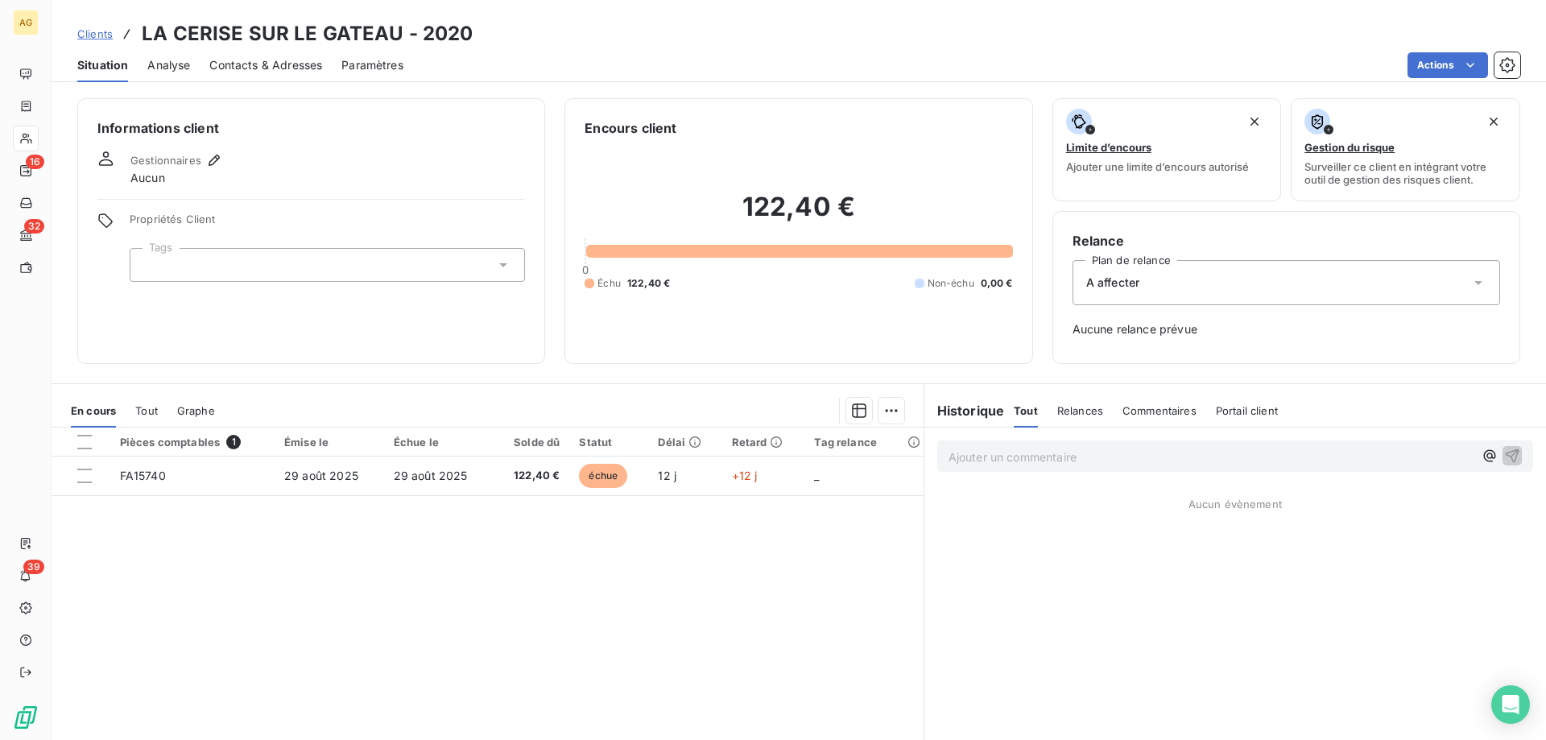
click at [1180, 270] on div "A affecter" at bounding box center [1287, 282] width 428 height 45
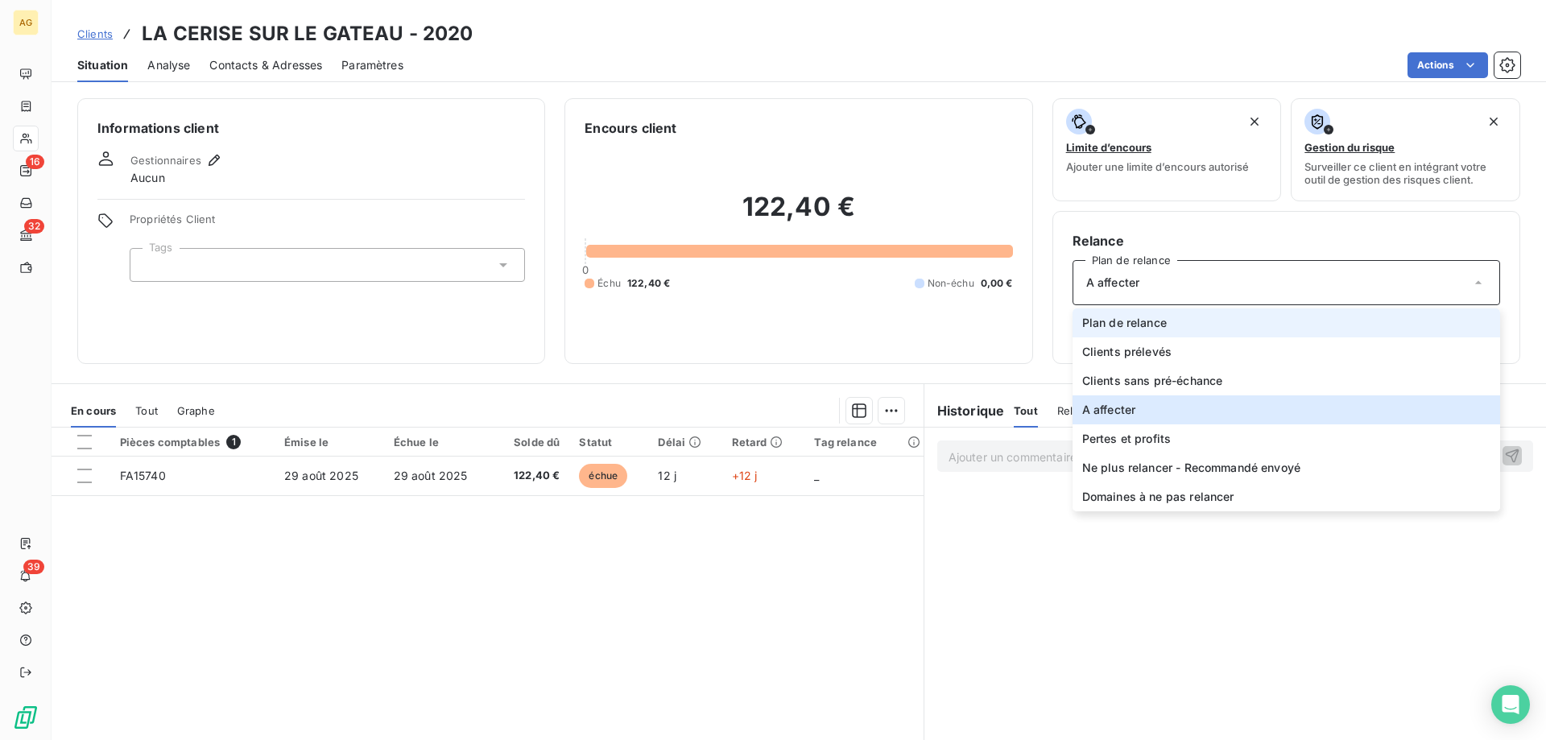
click at [1138, 326] on span "Plan de relance" at bounding box center [1124, 323] width 85 height 16
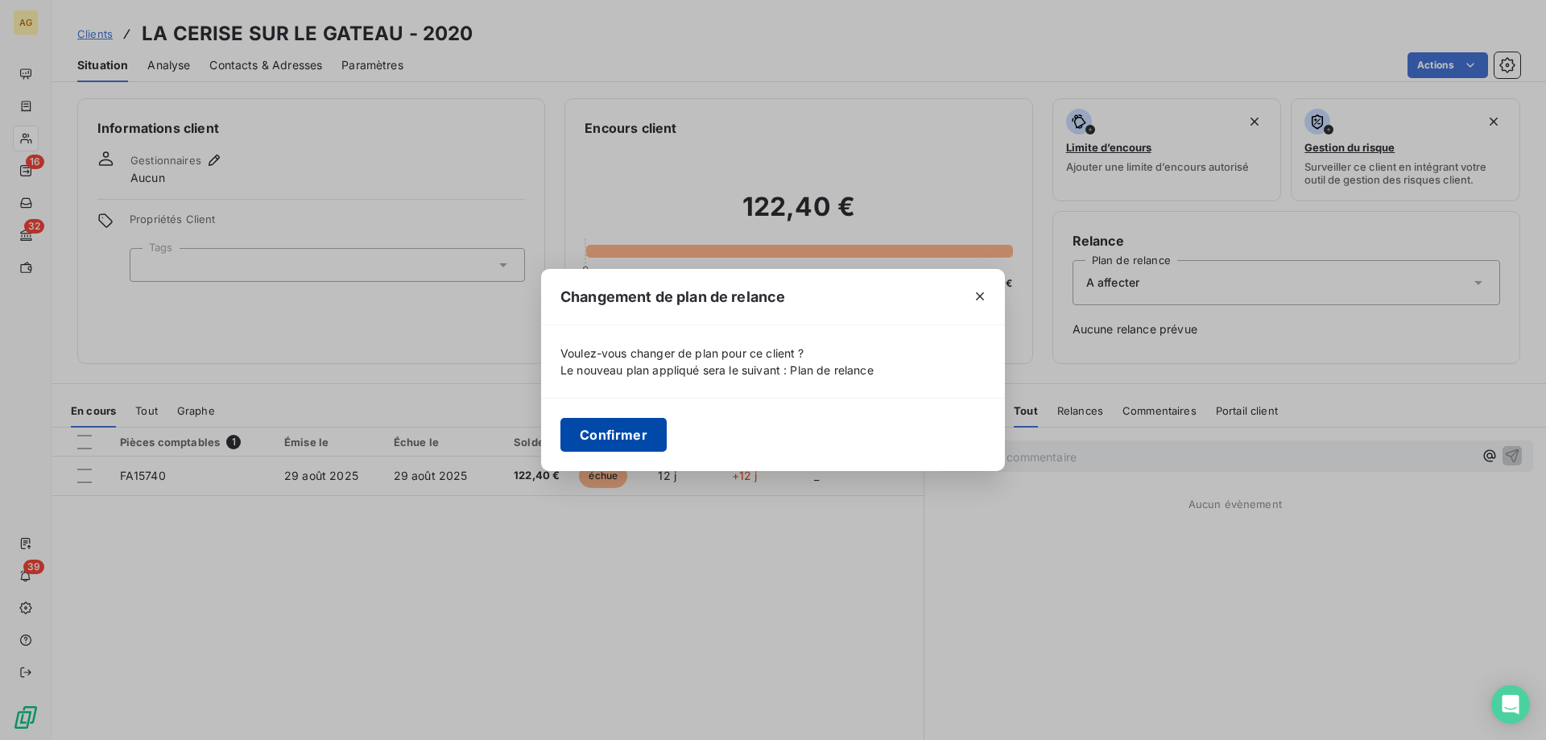
click at [643, 442] on button "Confirmer" at bounding box center [613, 435] width 106 height 34
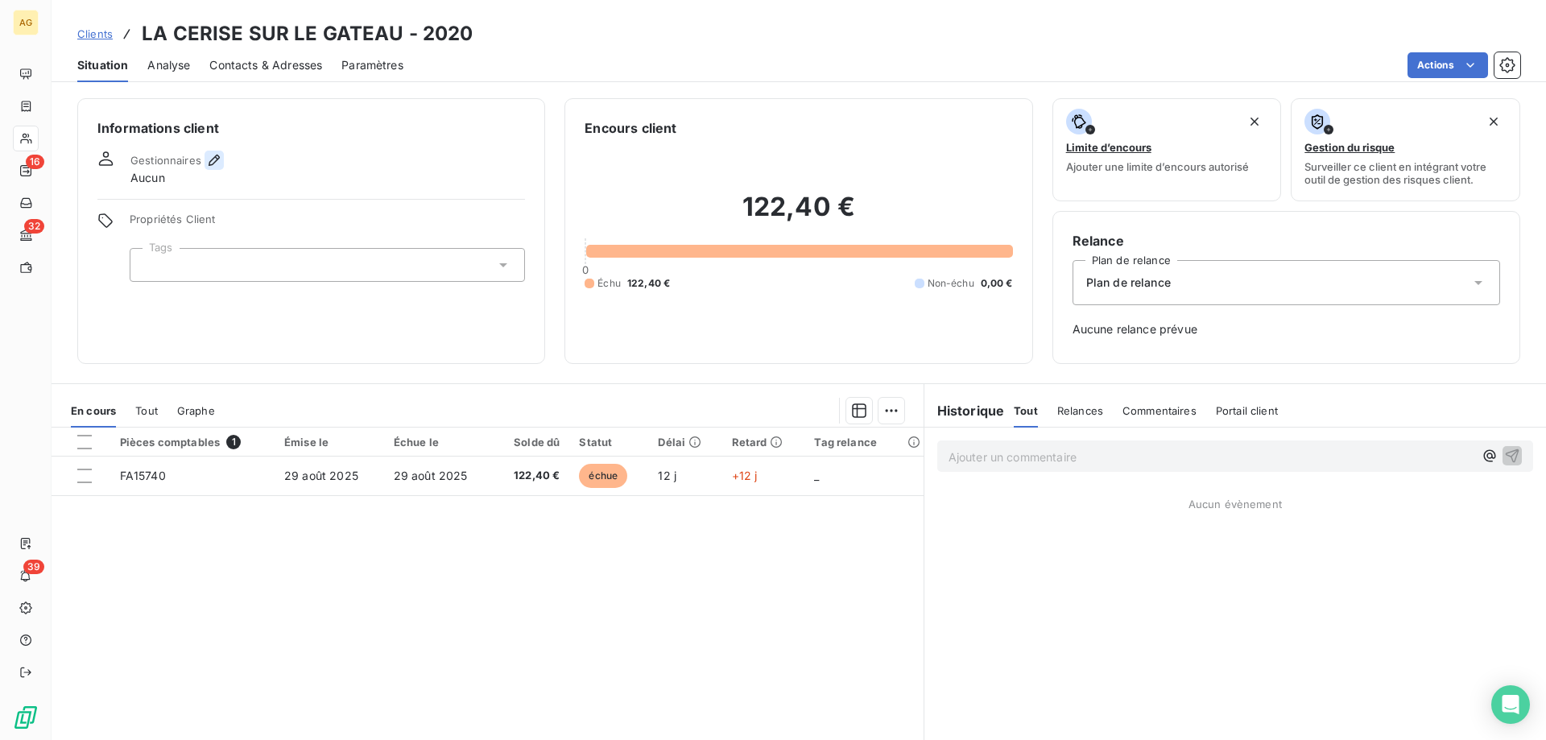
click at [207, 161] on icon "button" at bounding box center [214, 160] width 16 height 16
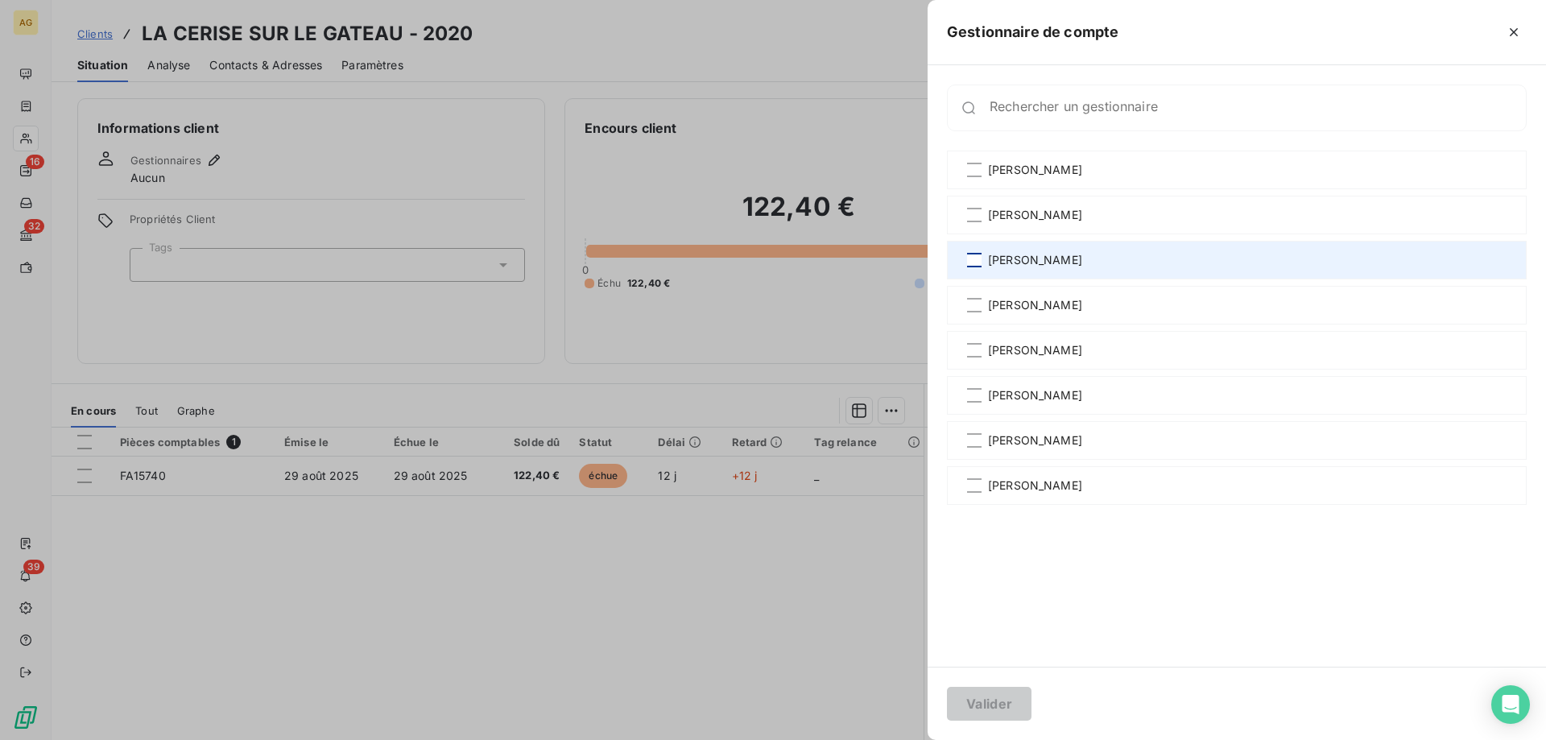
click at [977, 251] on div "[PERSON_NAME]" at bounding box center [1237, 260] width 580 height 39
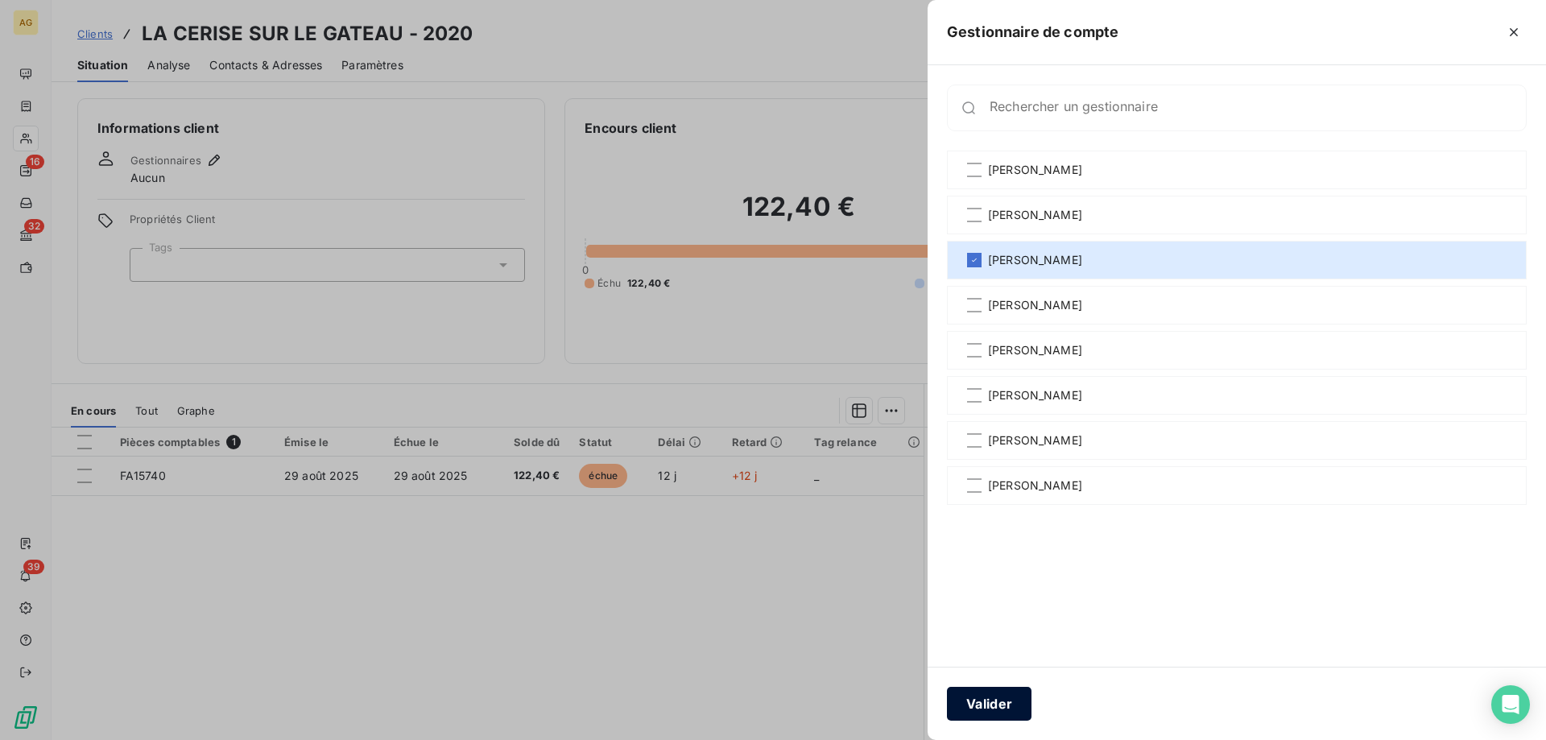
click at [983, 701] on button "Valider" at bounding box center [989, 704] width 85 height 34
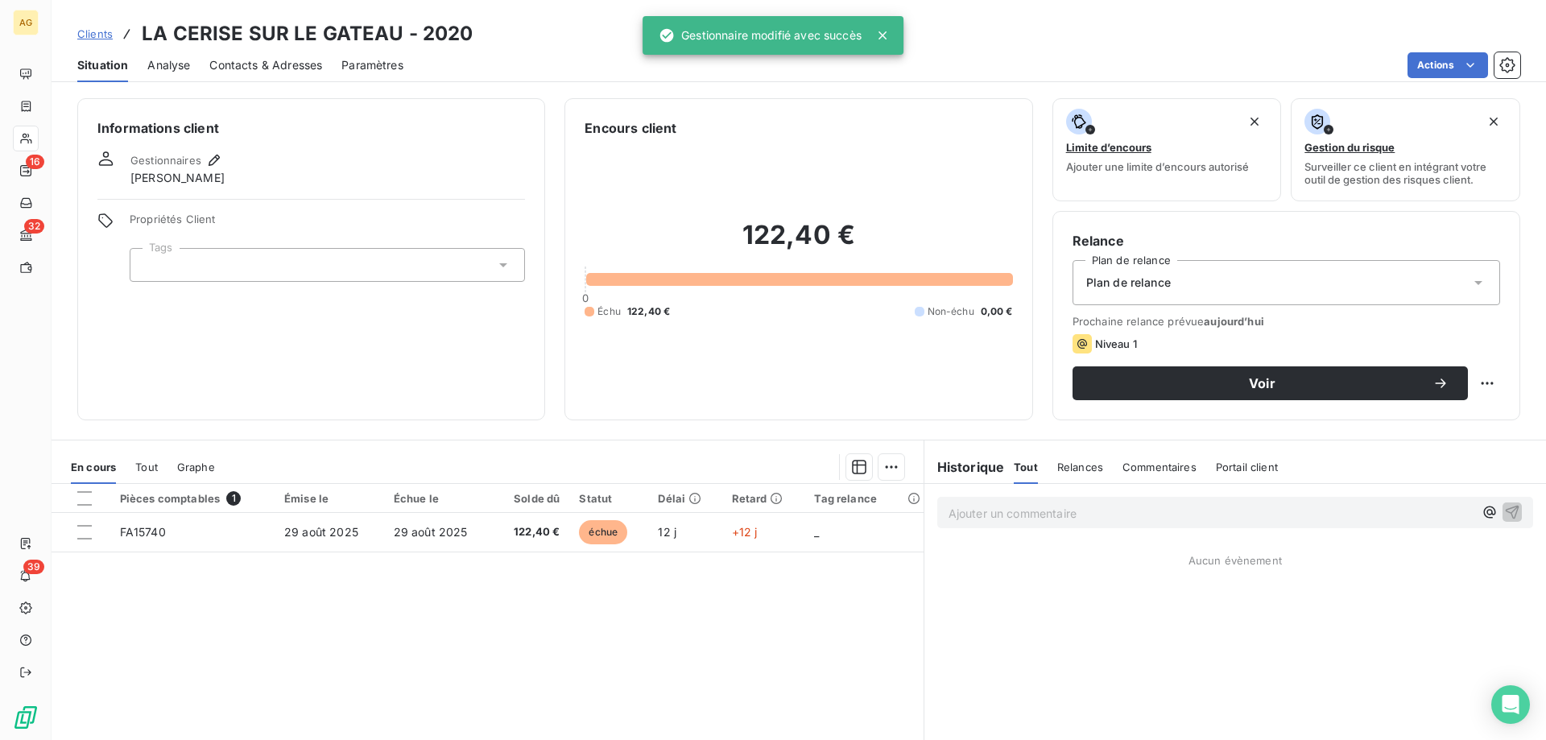
click at [262, 267] on div at bounding box center [327, 265] width 395 height 34
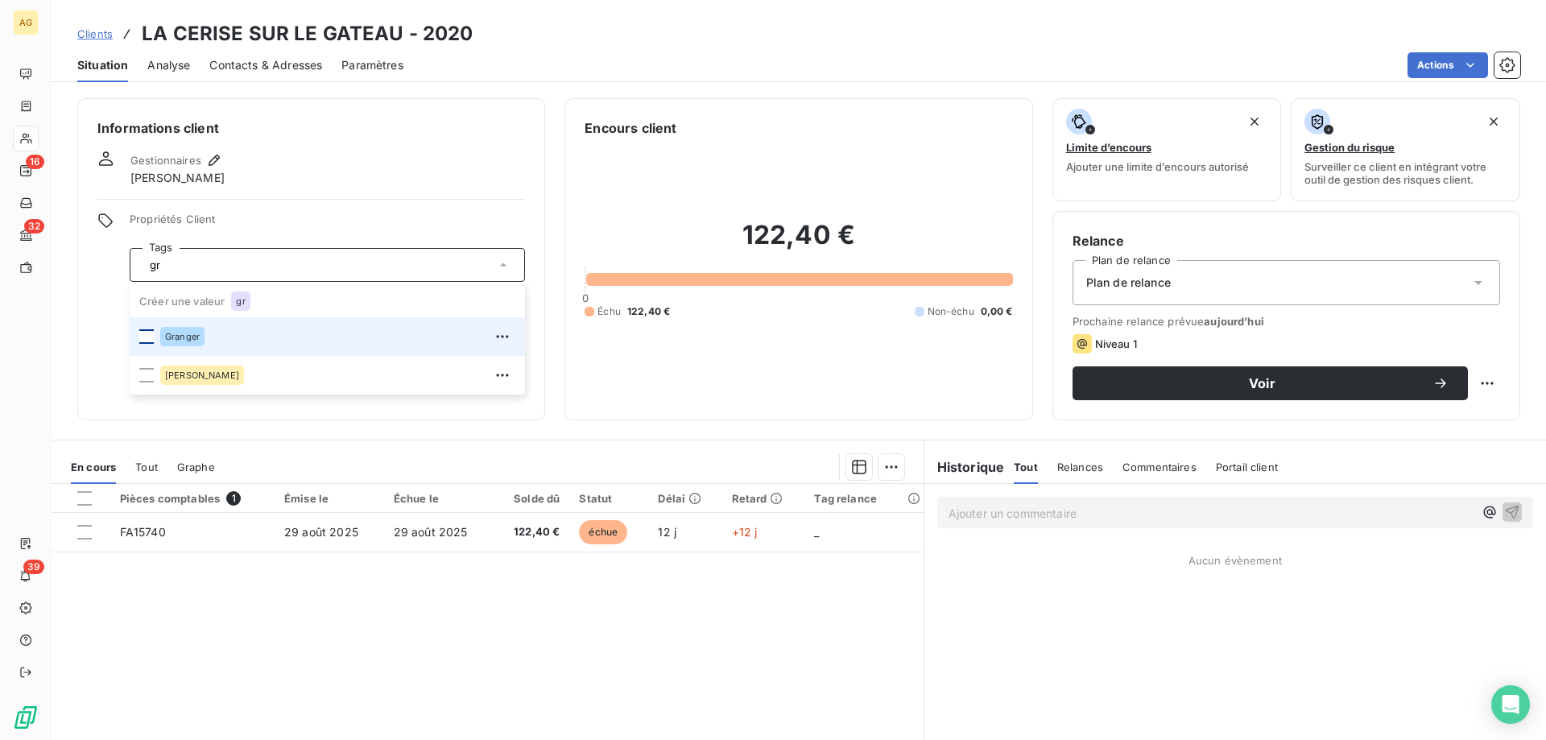
click at [143, 341] on div at bounding box center [146, 336] width 14 height 14
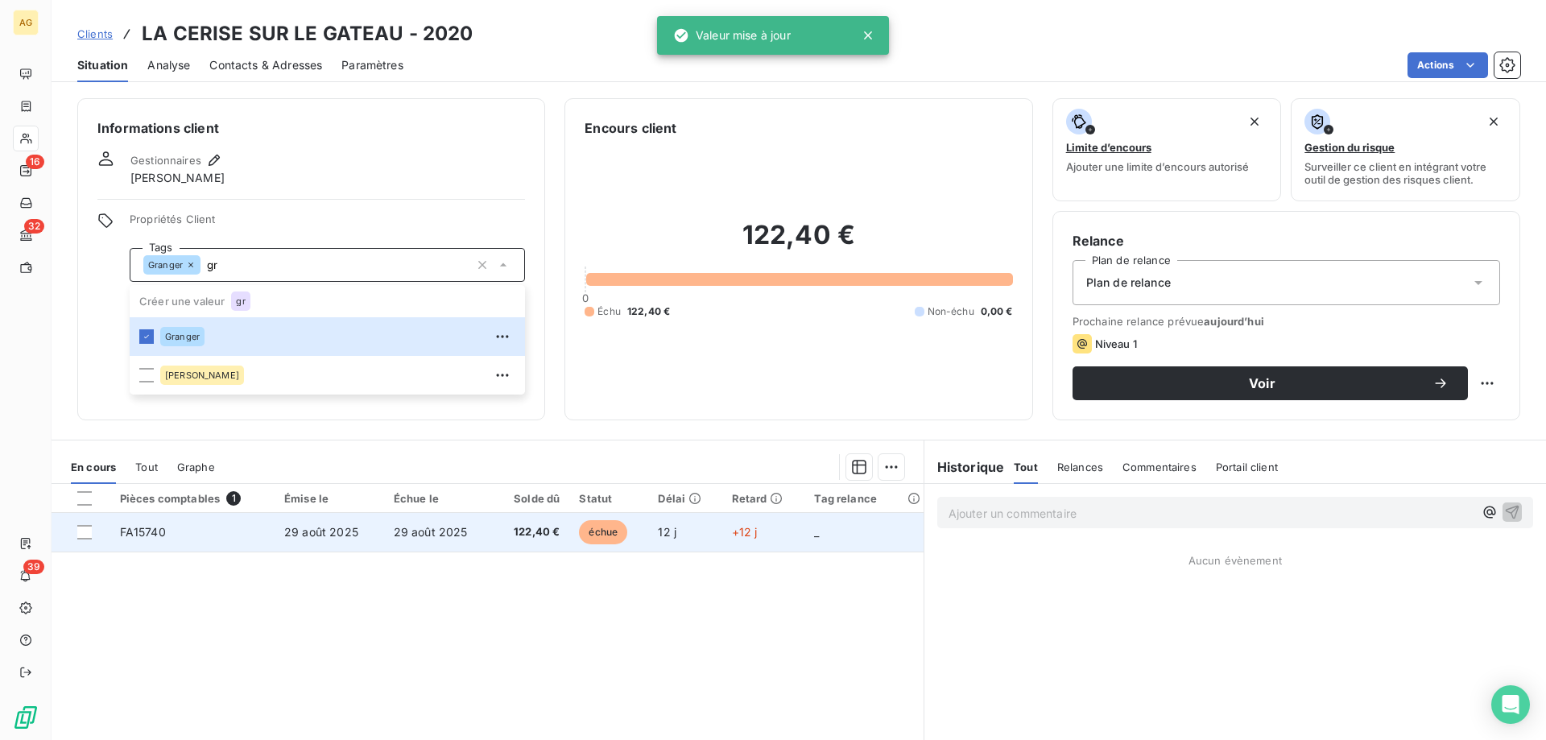
type input "gr"
click at [204, 535] on td "FA15740" at bounding box center [192, 532] width 164 height 39
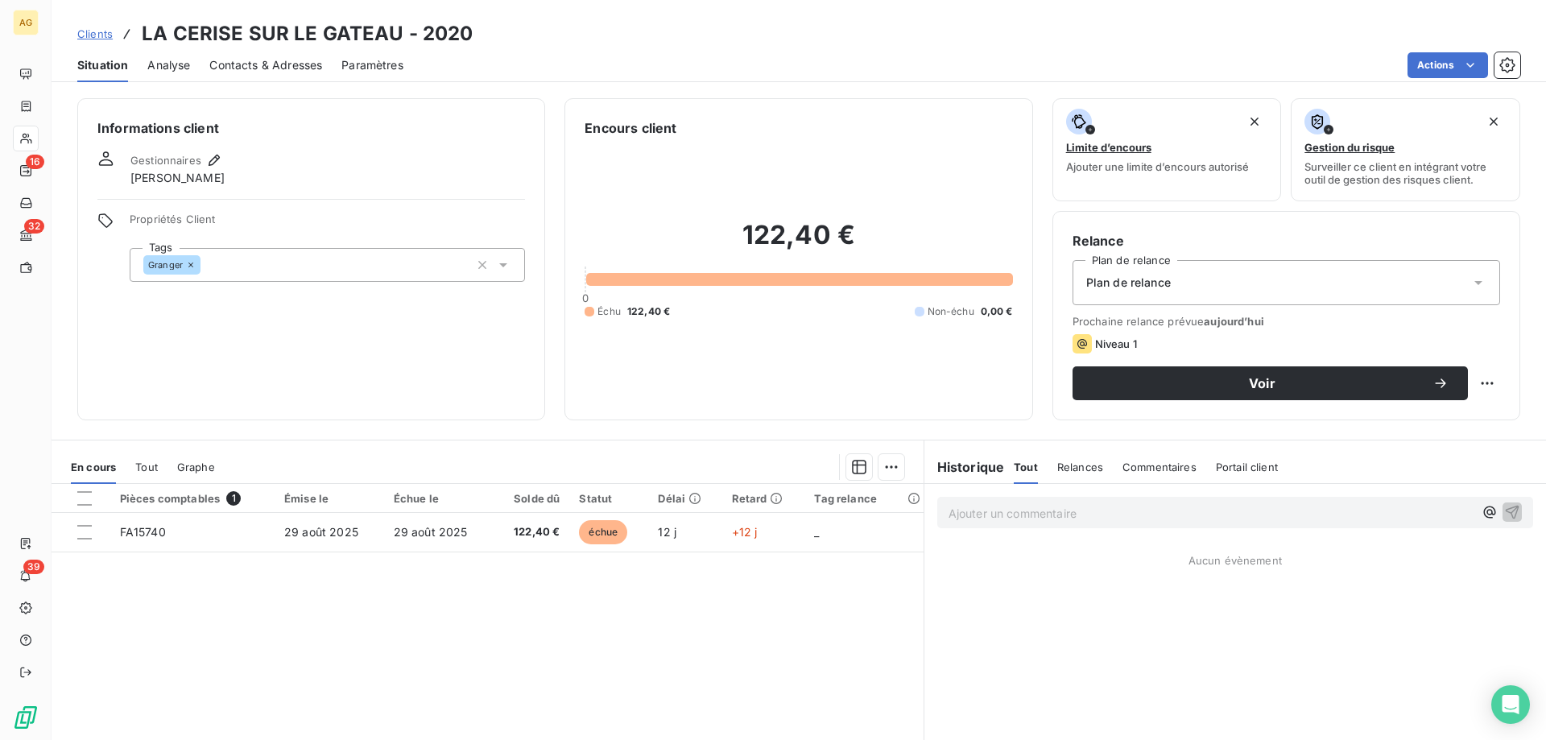
click at [250, 273] on div "Granger" at bounding box center [327, 265] width 395 height 34
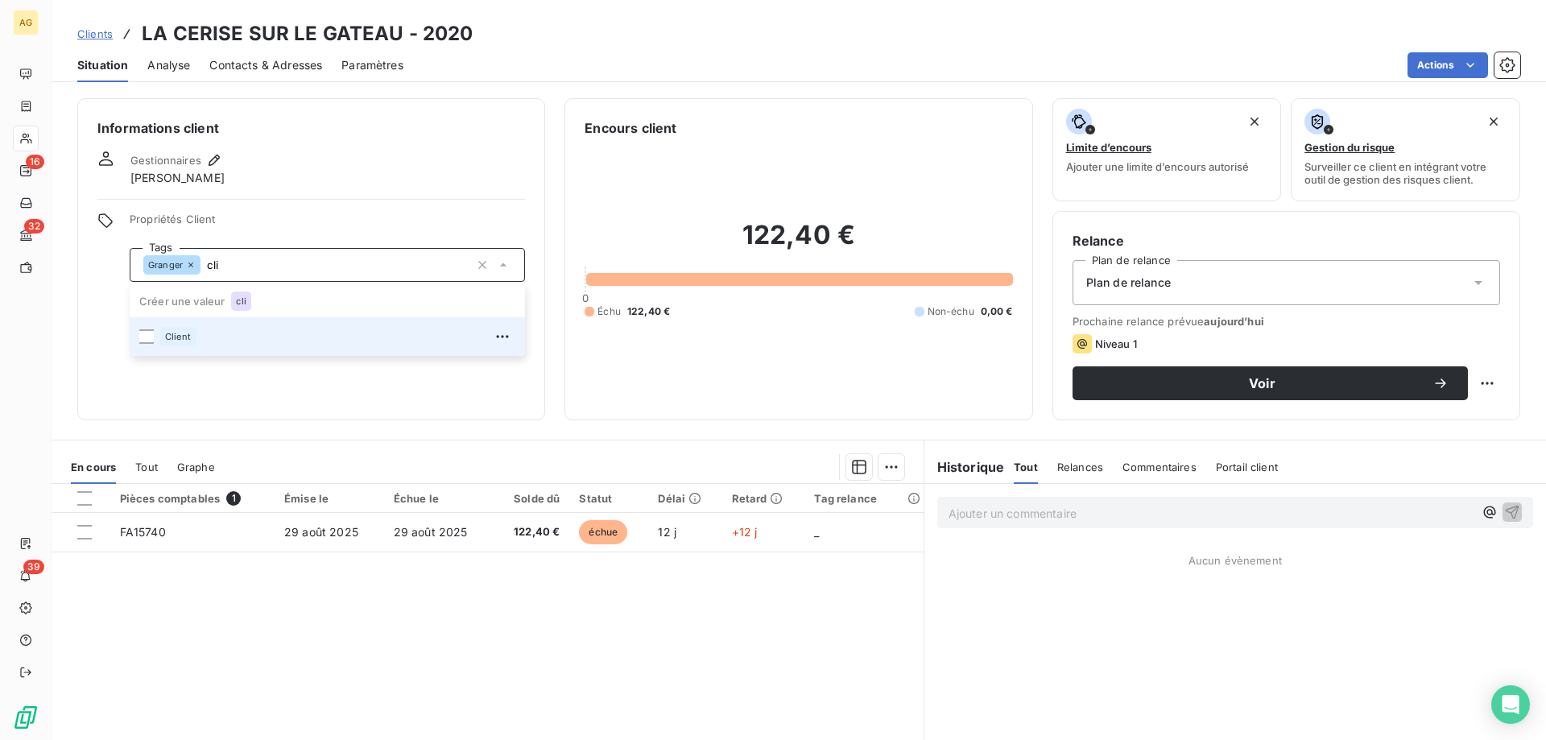
click at [151, 329] on li "Client" at bounding box center [327, 336] width 395 height 39
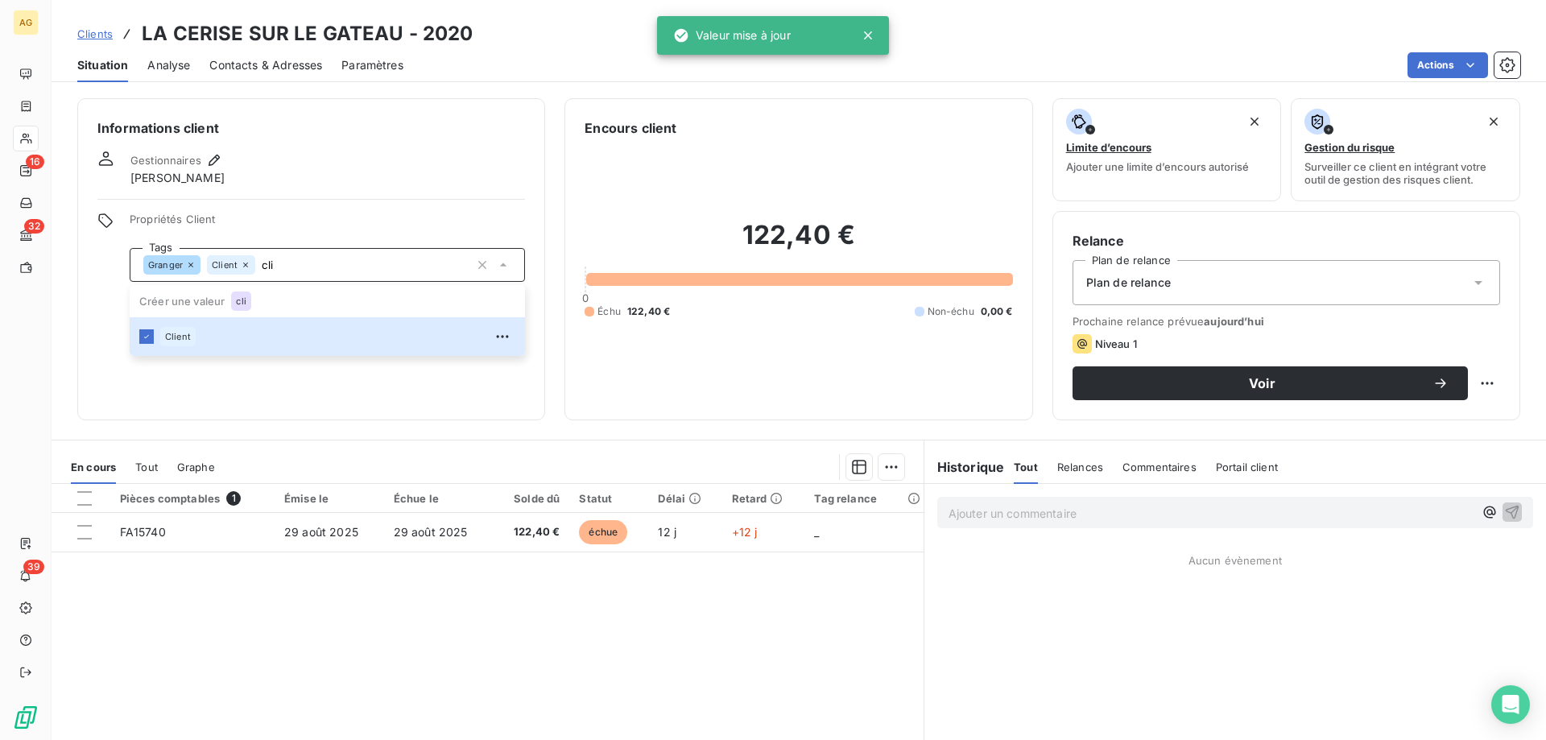
type input "cli"
click at [341, 184] on div "Gestionnaires [PERSON_NAME]" at bounding box center [311, 168] width 428 height 35
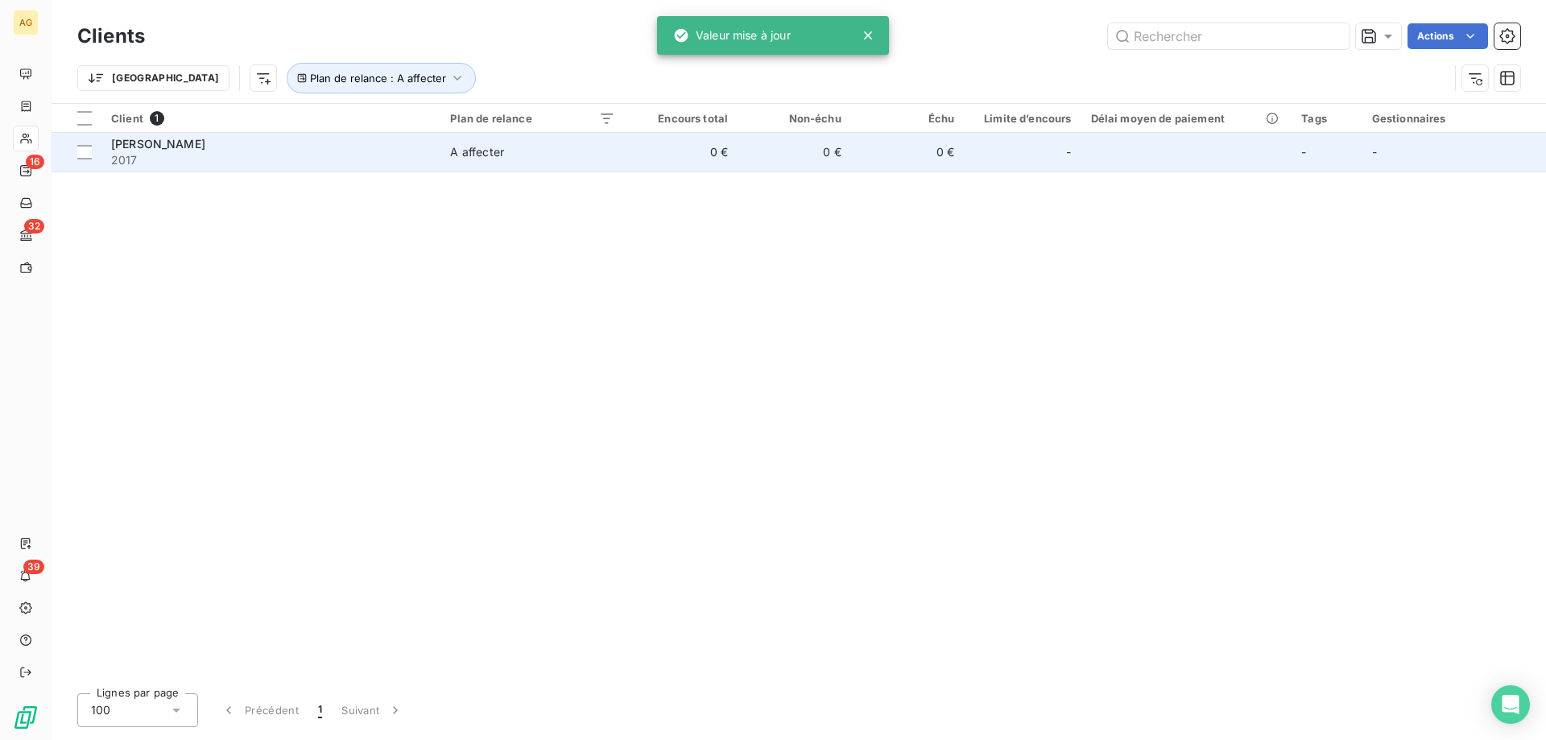
click at [282, 146] on div "[PERSON_NAME]" at bounding box center [271, 144] width 320 height 16
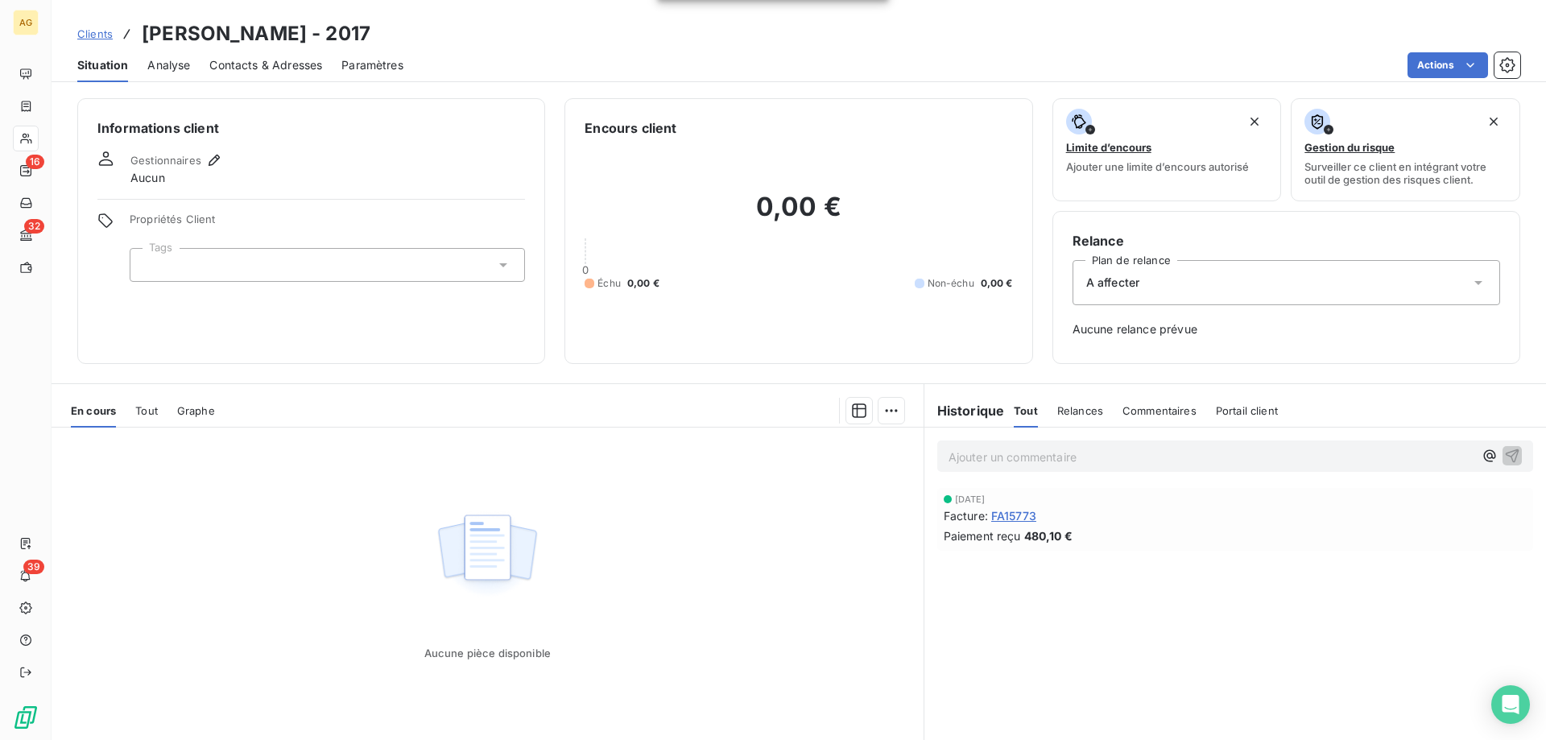
click at [1127, 296] on div "A affecter" at bounding box center [1287, 282] width 428 height 45
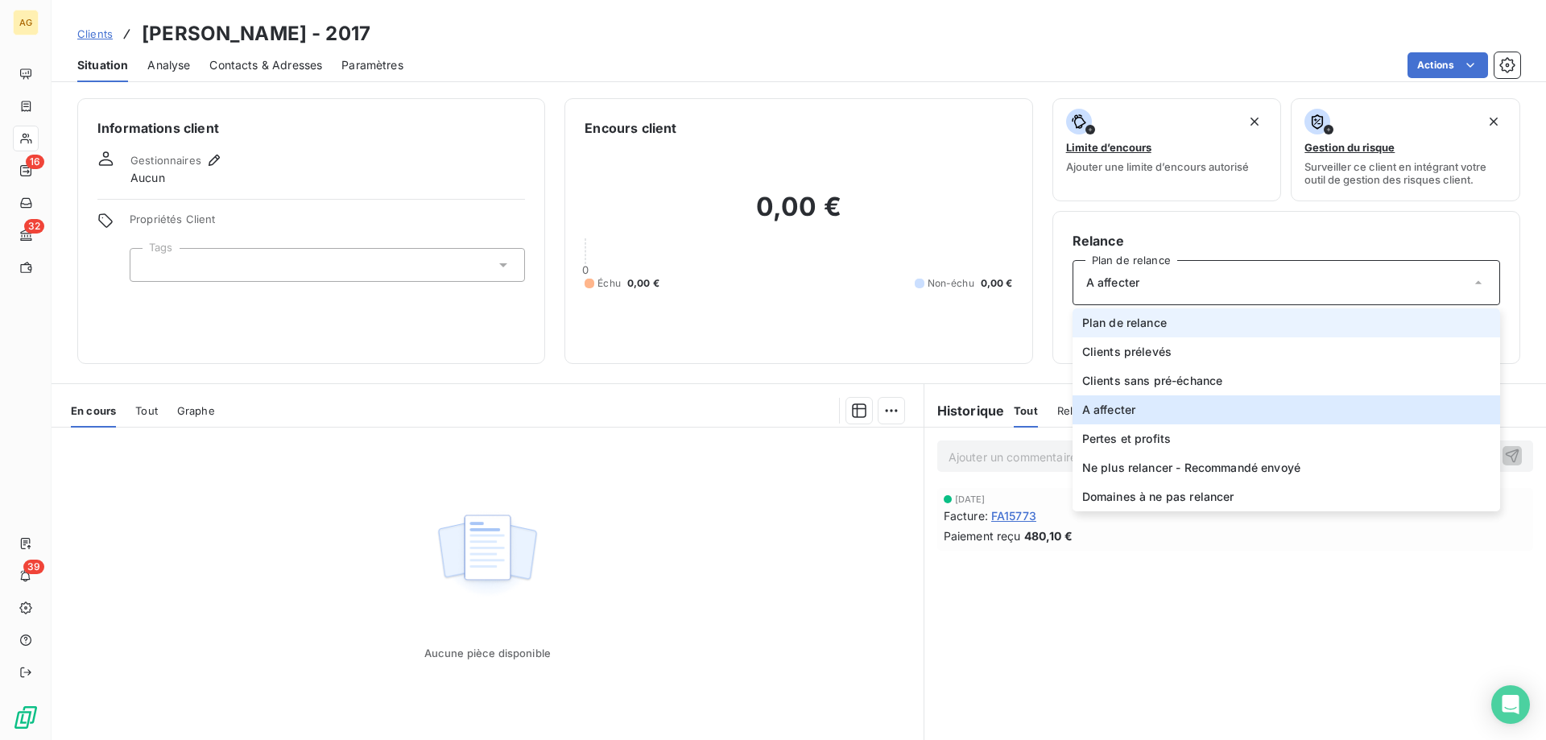
click at [1127, 321] on span "Plan de relance" at bounding box center [1124, 323] width 85 height 16
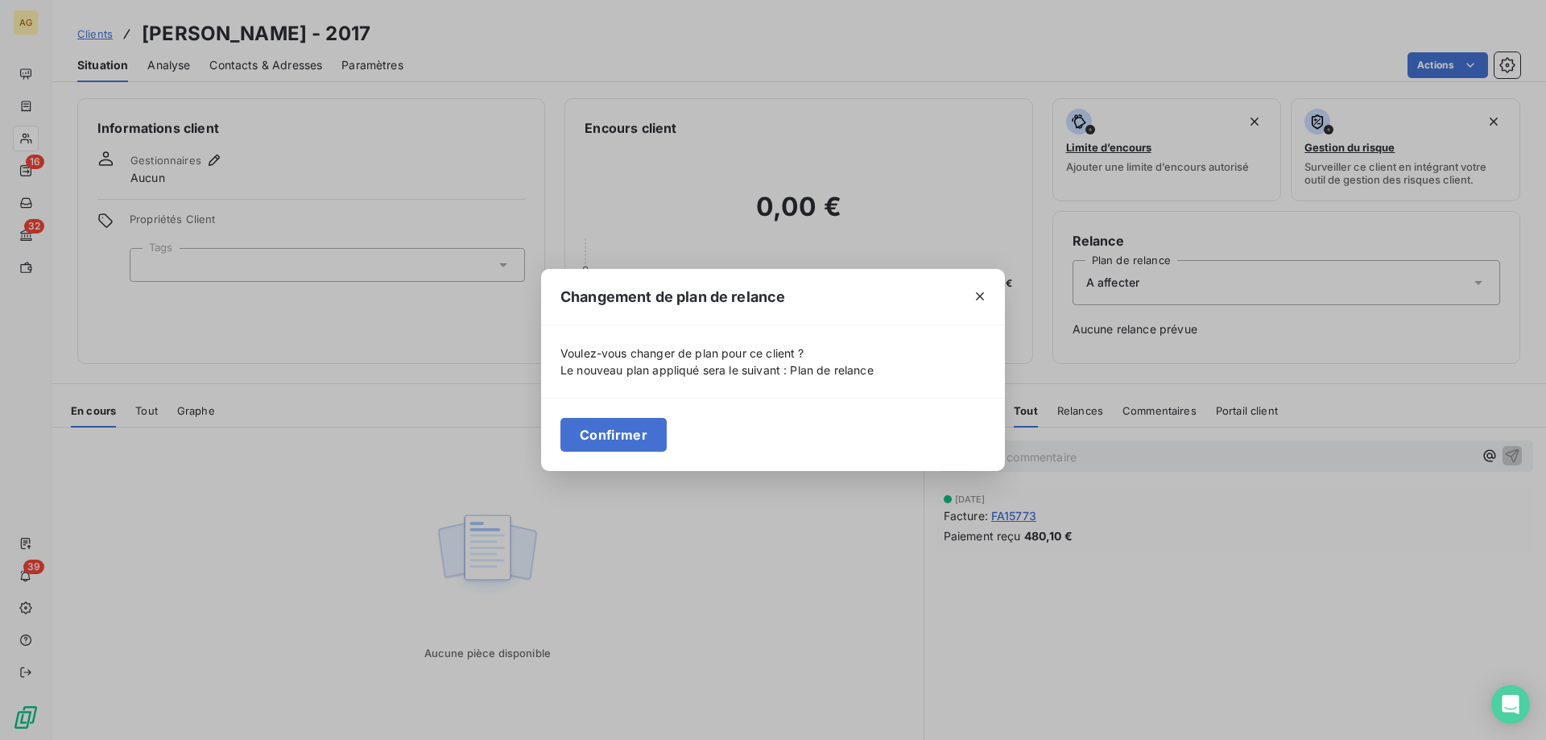
drag, startPoint x: 602, startPoint y: 441, endPoint x: 512, endPoint y: 410, distance: 94.7
click at [599, 441] on button "Confirmer" at bounding box center [613, 435] width 106 height 34
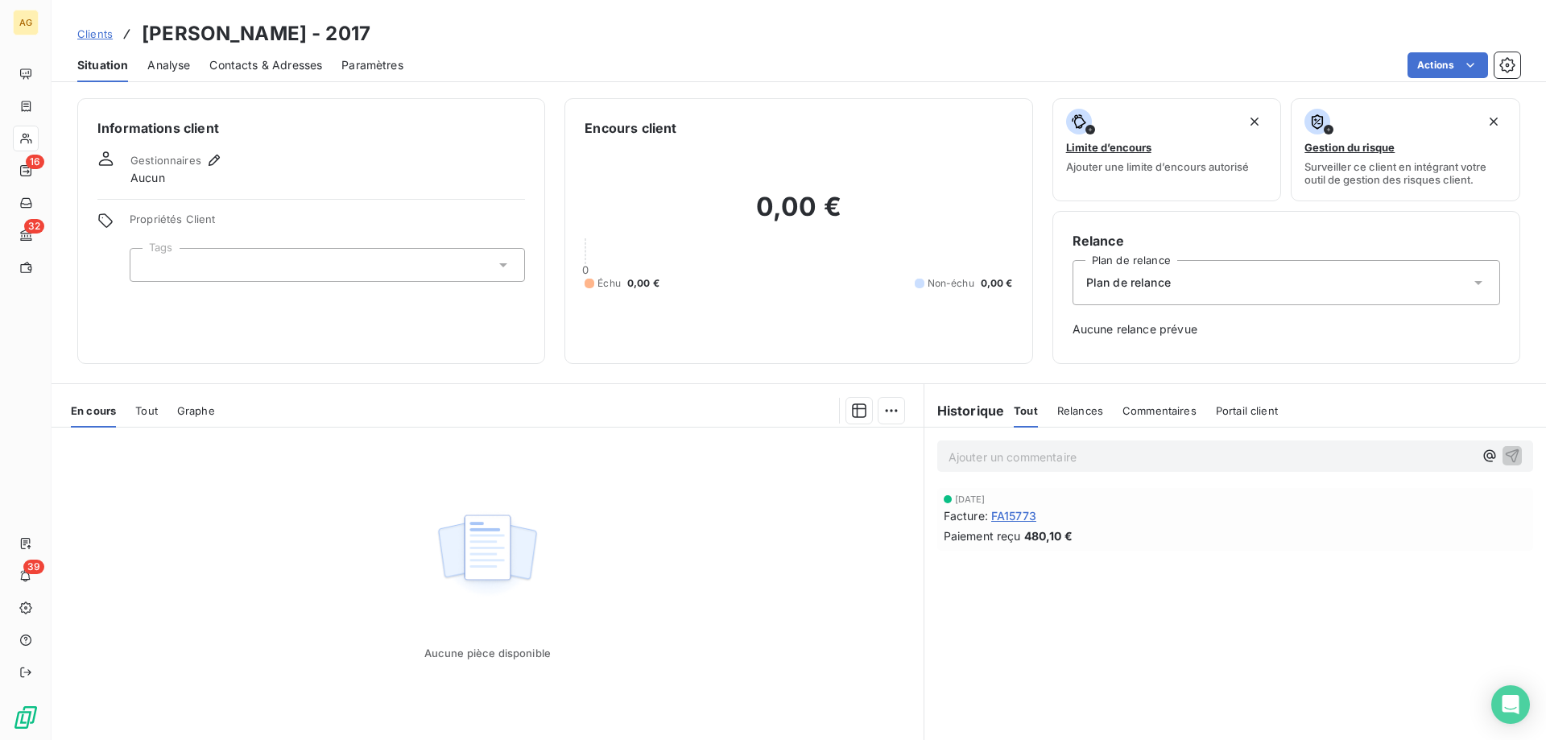
click at [292, 271] on div at bounding box center [327, 265] width 395 height 34
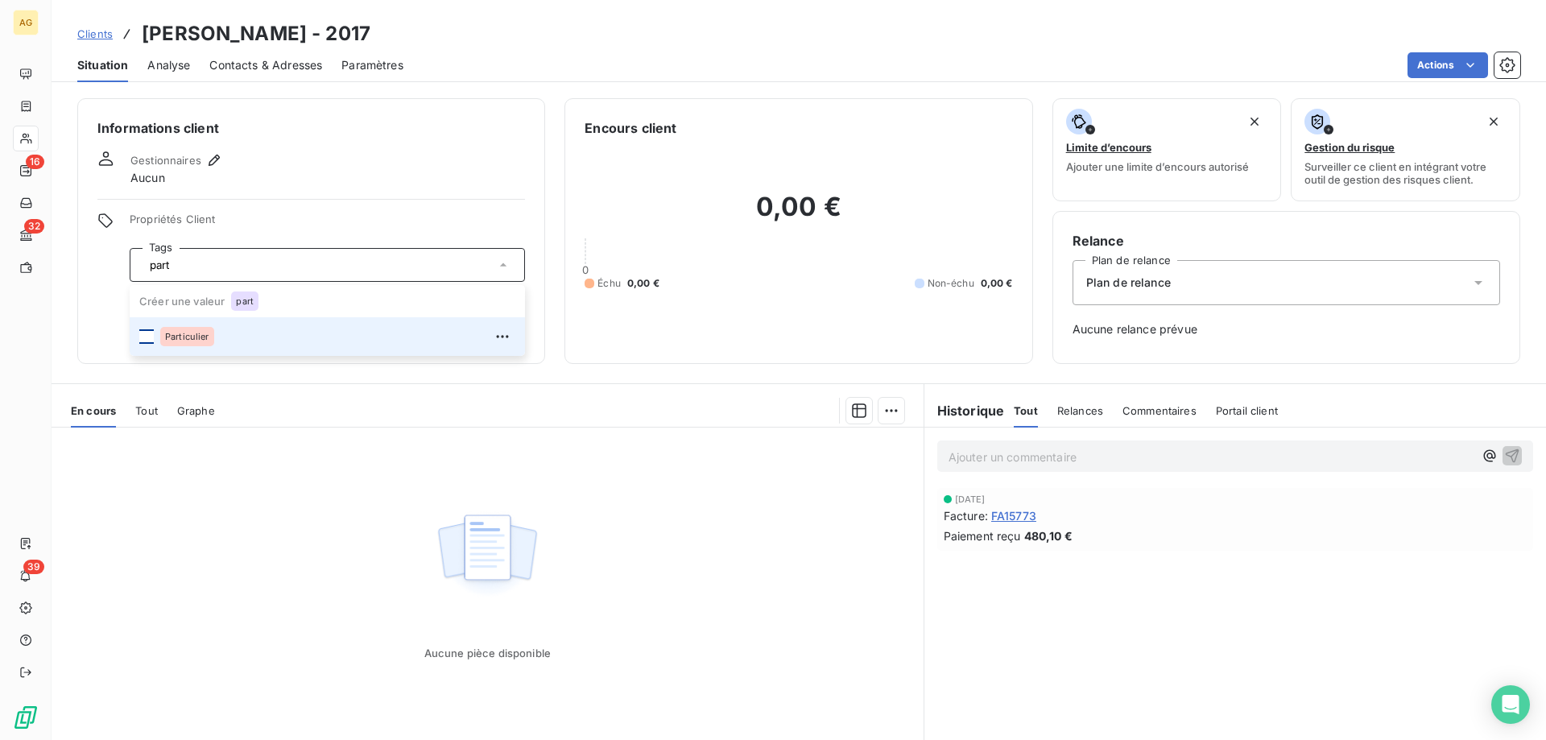
click at [145, 337] on div at bounding box center [146, 336] width 14 height 14
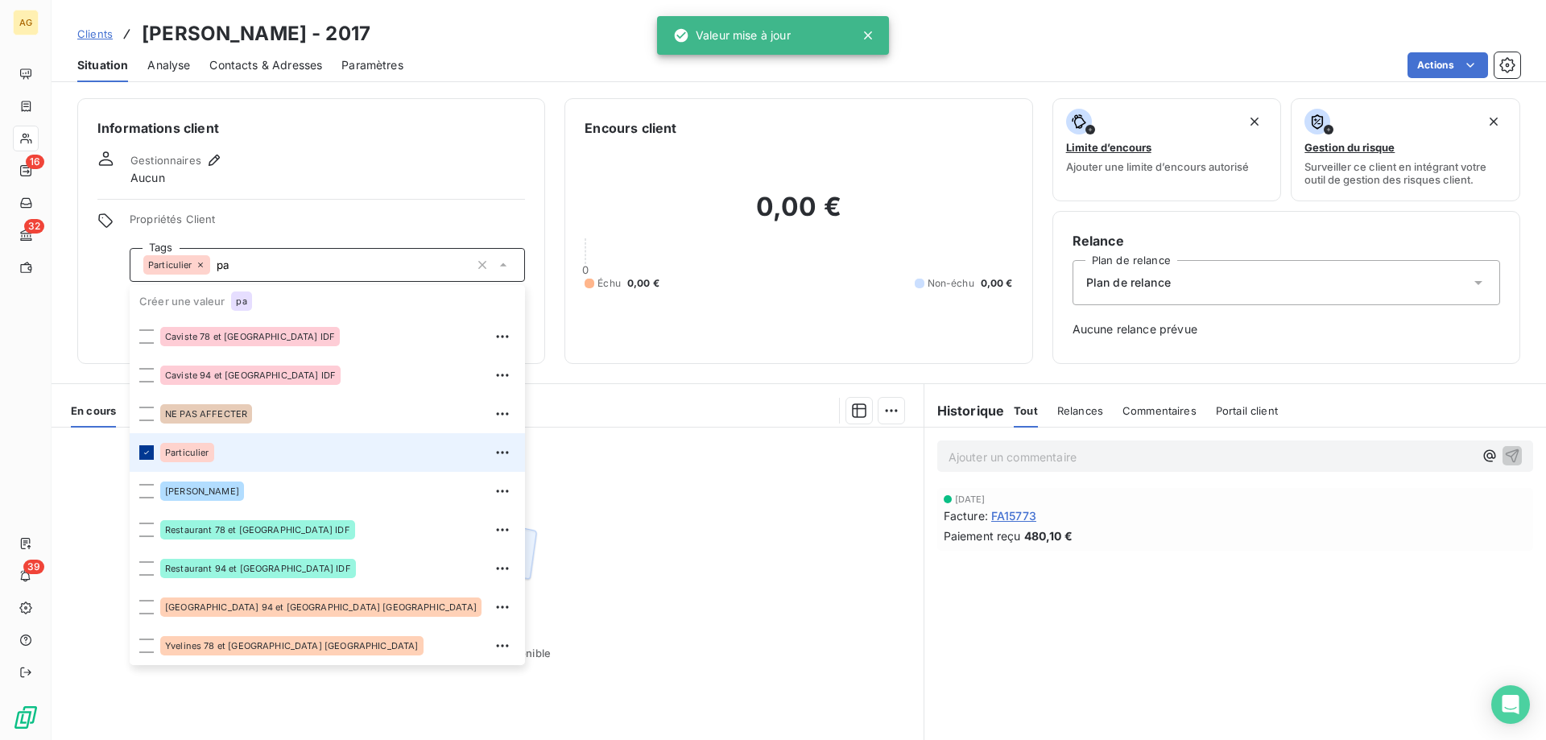
type input "p"
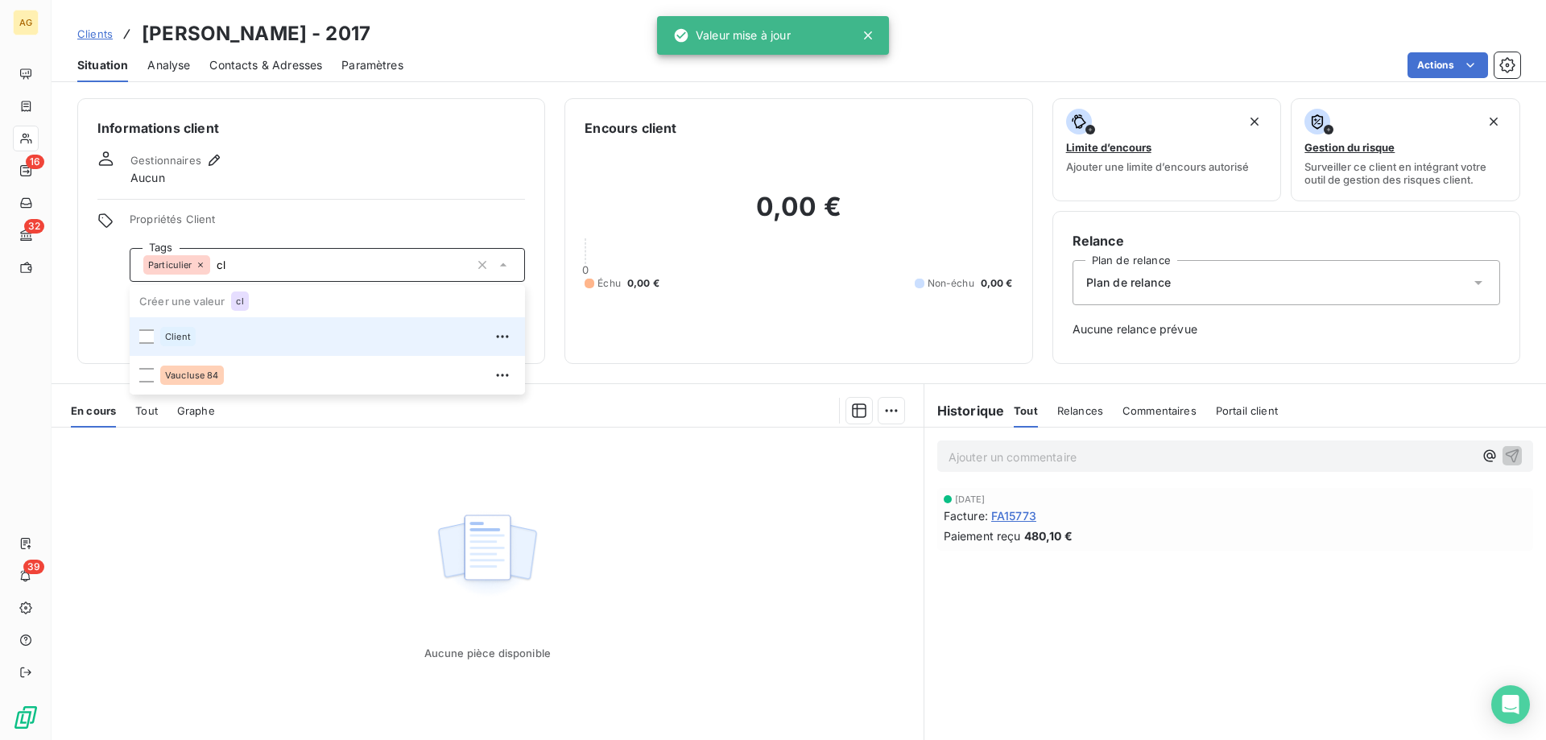
click at [144, 336] on div at bounding box center [146, 336] width 14 height 14
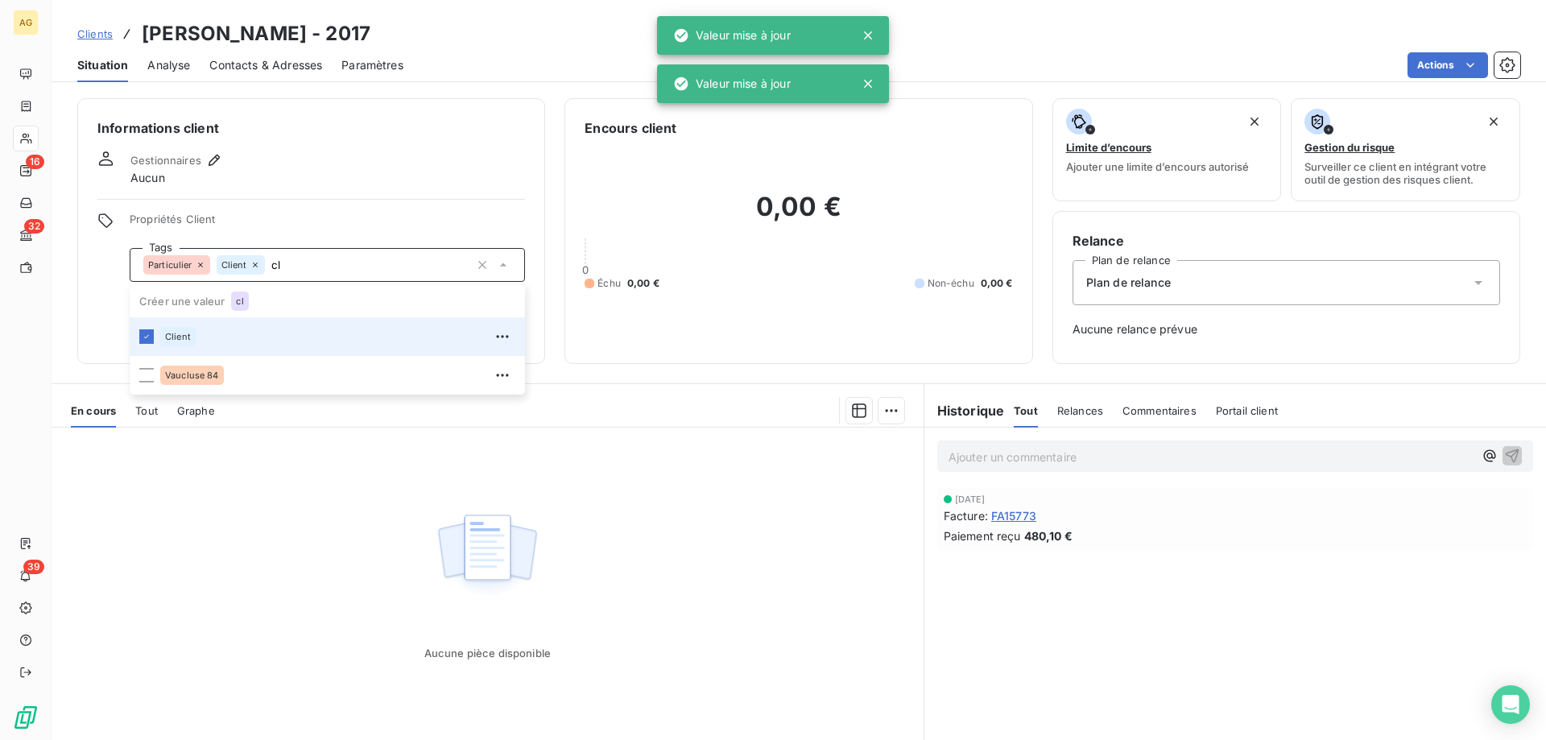
type input "c"
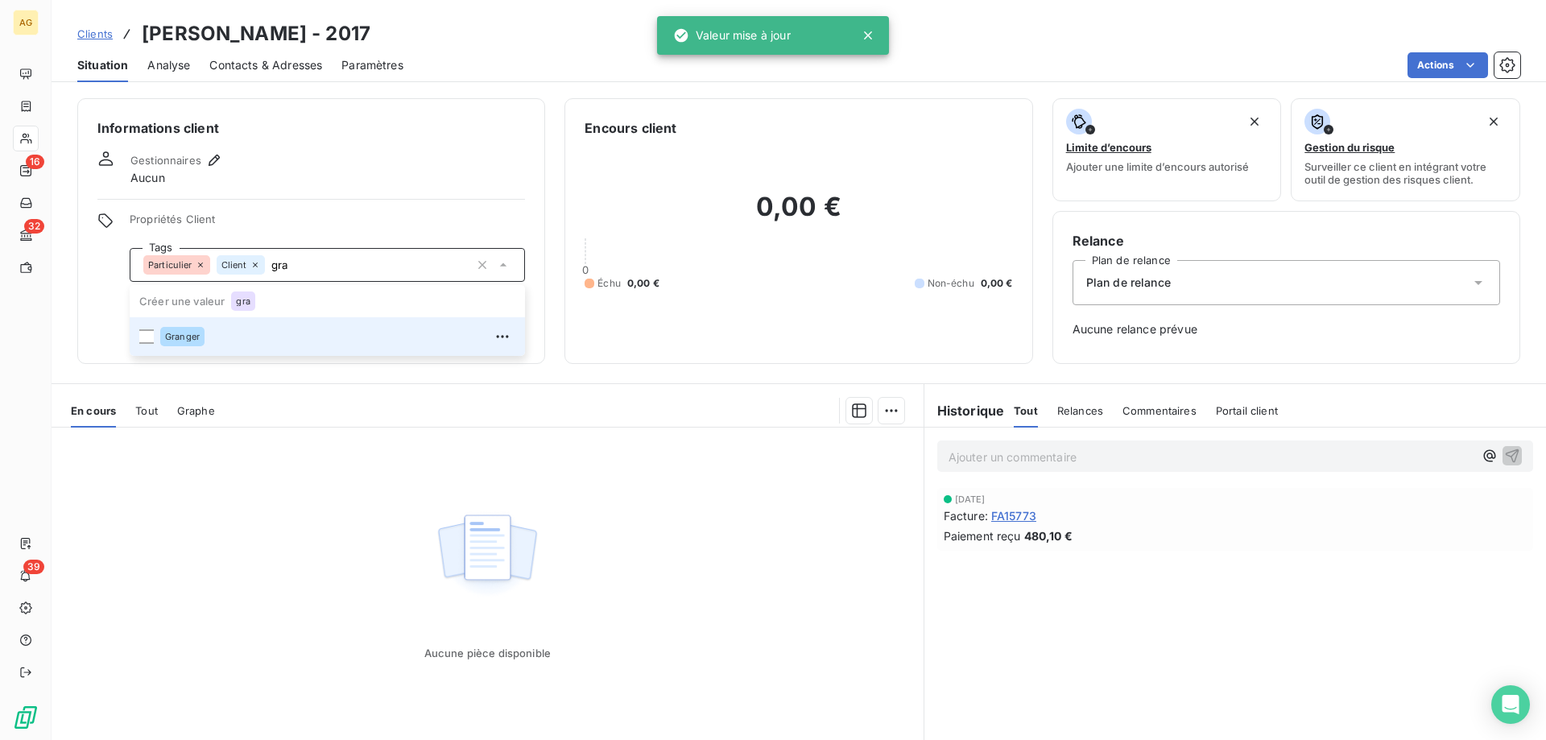
click at [144, 336] on div at bounding box center [146, 336] width 14 height 14
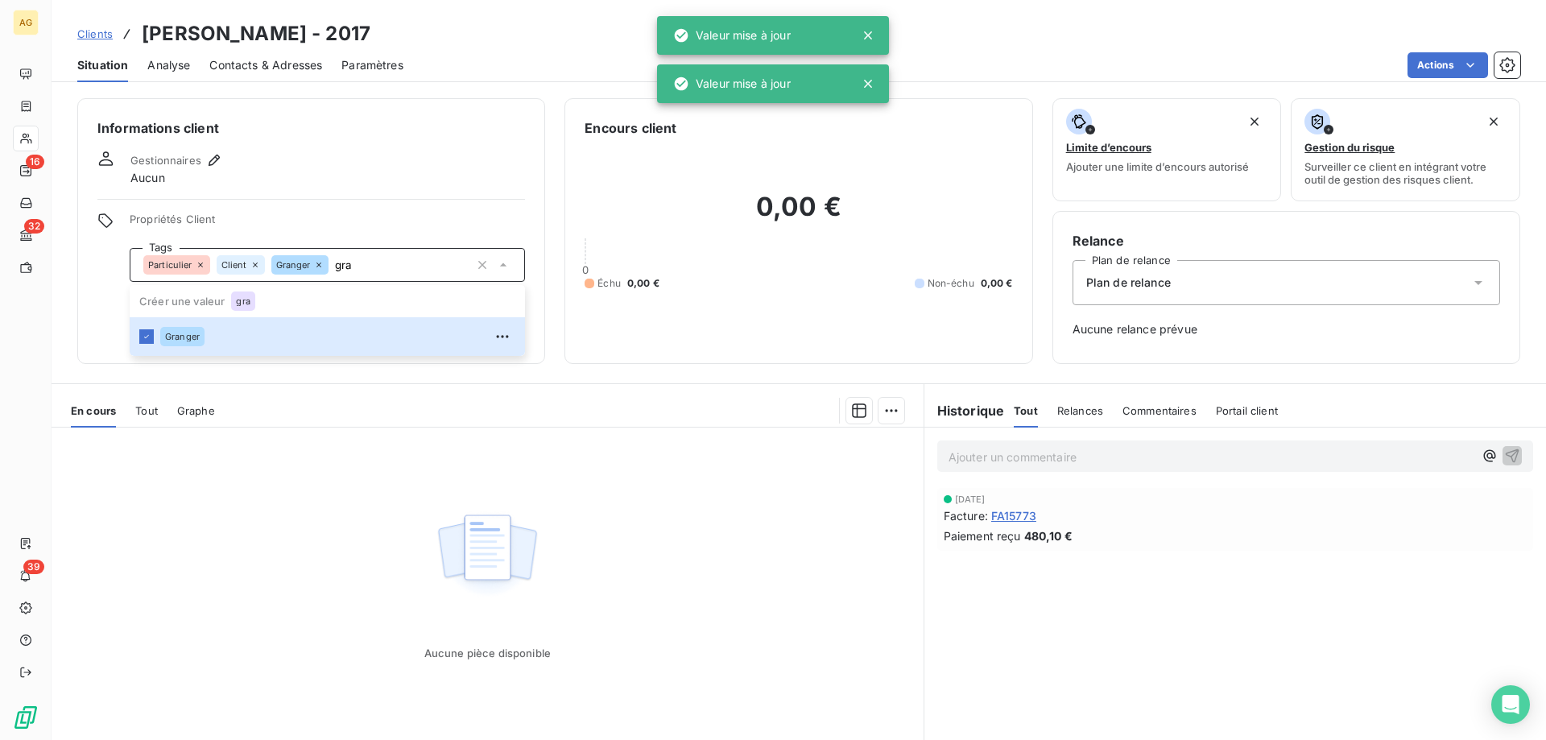
type input "gra"
click at [211, 145] on div "Informations client Gestionnaires Aucun Propriétés Client Tags Particulier Clie…" at bounding box center [311, 231] width 468 height 266
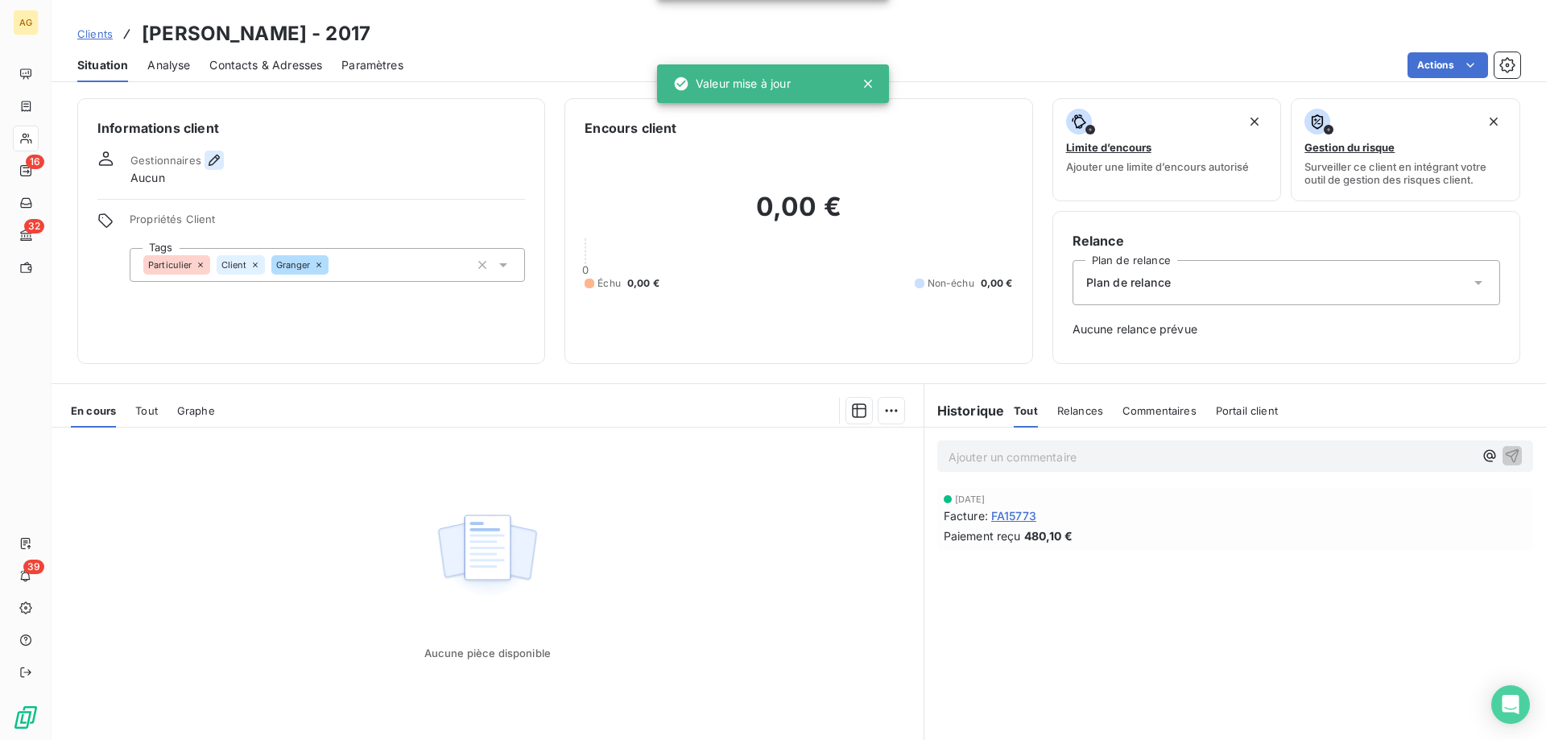
click at [215, 158] on icon "button" at bounding box center [214, 160] width 11 height 11
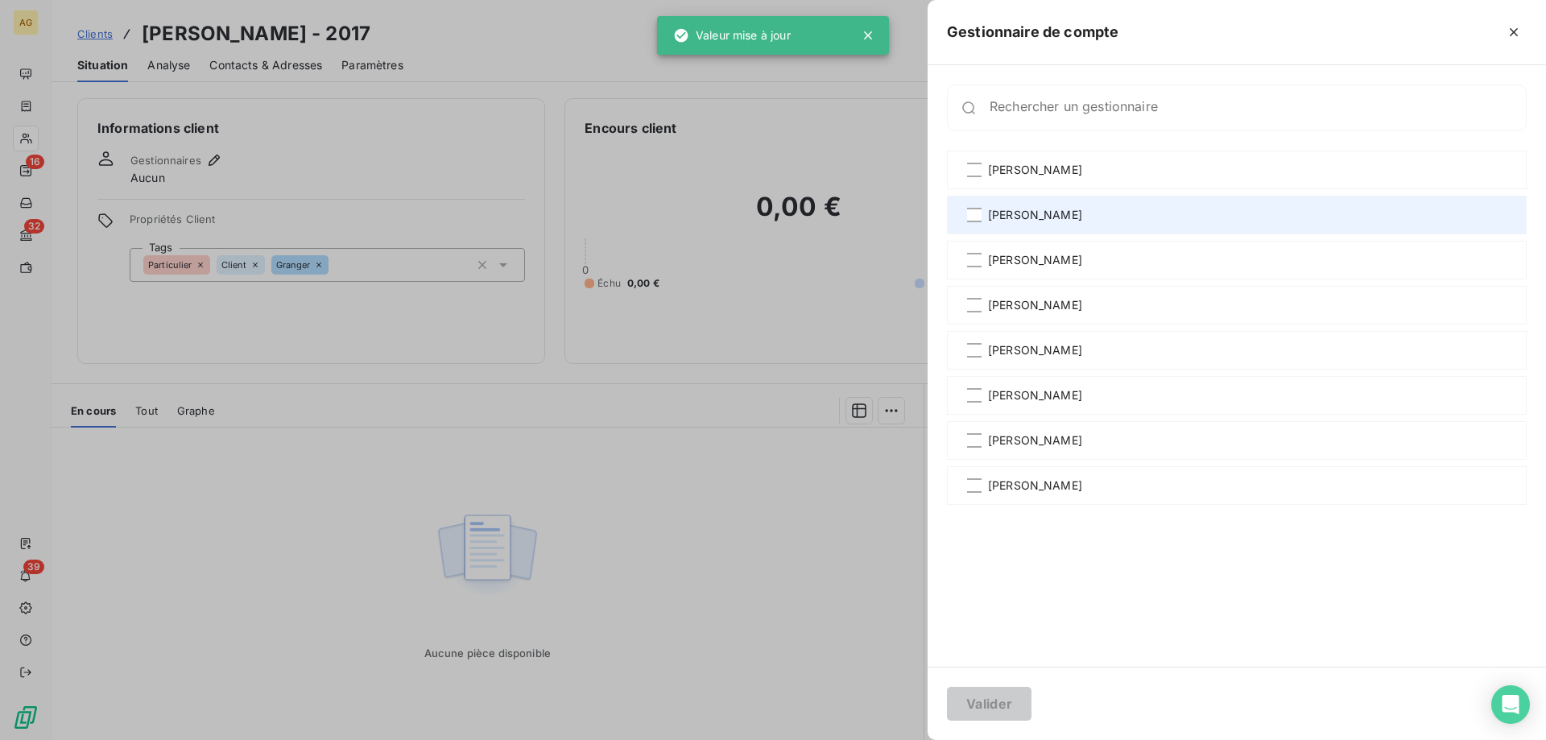
click at [969, 223] on div "[PERSON_NAME]" at bounding box center [1237, 215] width 580 height 39
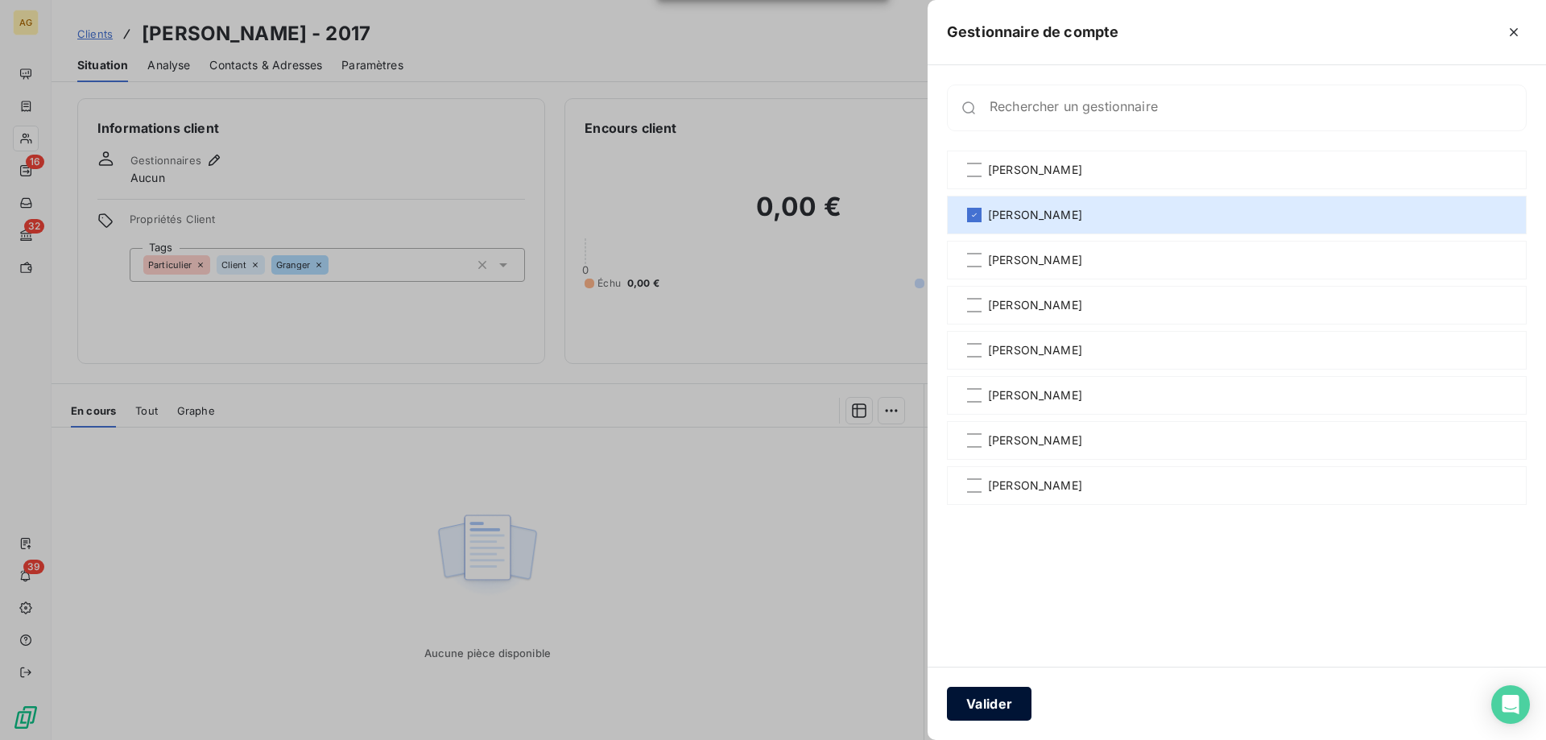
click at [983, 697] on button "Valider" at bounding box center [989, 704] width 85 height 34
